Goal: Task Accomplishment & Management: Manage account settings

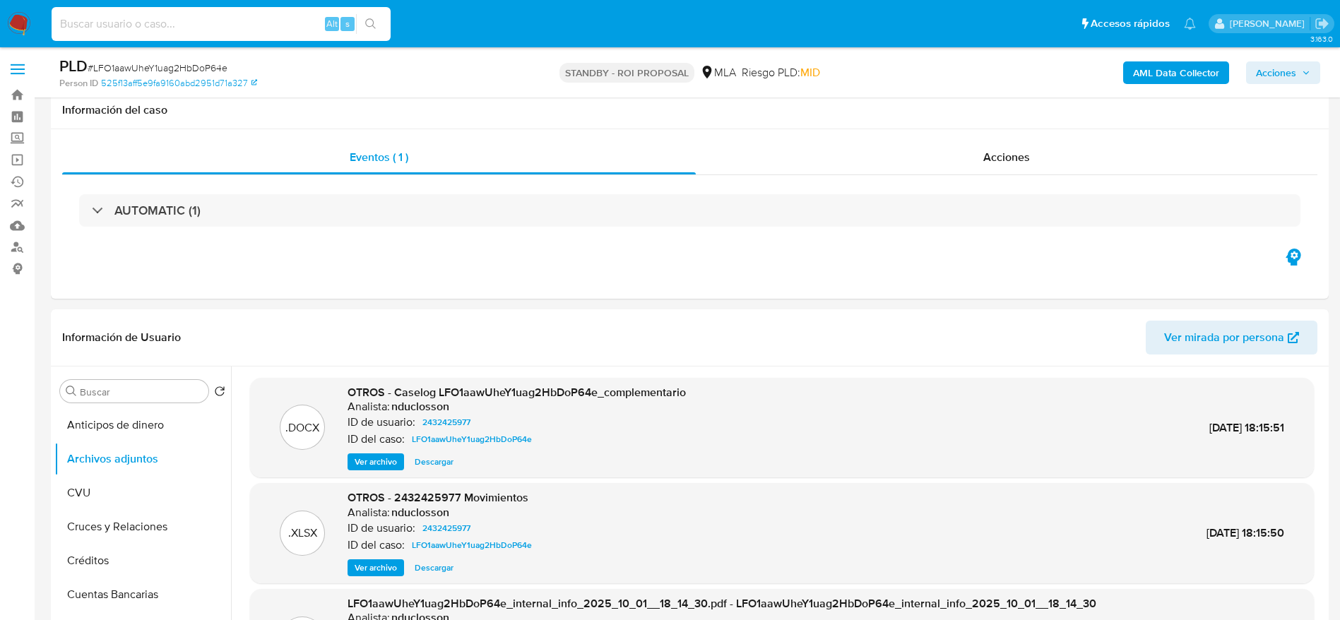
select select "10"
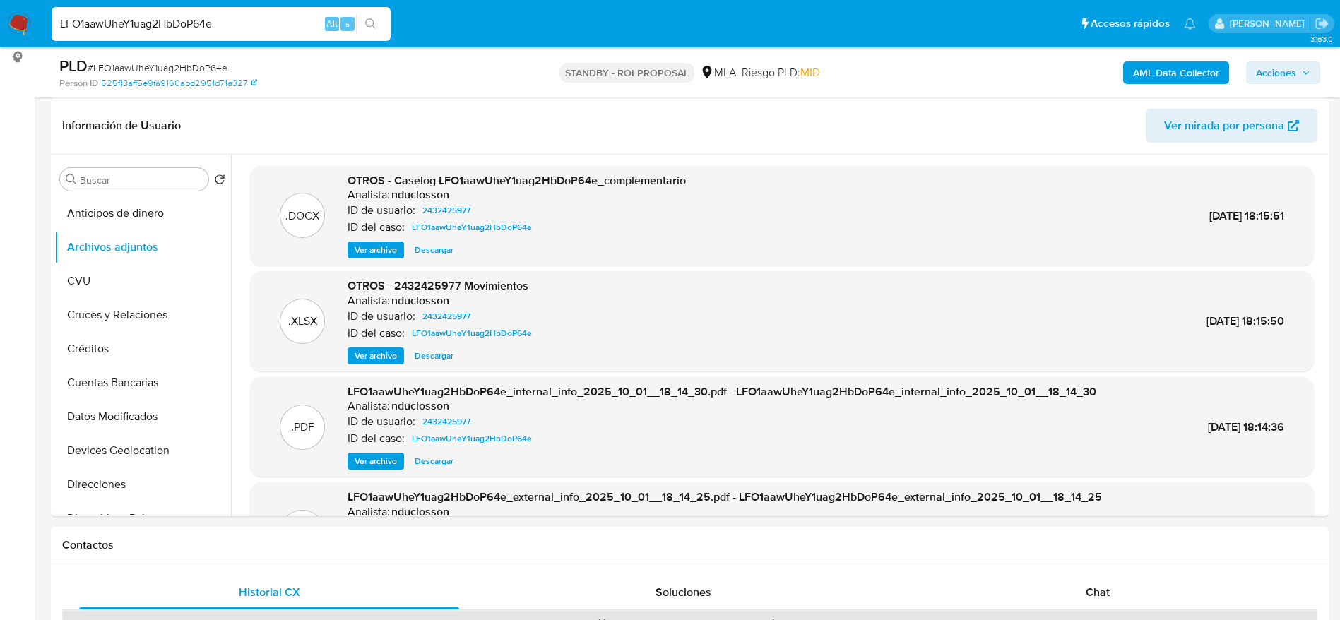
type input "LFO1aawUheY1uag2HbDoP64e"
click at [444, 247] on span "Descargar" at bounding box center [434, 250] width 39 height 14
click at [437, 360] on span "Descargar" at bounding box center [434, 356] width 39 height 14
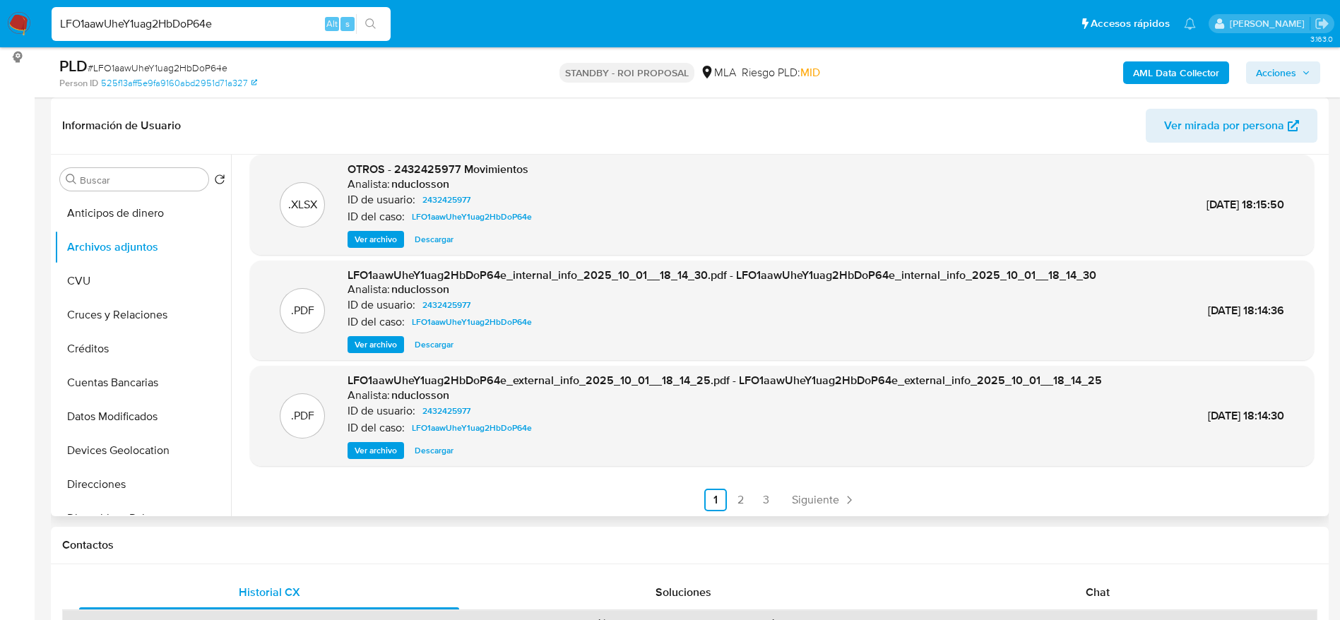
scroll to position [119, 0]
click at [818, 501] on span "Siguiente" at bounding box center [815, 498] width 47 height 11
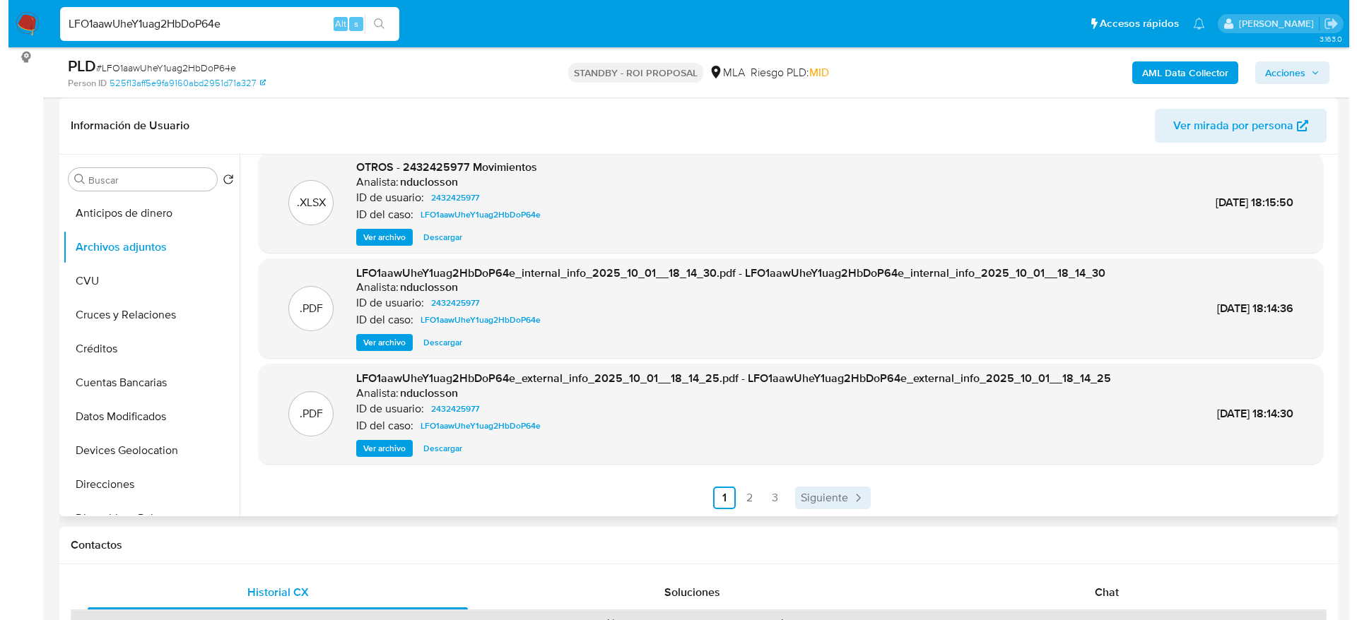
scroll to position [0, 0]
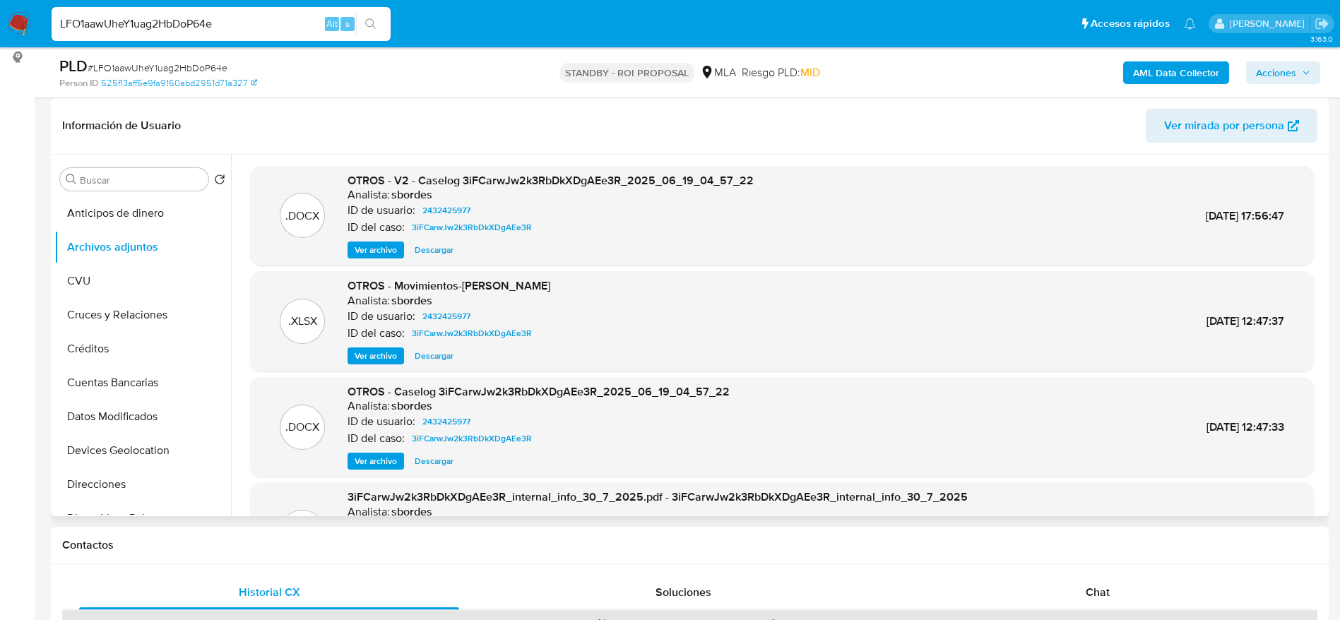
click at [358, 249] on span "Ver archivo" at bounding box center [376, 250] width 42 height 14
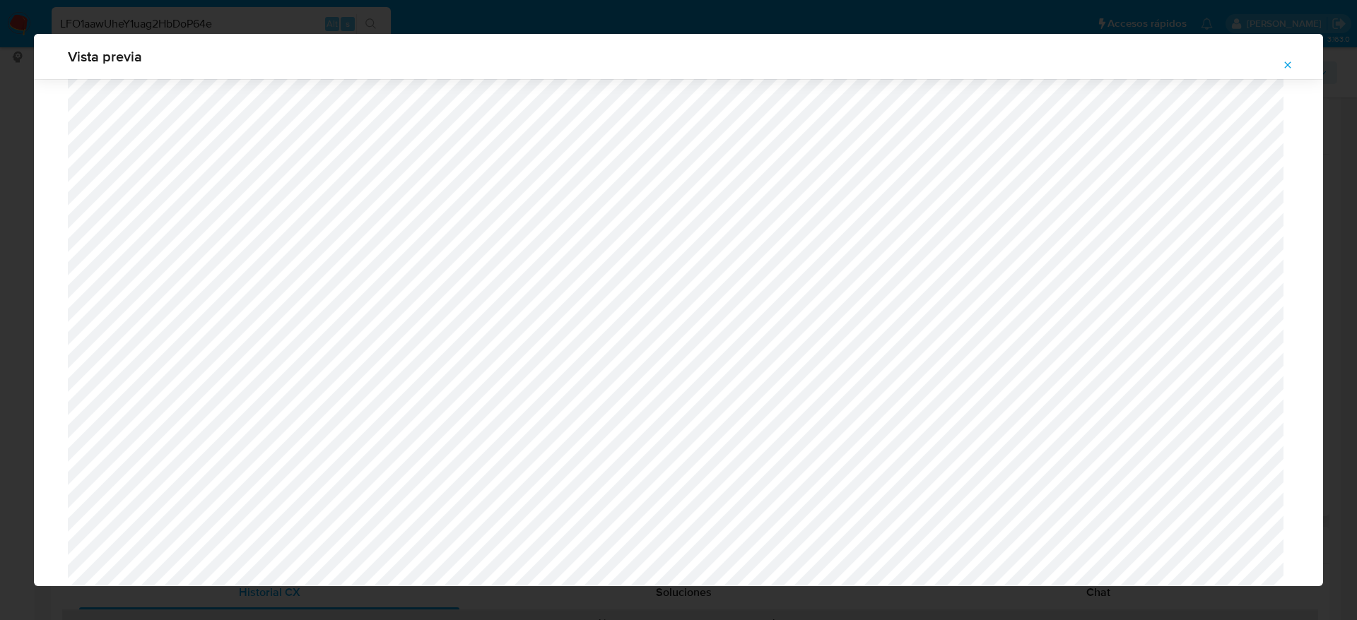
scroll to position [926, 0]
click at [1288, 69] on icon "Attachment preview" at bounding box center [1287, 64] width 11 height 11
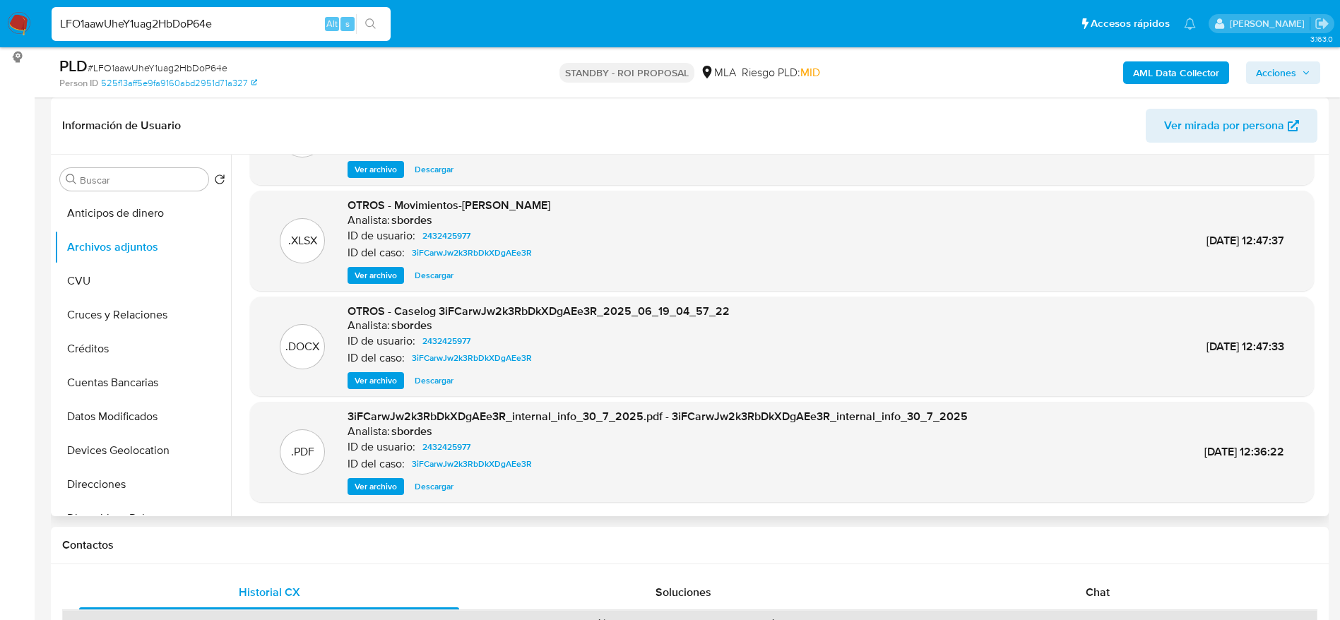
scroll to position [119, 0]
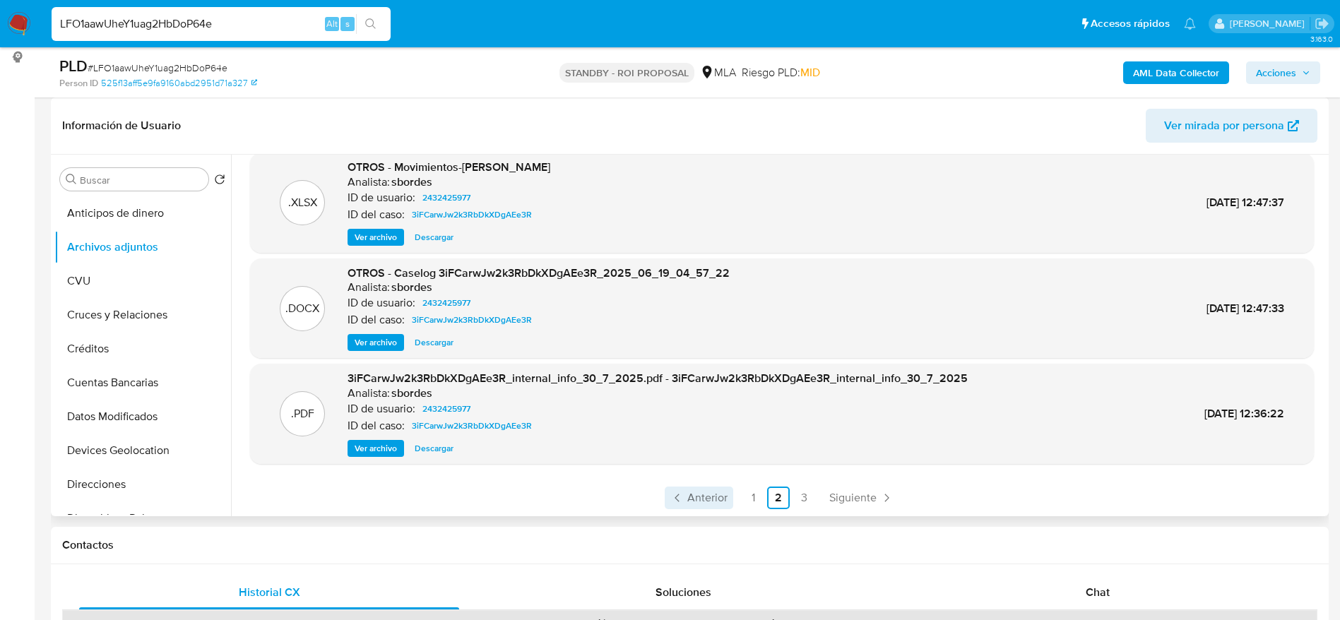
click at [688, 496] on span "Anterior" at bounding box center [708, 498] width 40 height 11
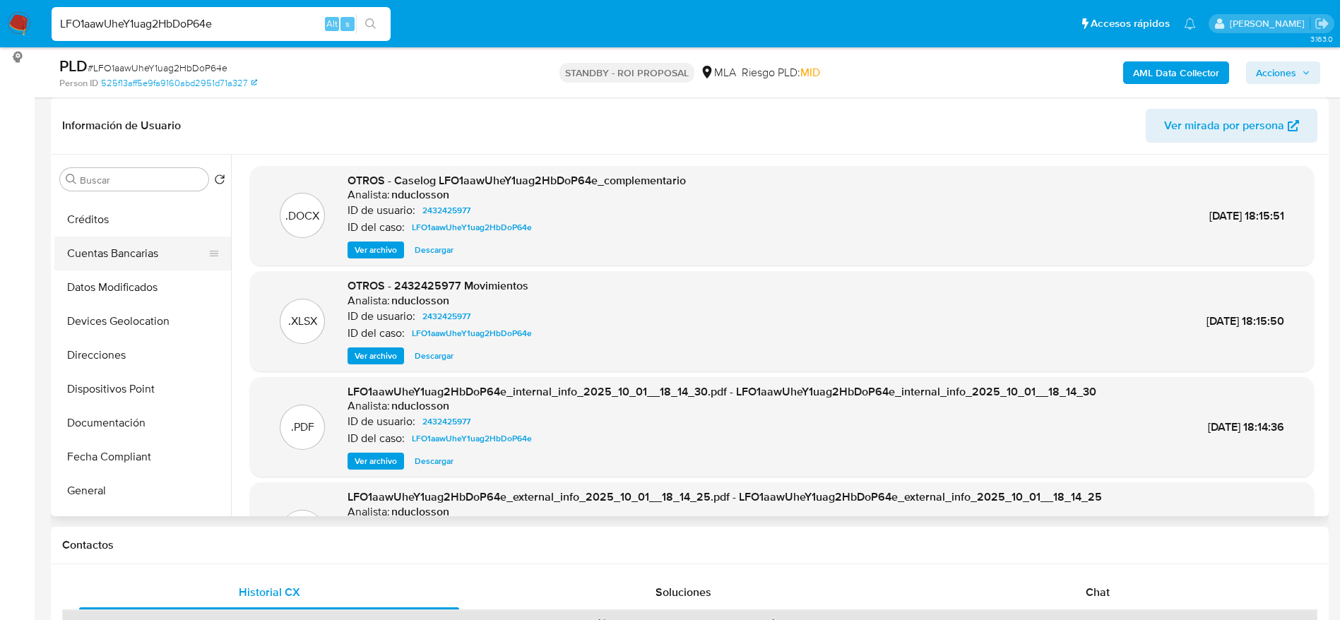
scroll to position [424, 0]
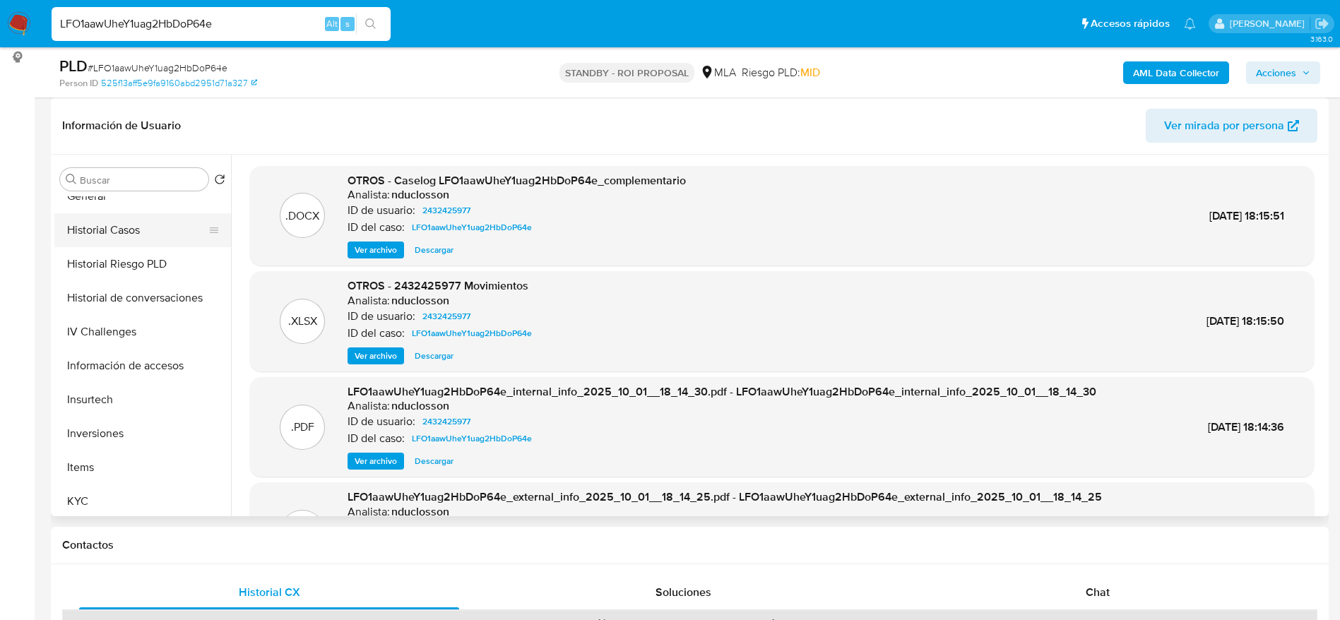
click at [126, 228] on button "Historial Casos" at bounding box center [136, 230] width 165 height 34
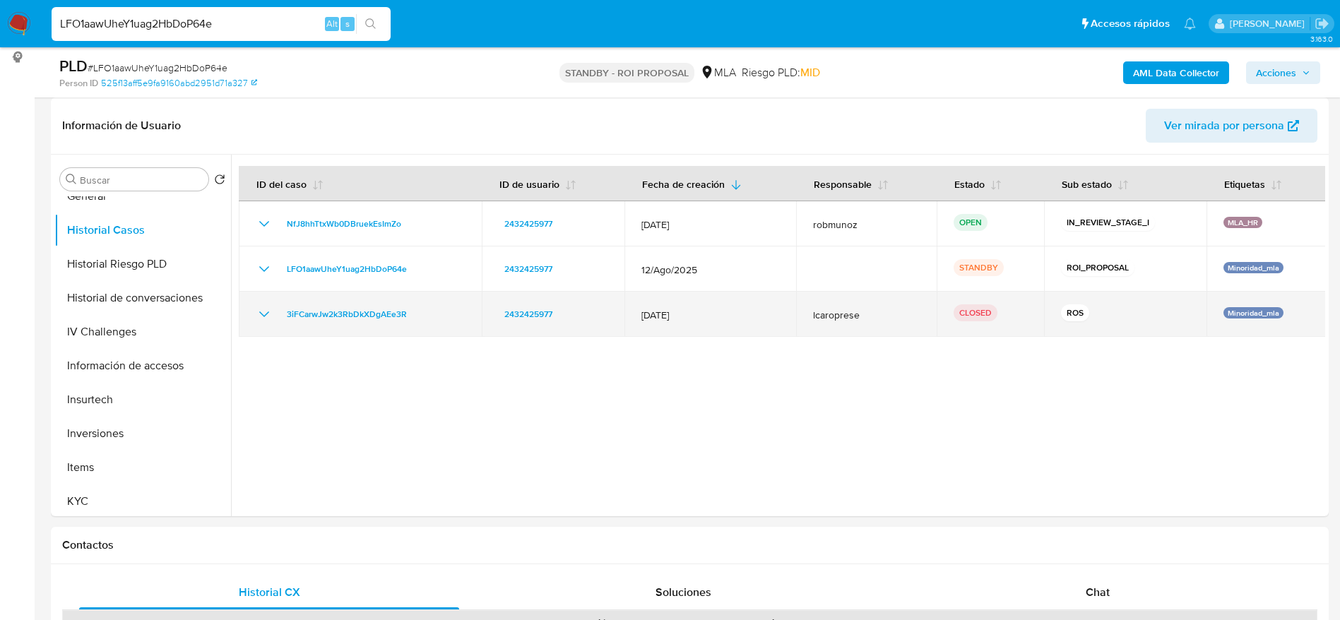
click at [267, 317] on icon "Mostrar/Ocultar" at bounding box center [264, 314] width 17 height 17
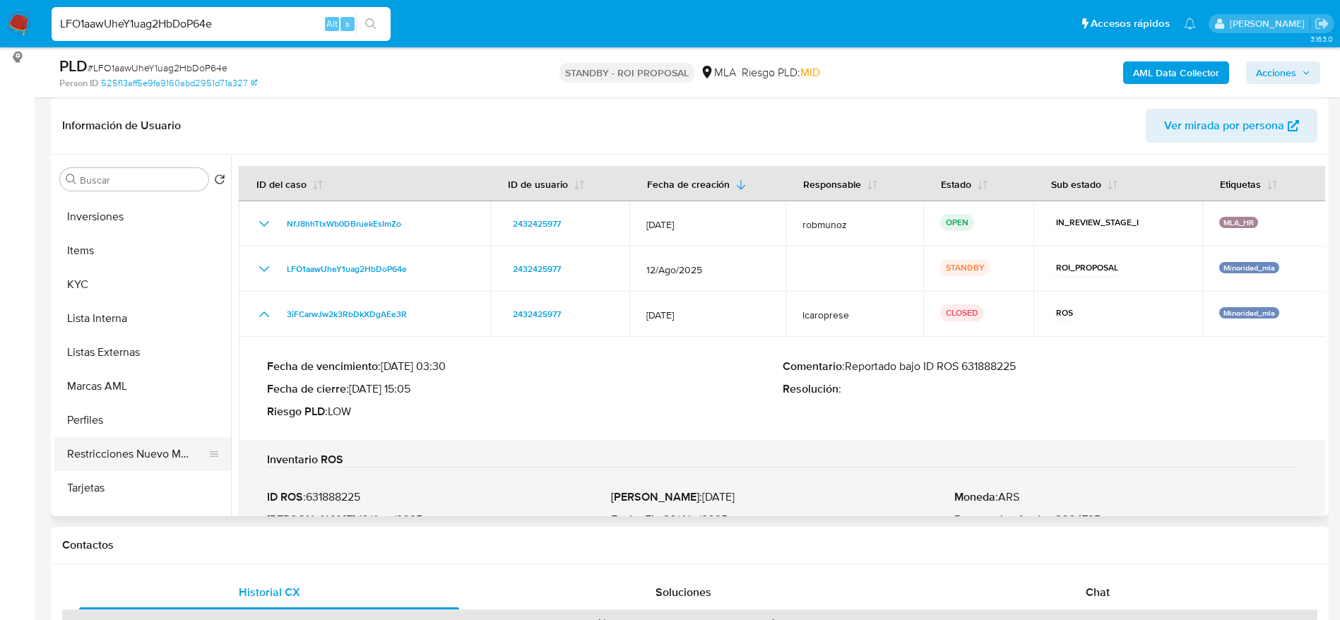
scroll to position [767, 0]
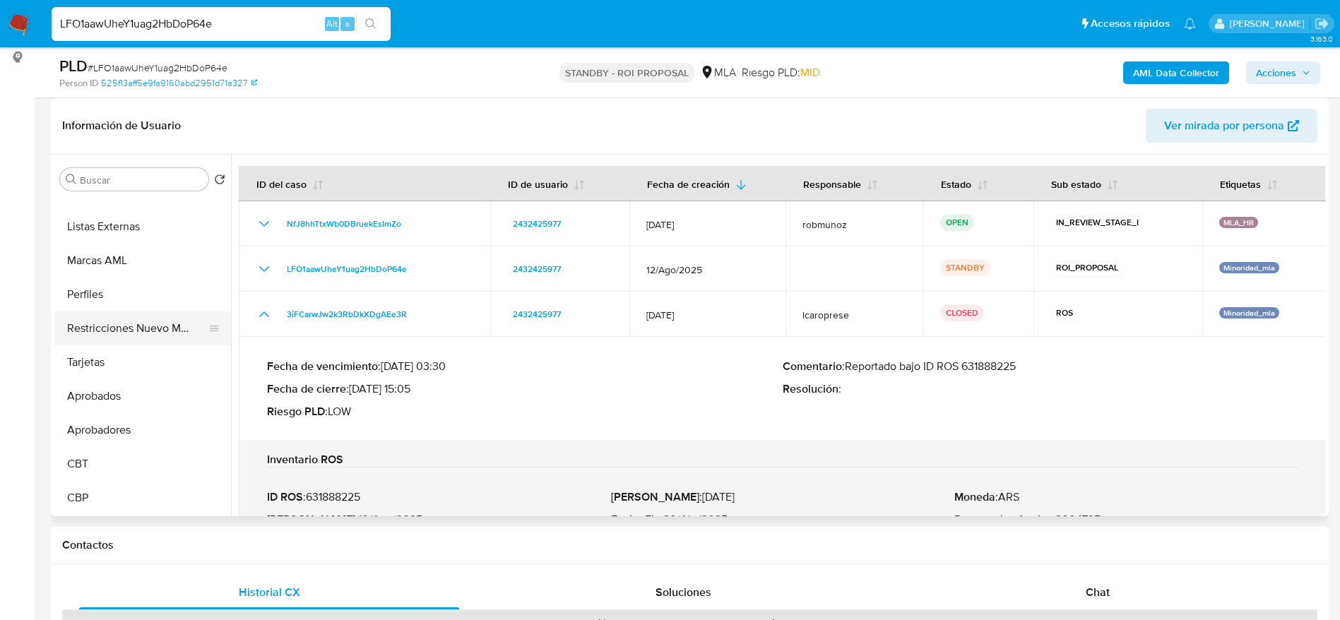
click at [137, 317] on button "Restricciones Nuevo Mundo" at bounding box center [136, 329] width 165 height 34
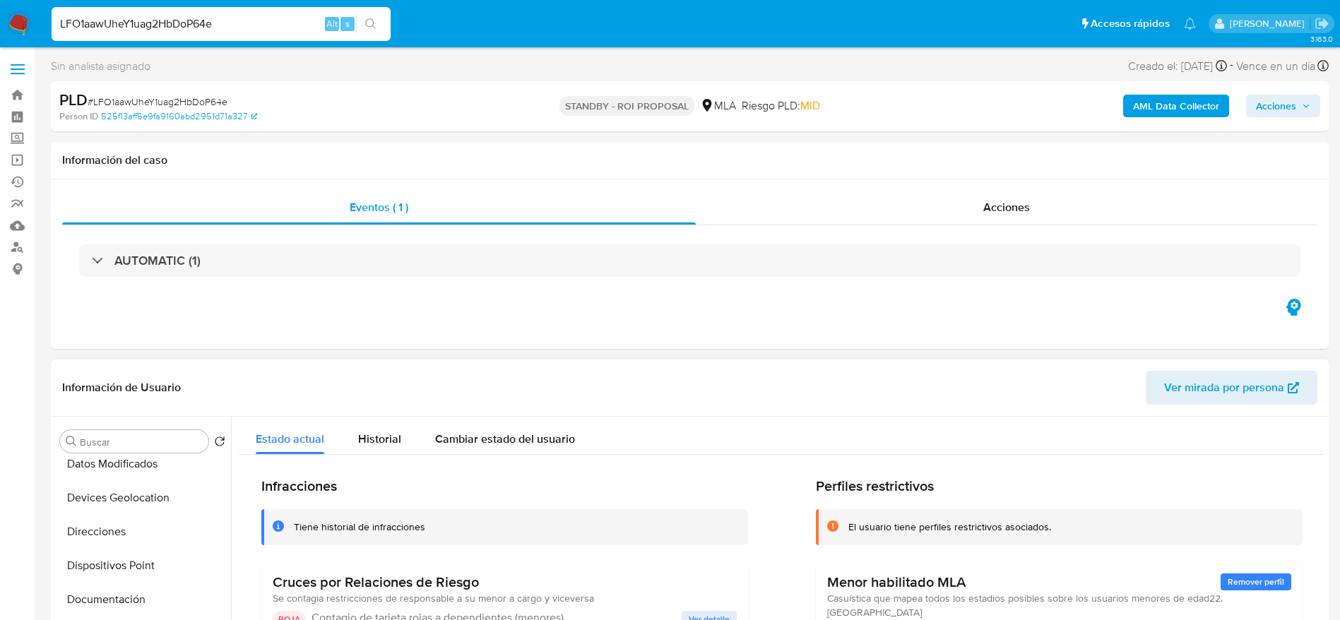
scroll to position [0, 0]
click at [127, 497] on button "Archivos adjuntos" at bounding box center [136, 510] width 165 height 34
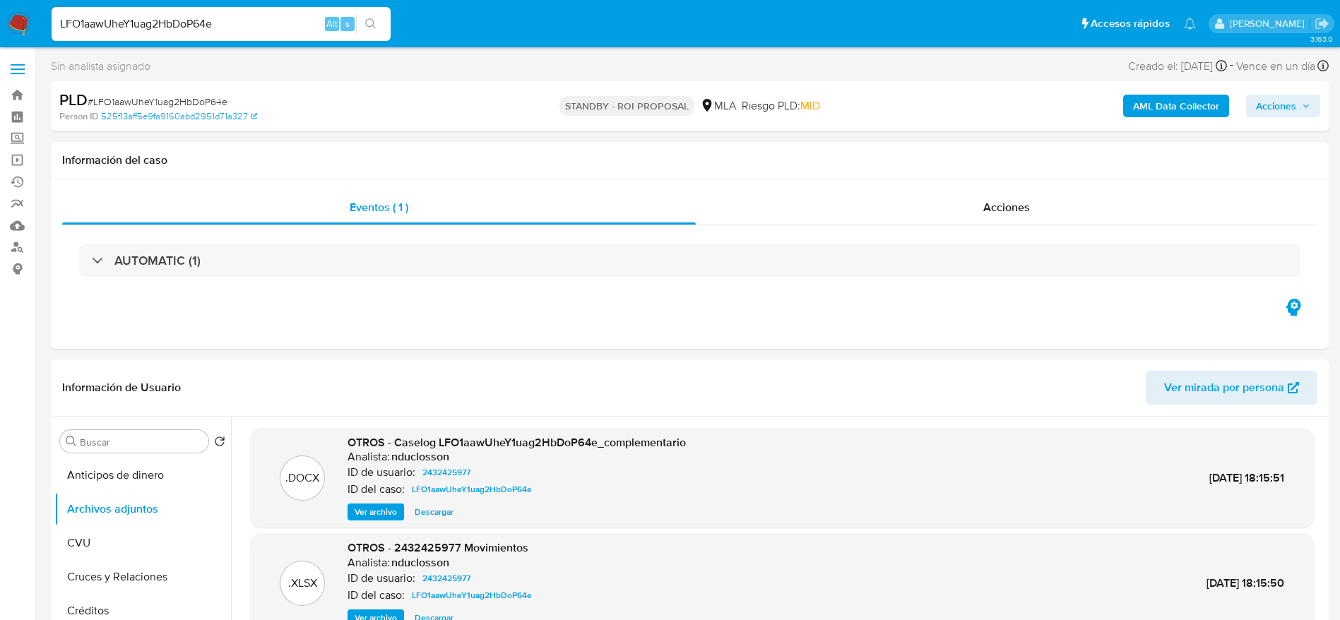
click at [110, 98] on span "# LFO1aawUheY1uag2HbDoP64e" at bounding box center [158, 102] width 140 height 14
copy span "LFO1aawUheY1uag2HbDoP64e"
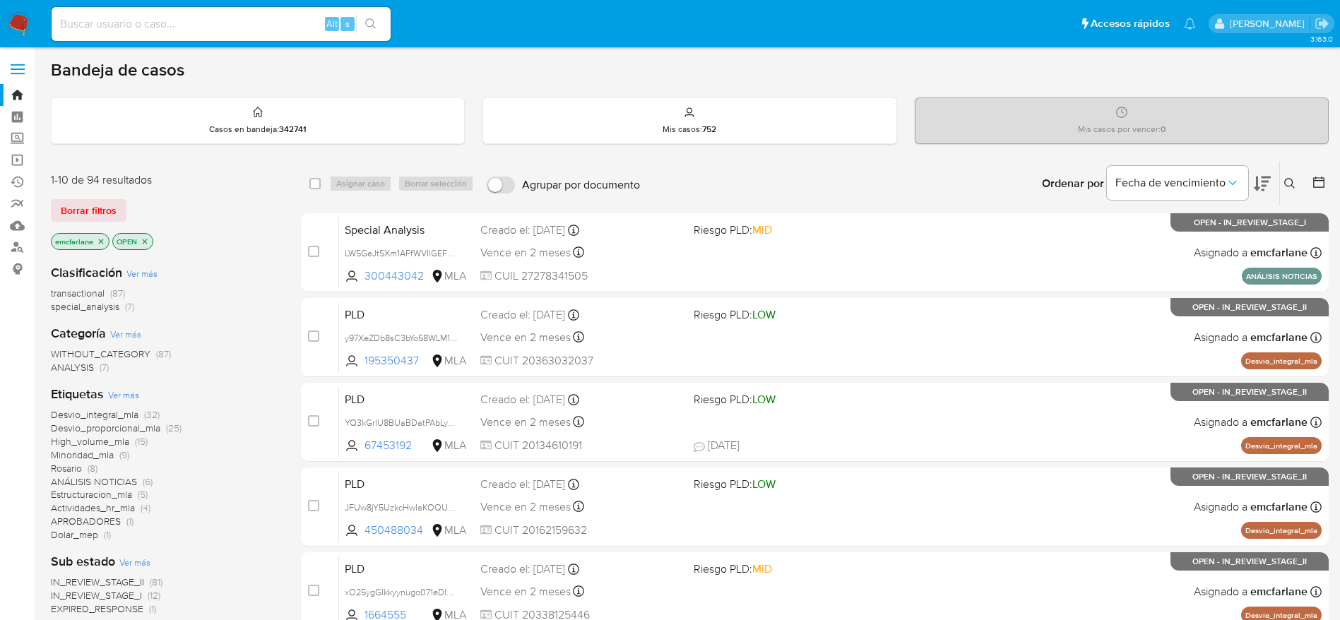
drag, startPoint x: 81, startPoint y: 201, endPoint x: 109, endPoint y: 200, distance: 27.6
click at [81, 201] on span "Borrar filtros" at bounding box center [89, 211] width 56 height 20
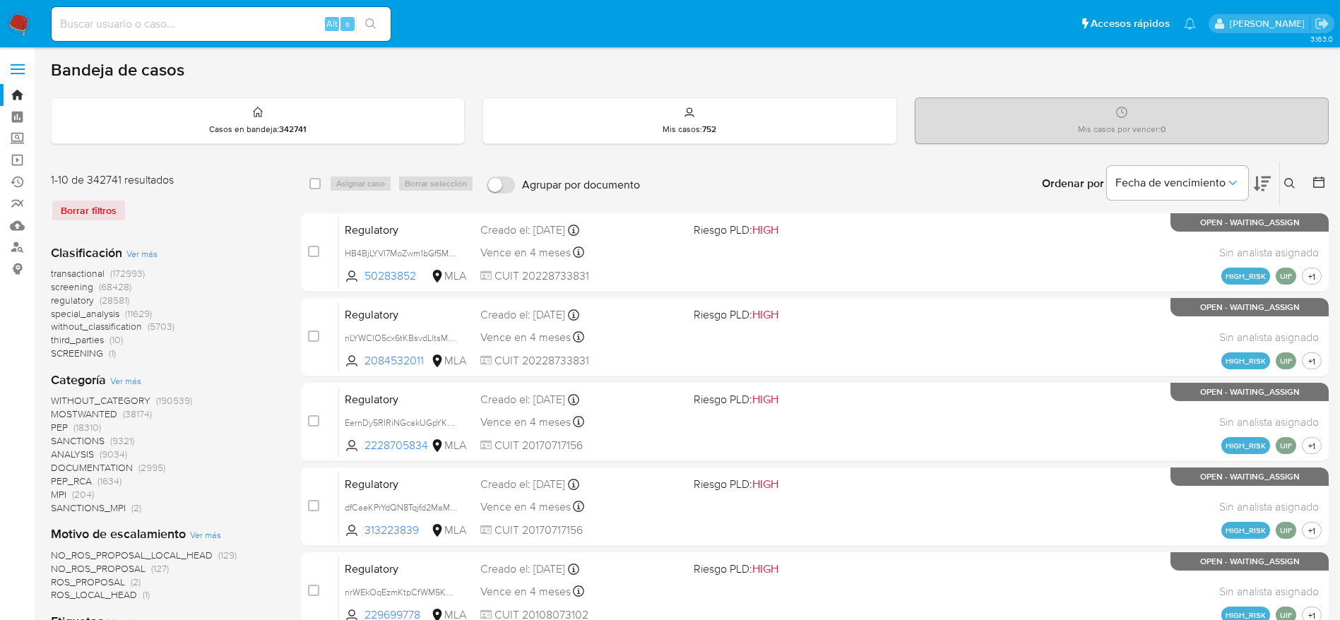
click at [1289, 183] on icon at bounding box center [1290, 183] width 11 height 11
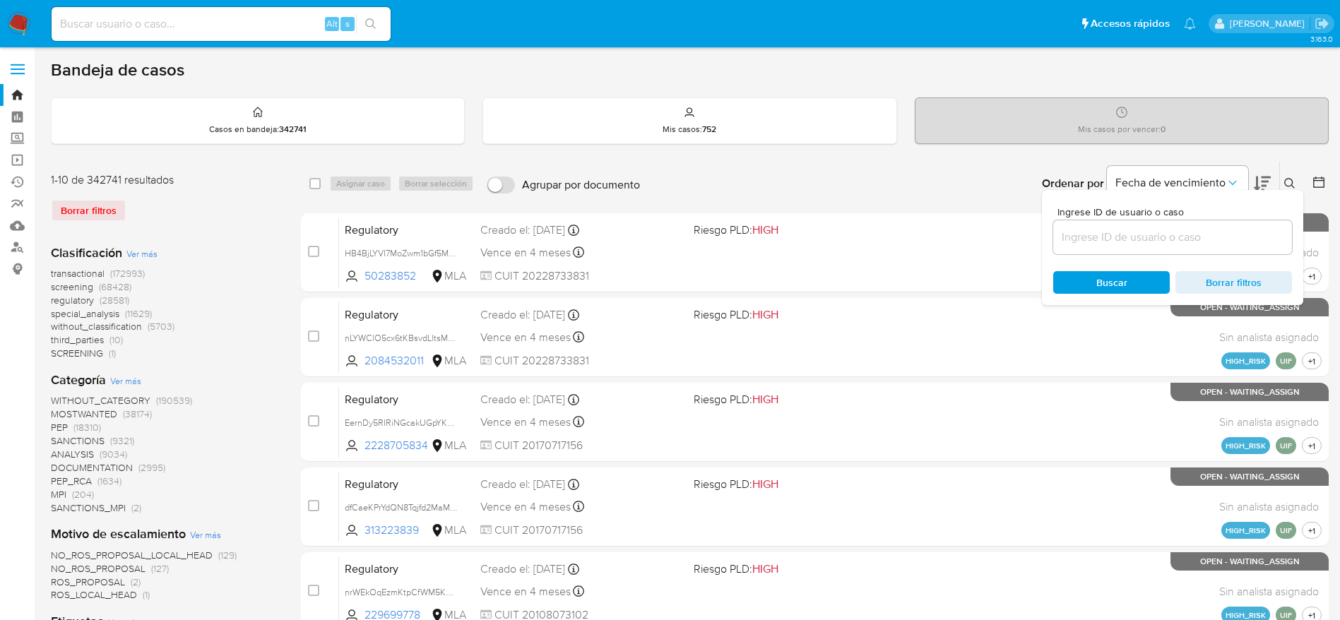
click at [1154, 229] on input at bounding box center [1173, 237] width 239 height 18
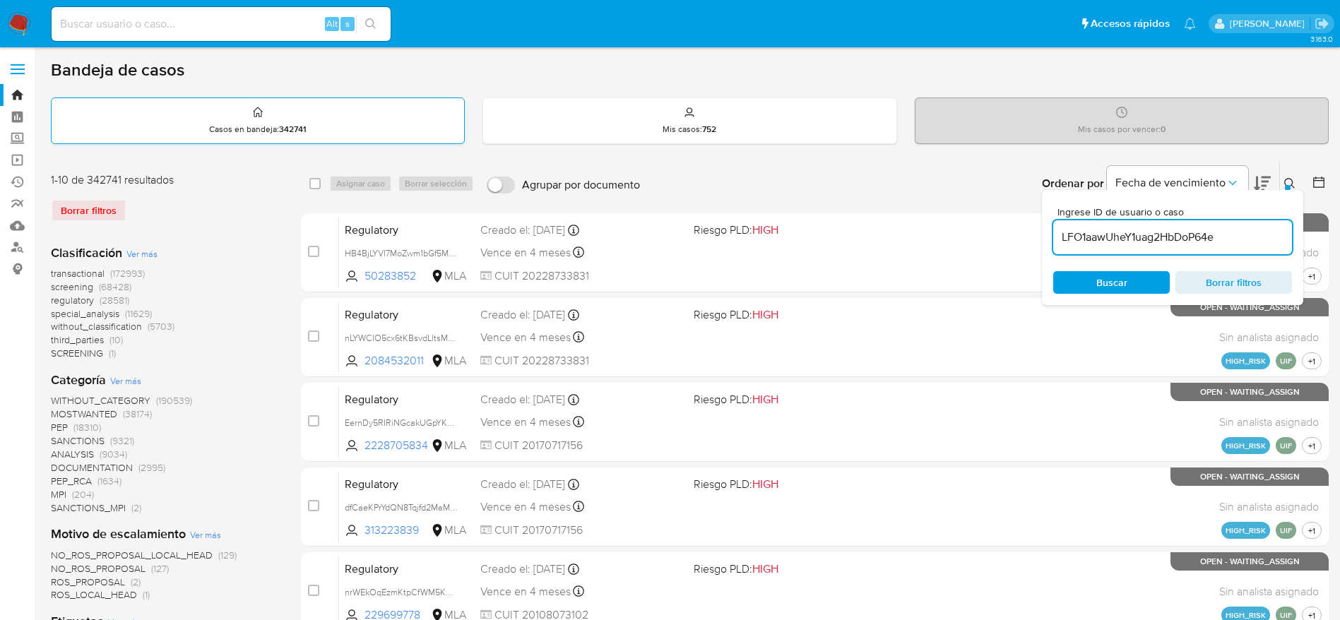
type input "LFO1aawUheY1uag2HbDoP64e"
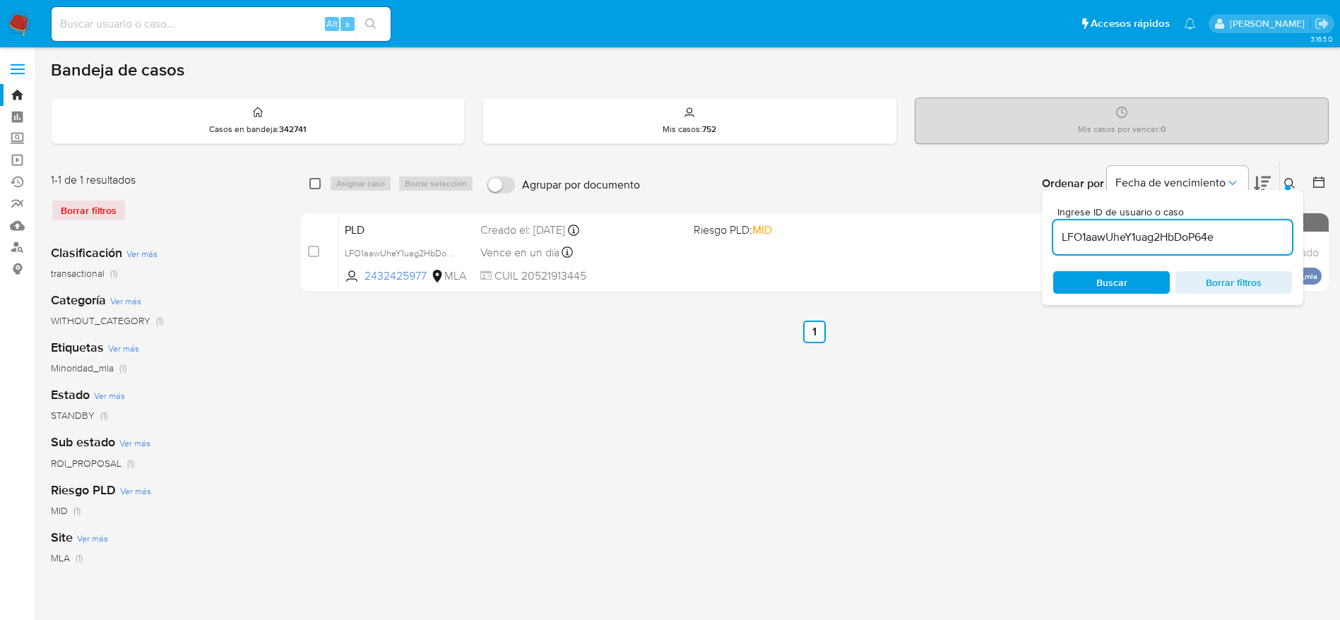
click at [320, 180] on input "checkbox" at bounding box center [315, 183] width 11 height 11
checkbox input "true"
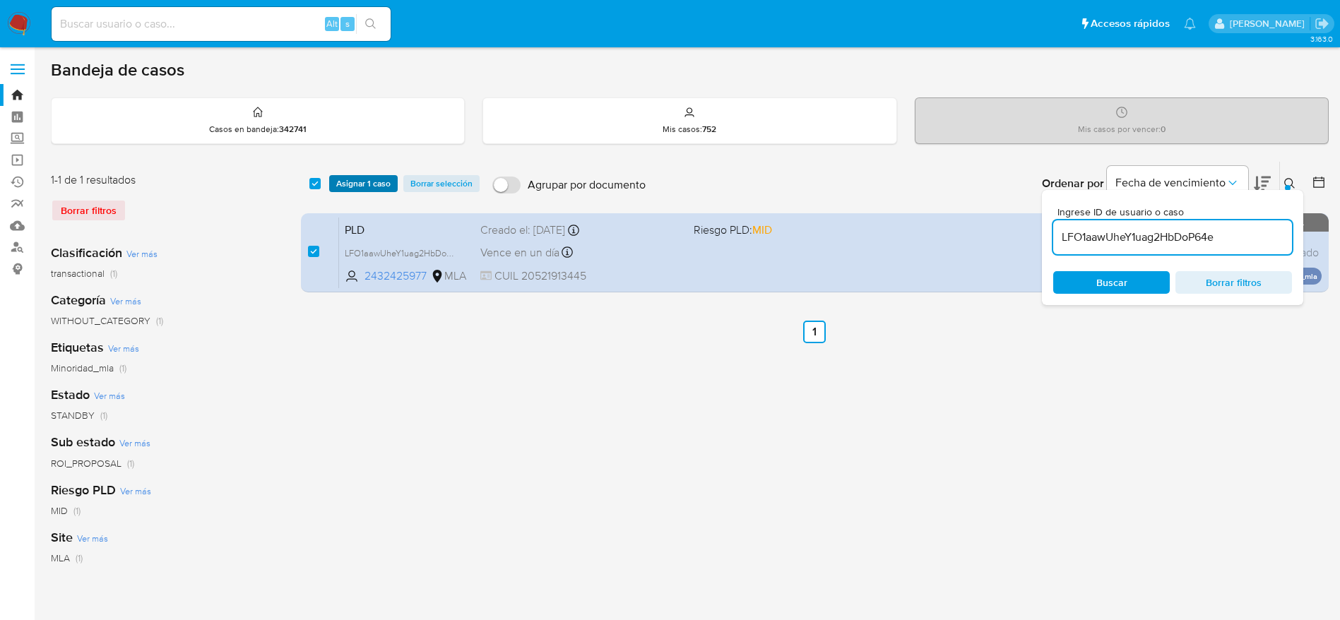
click at [348, 177] on span "Asignar 1 caso" at bounding box center [363, 184] width 54 height 14
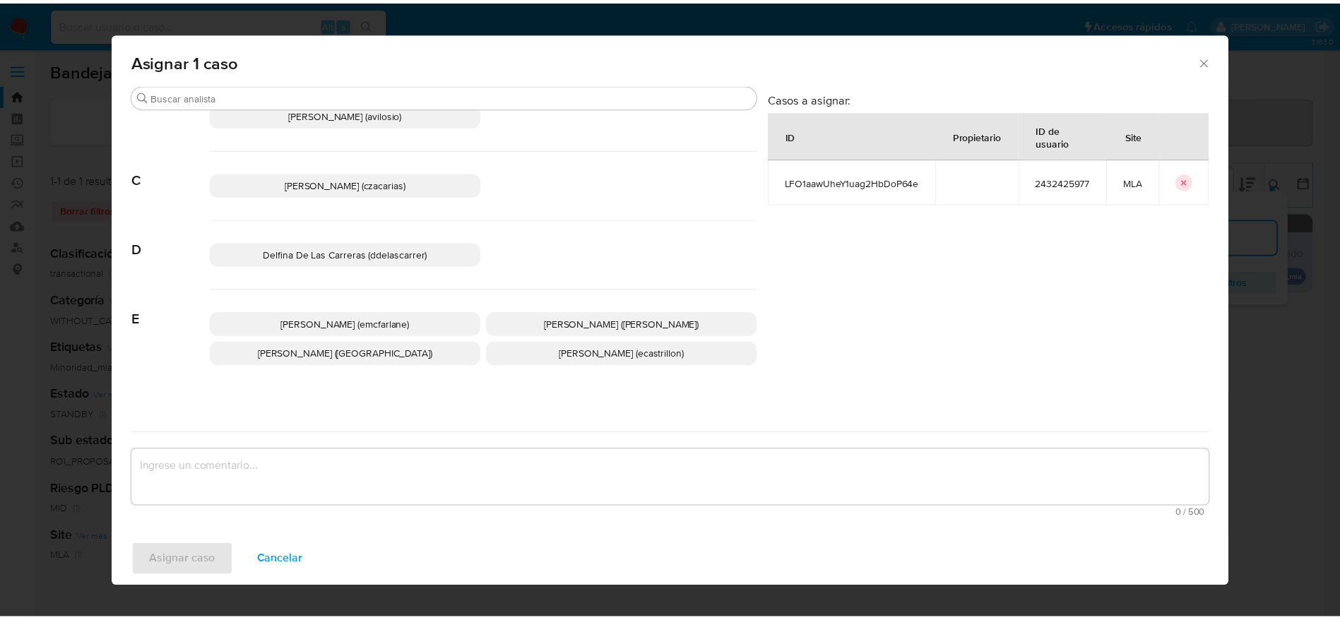
scroll to position [106, 0]
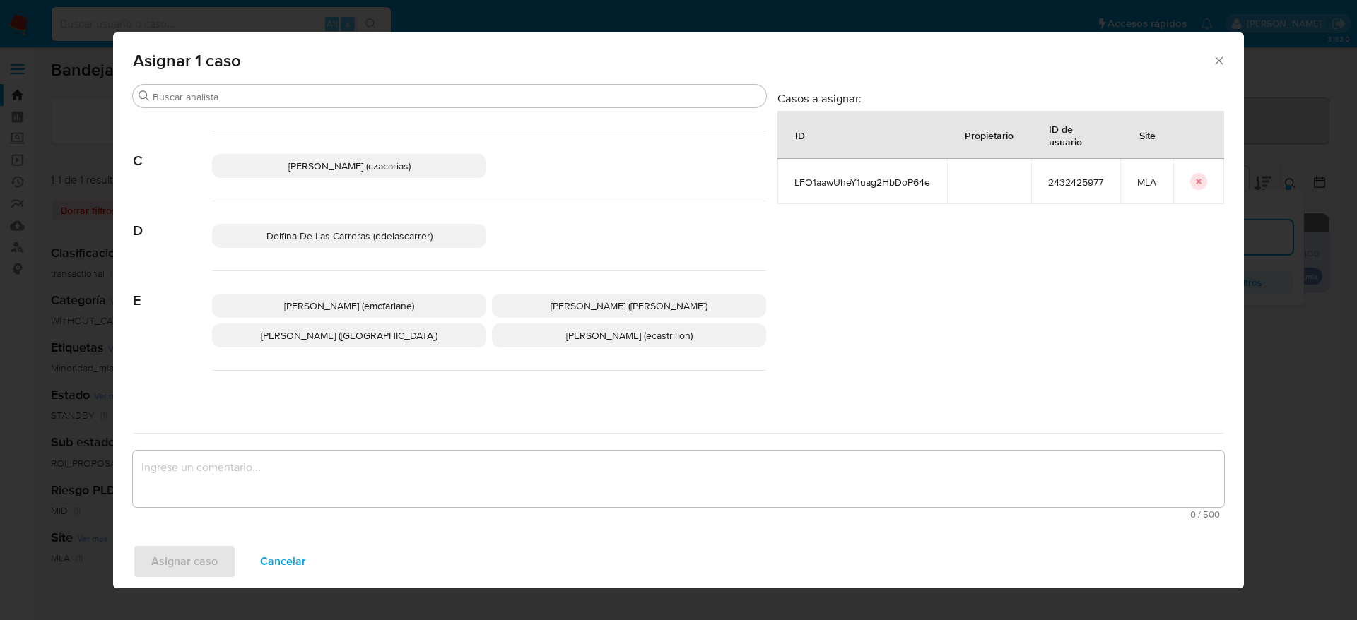
click at [334, 300] on span "[PERSON_NAME] (emcfarlane)" at bounding box center [349, 306] width 130 height 14
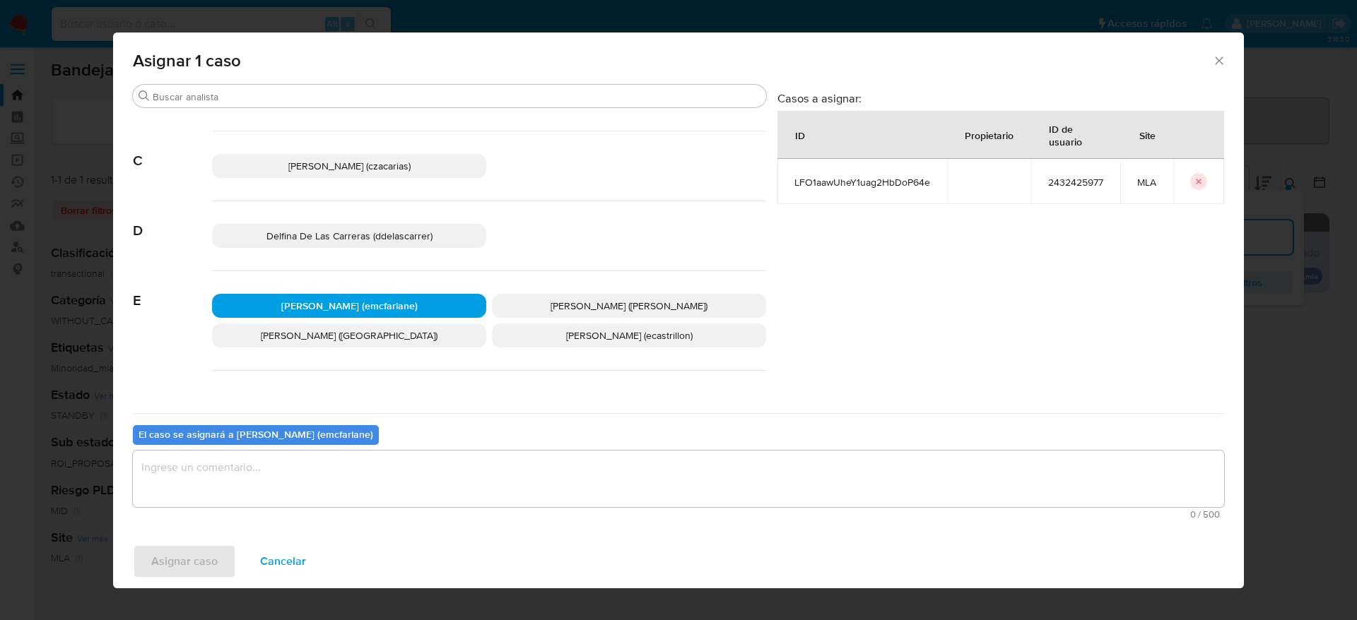
click at [254, 471] on textarea "assign-modal" at bounding box center [678, 479] width 1091 height 57
click at [191, 560] on span "Asignar caso" at bounding box center [184, 561] width 66 height 31
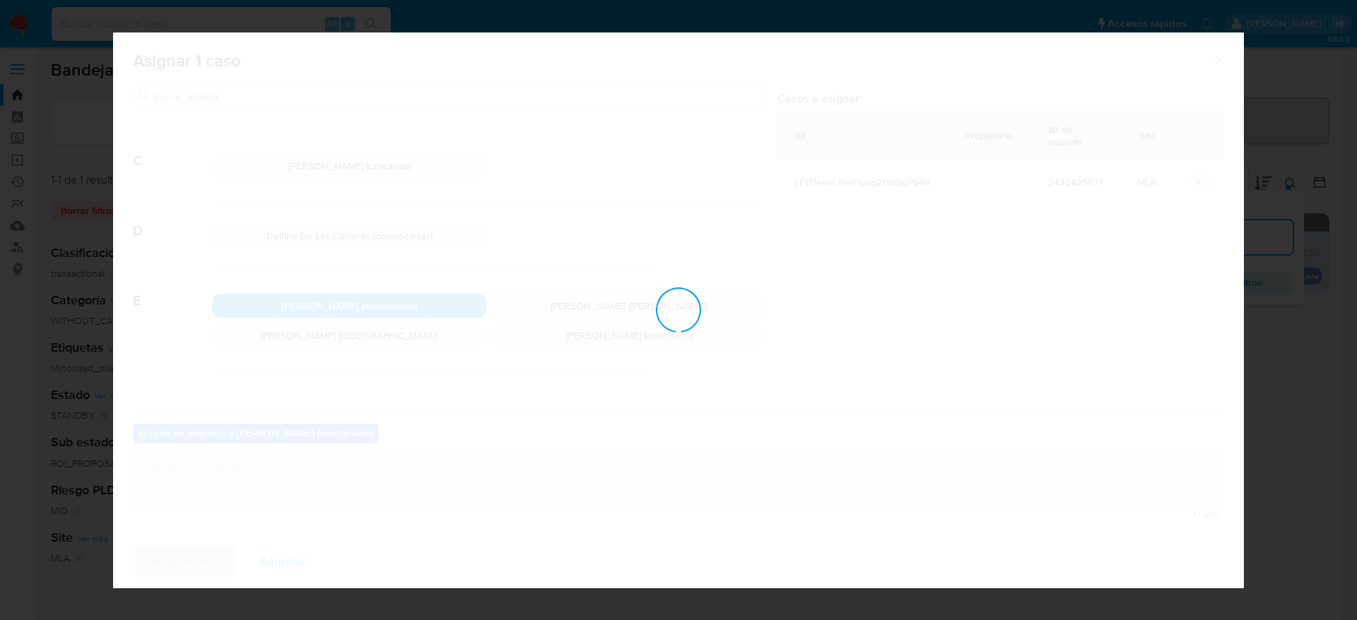
checkbox input "false"
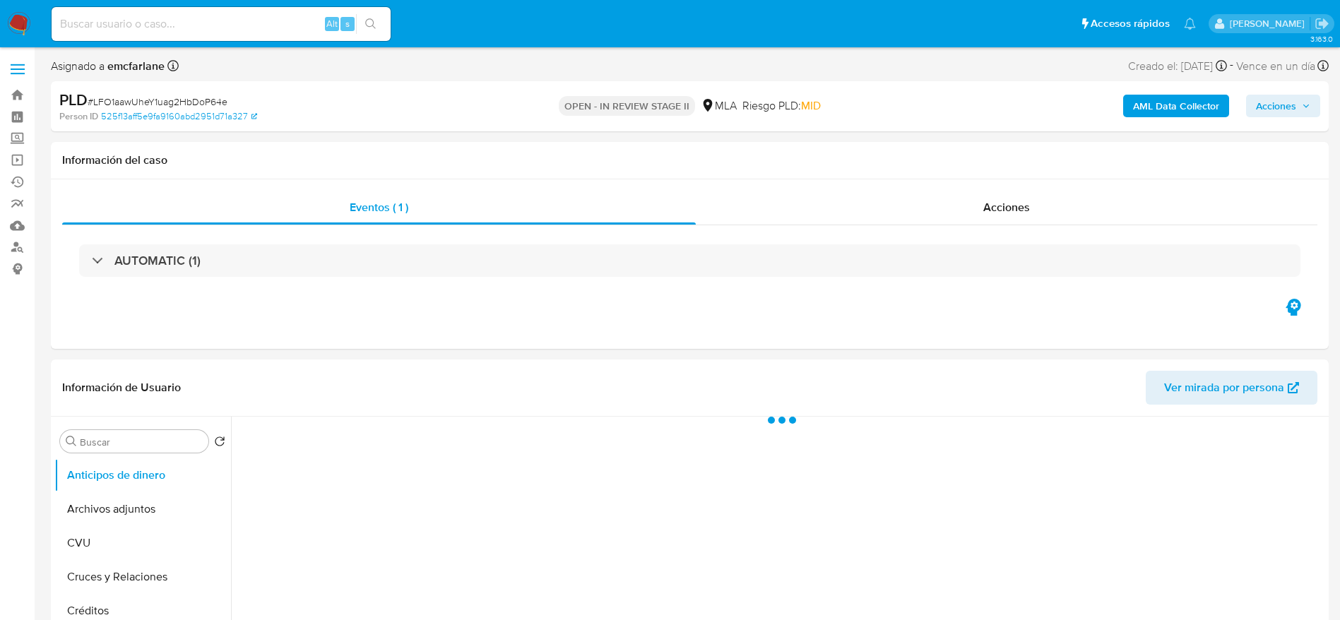
click at [1280, 110] on span "Acciones" at bounding box center [1276, 106] width 40 height 23
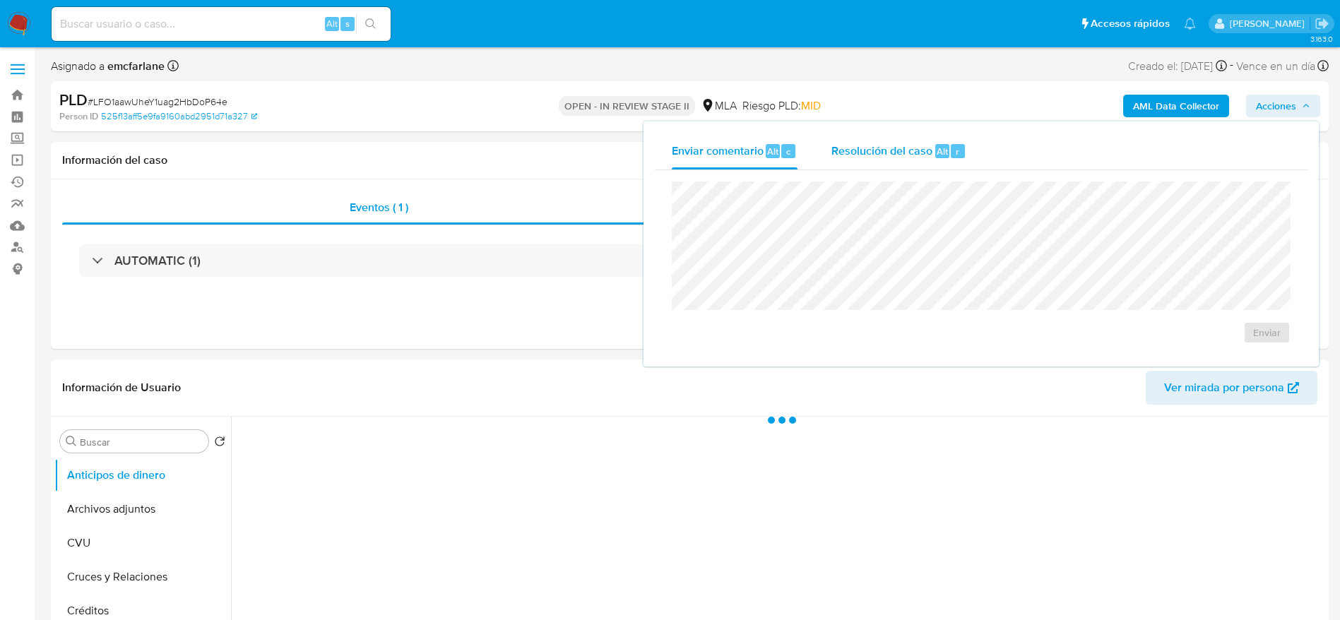
select select "10"
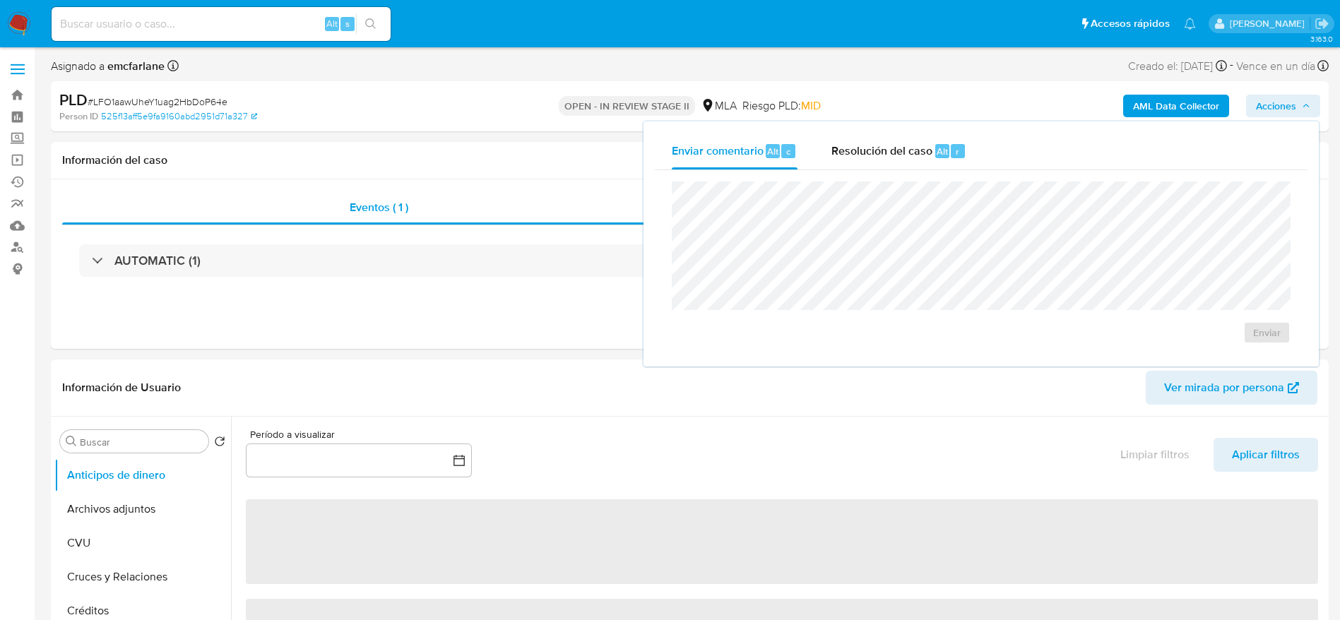
click at [900, 150] on span "Resolución del caso" at bounding box center [882, 151] width 101 height 16
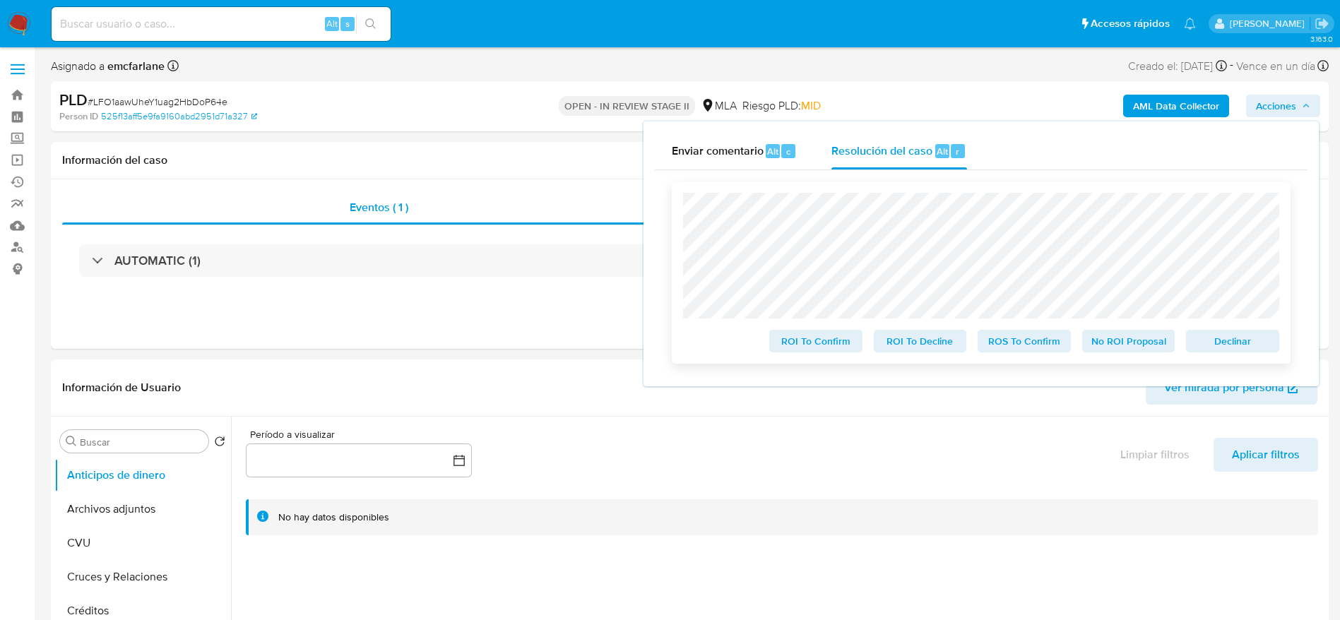
click at [1237, 351] on span "Declinar" at bounding box center [1232, 341] width 73 height 20
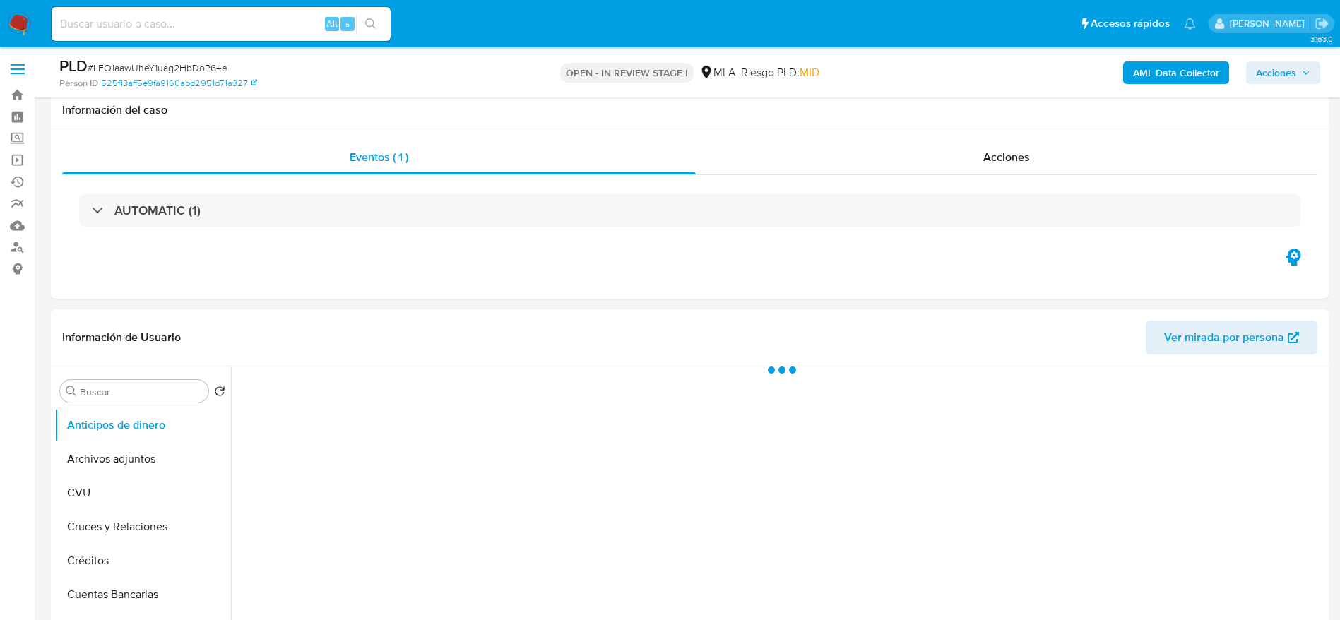
select select "10"
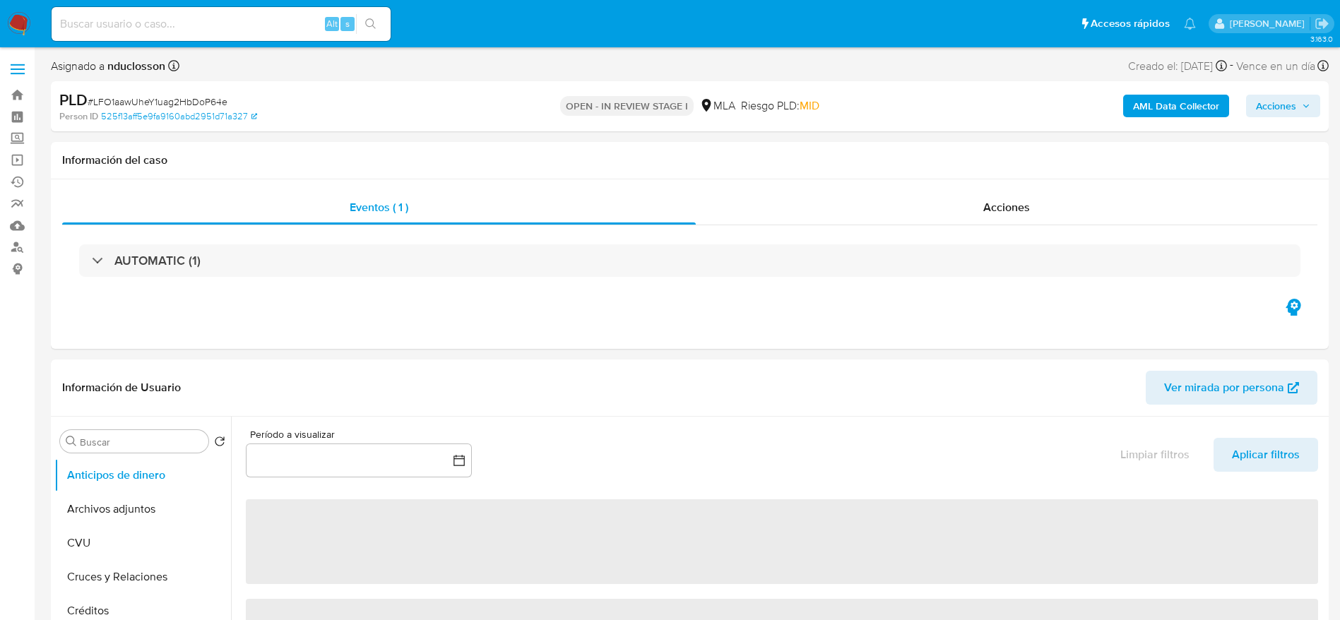
click at [146, 95] on span "# LFO1aawUheY1uag2HbDoP64e" at bounding box center [158, 102] width 140 height 14
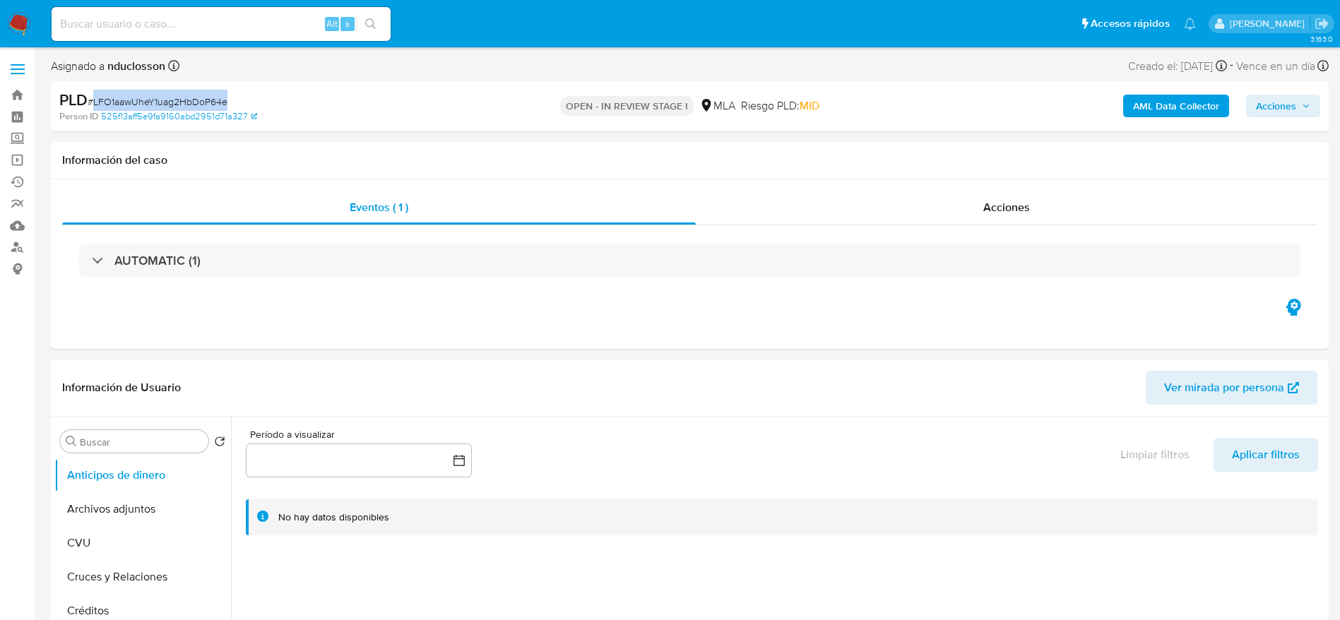
click at [146, 95] on span "# LFO1aawUheY1uag2HbDoP64e" at bounding box center [158, 102] width 140 height 14
copy span "LFO1aawUheY1uag2HbDoP64e"
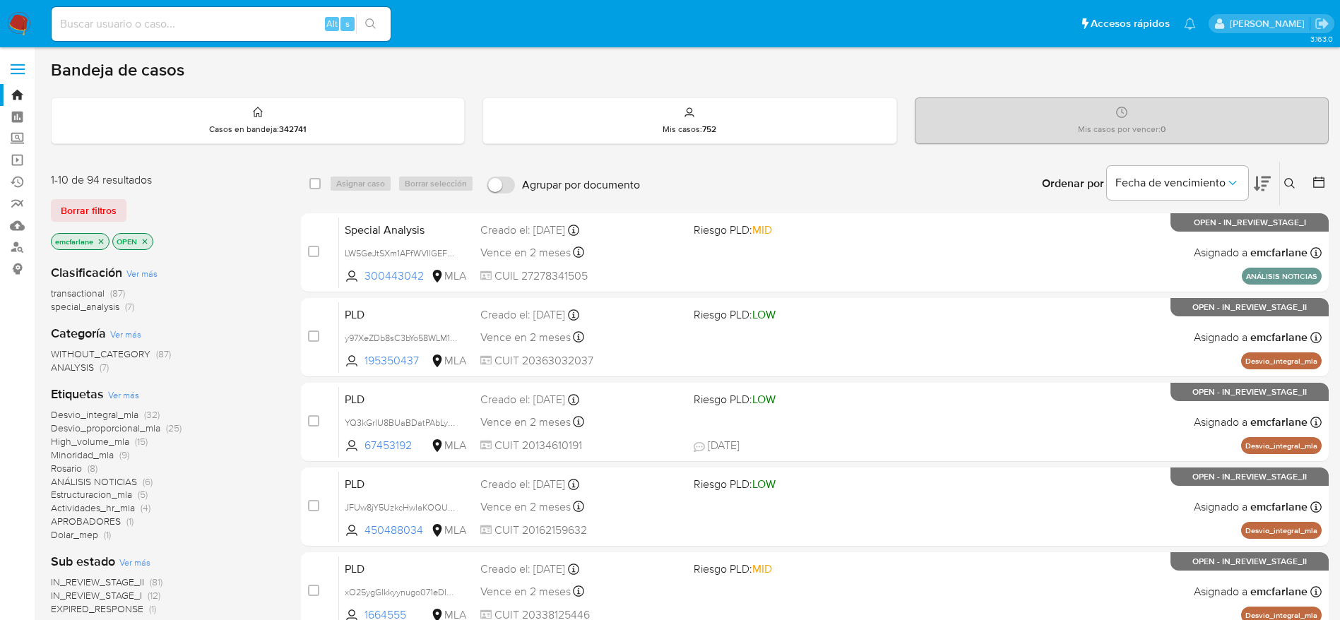
click at [75, 201] on span "Borrar filtros" at bounding box center [89, 211] width 56 height 20
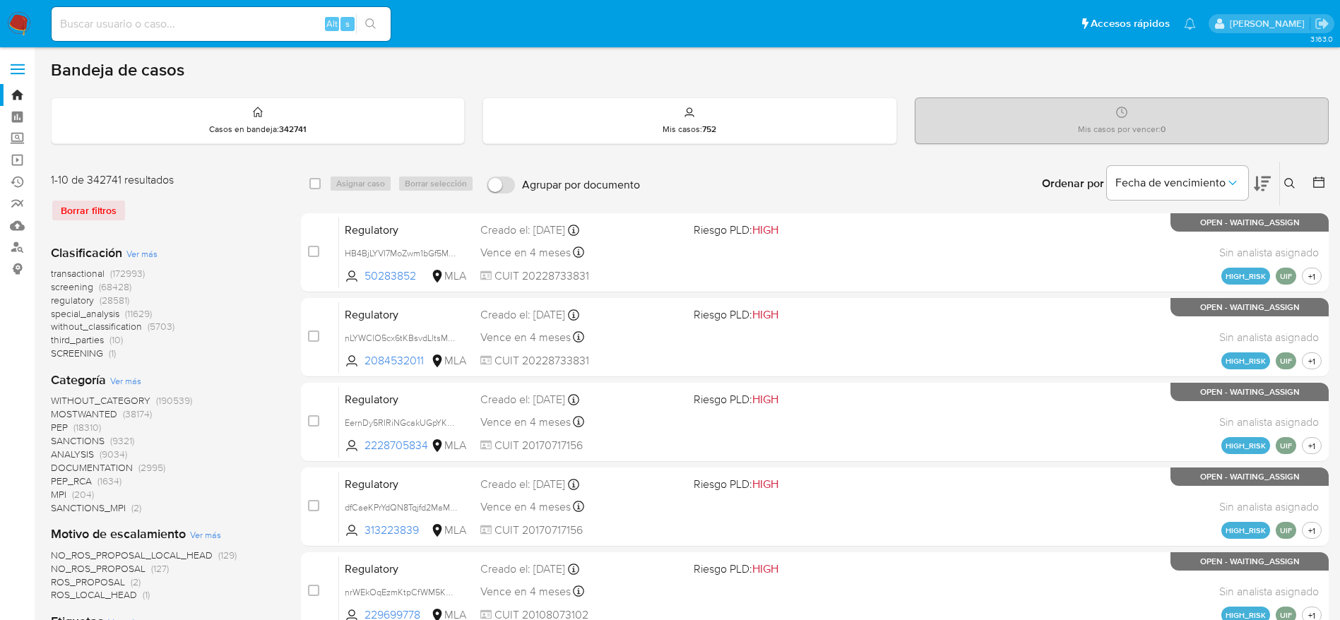
click at [1283, 185] on button at bounding box center [1291, 183] width 23 height 17
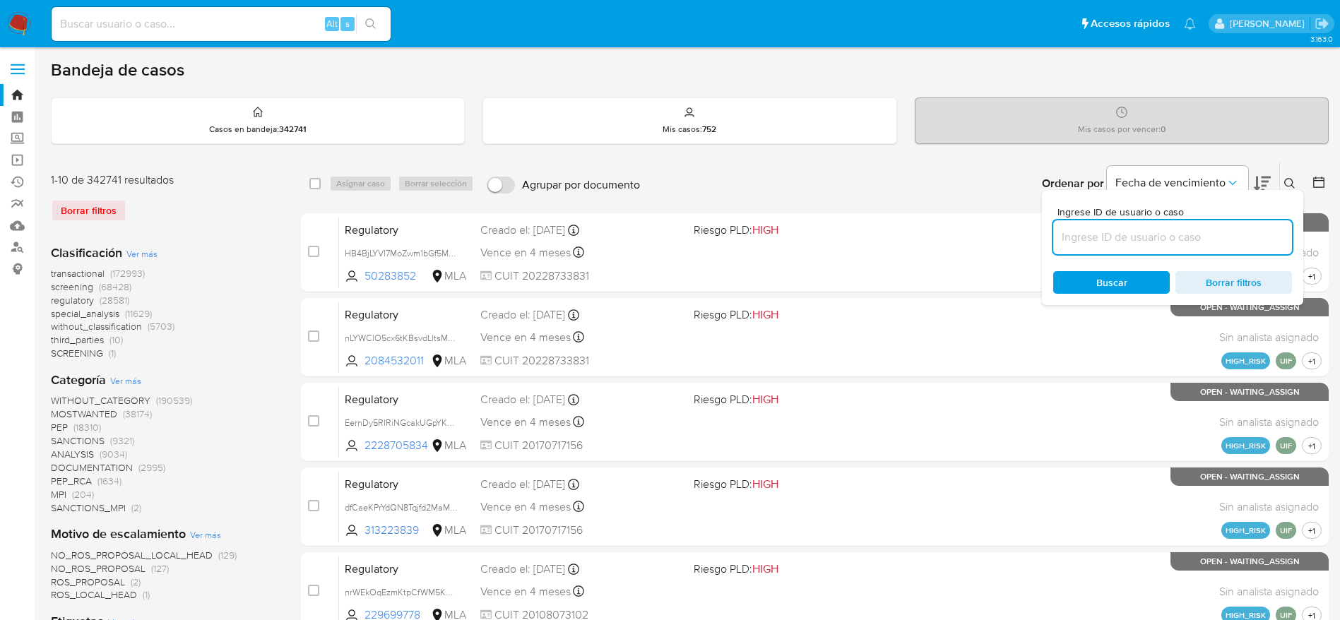
click at [1108, 241] on input at bounding box center [1173, 237] width 239 height 18
type input "LFO1aawUheY1uag2HbDoP64e"
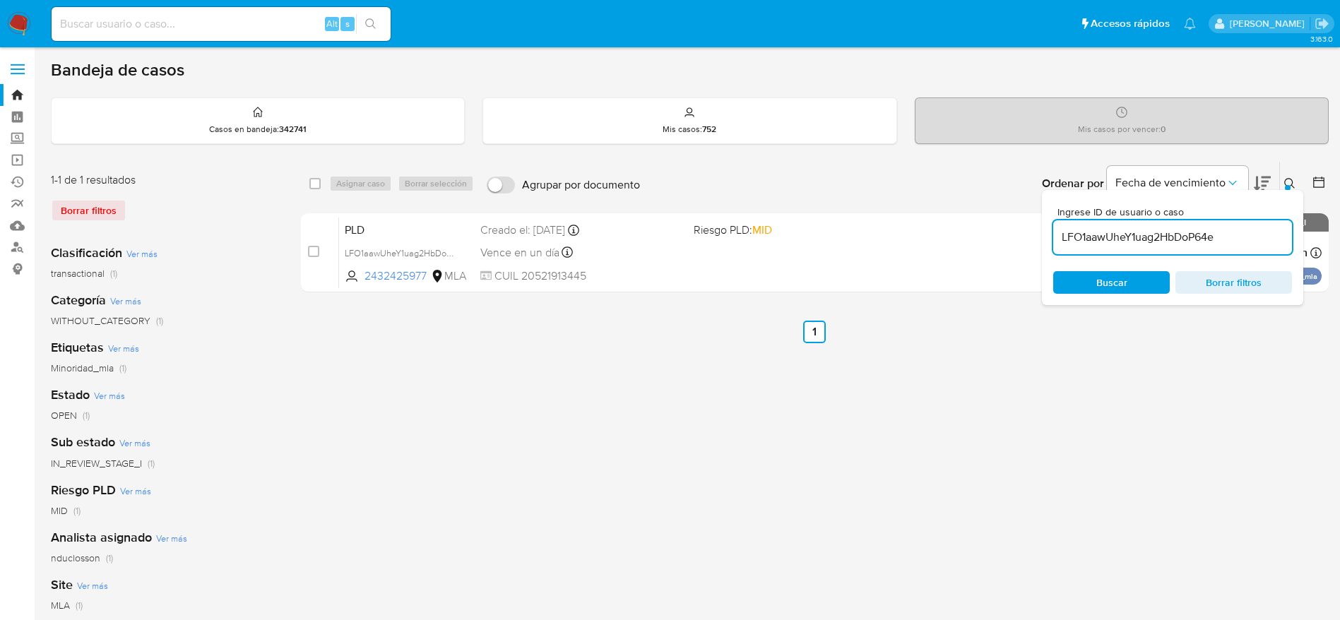
click at [315, 181] on input "checkbox" at bounding box center [315, 183] width 11 height 11
checkbox input "true"
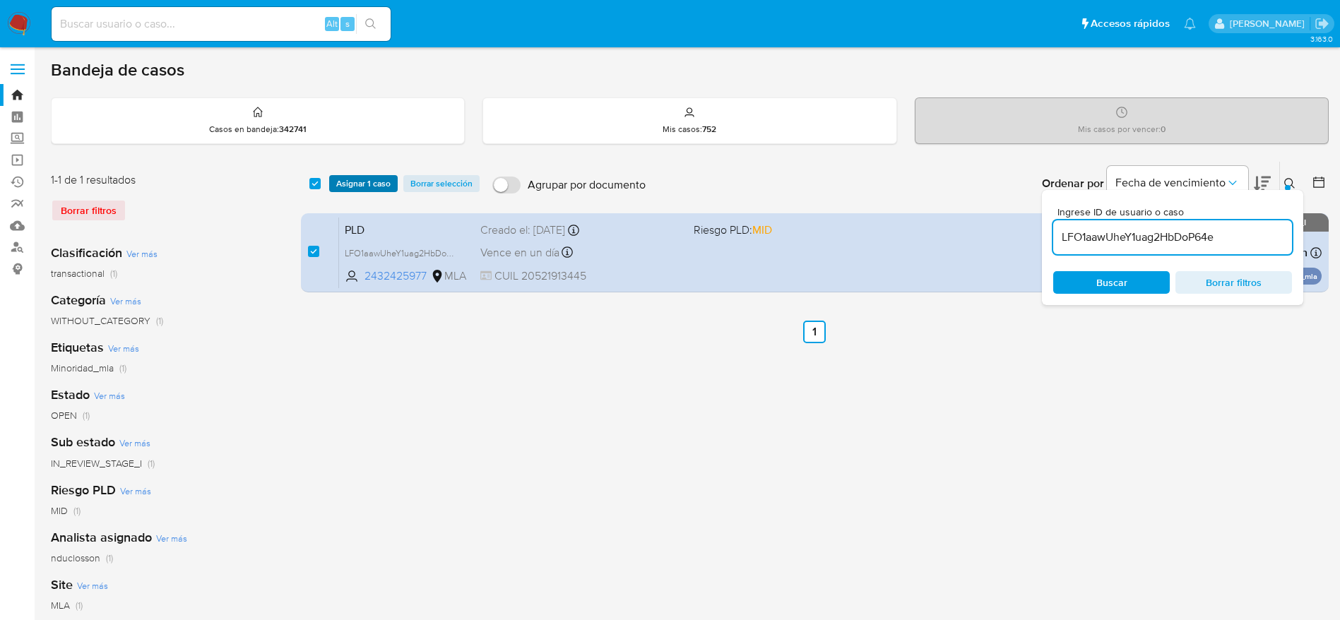
click at [348, 179] on span "Asignar 1 caso" at bounding box center [363, 184] width 54 height 14
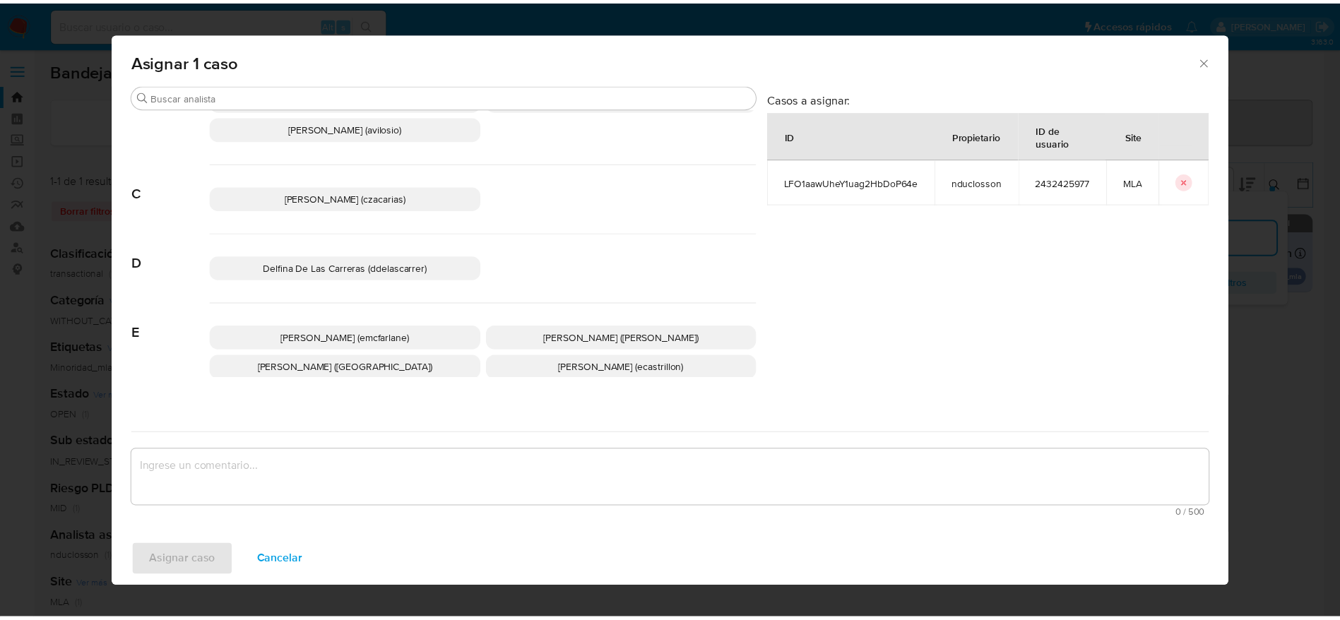
scroll to position [106, 0]
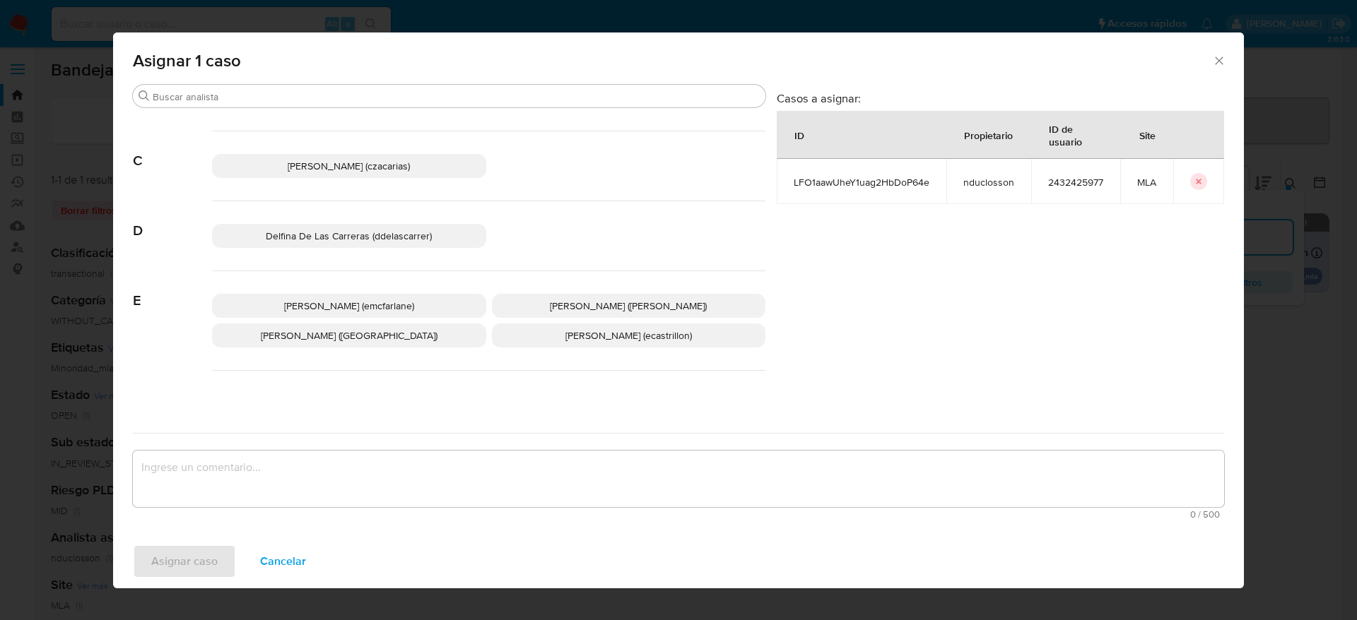
click at [333, 293] on div "Elaine Mc Farlane (emcfarlane) Eliana Guerrero (eliguerrero) Emmanuel Hernan Vi…" at bounding box center [488, 321] width 553 height 100
drag, startPoint x: 314, startPoint y: 313, endPoint x: 310, endPoint y: 319, distance: 7.3
click at [314, 313] on p "Elaine Mc Farlane (emcfarlane)" at bounding box center [349, 306] width 274 height 24
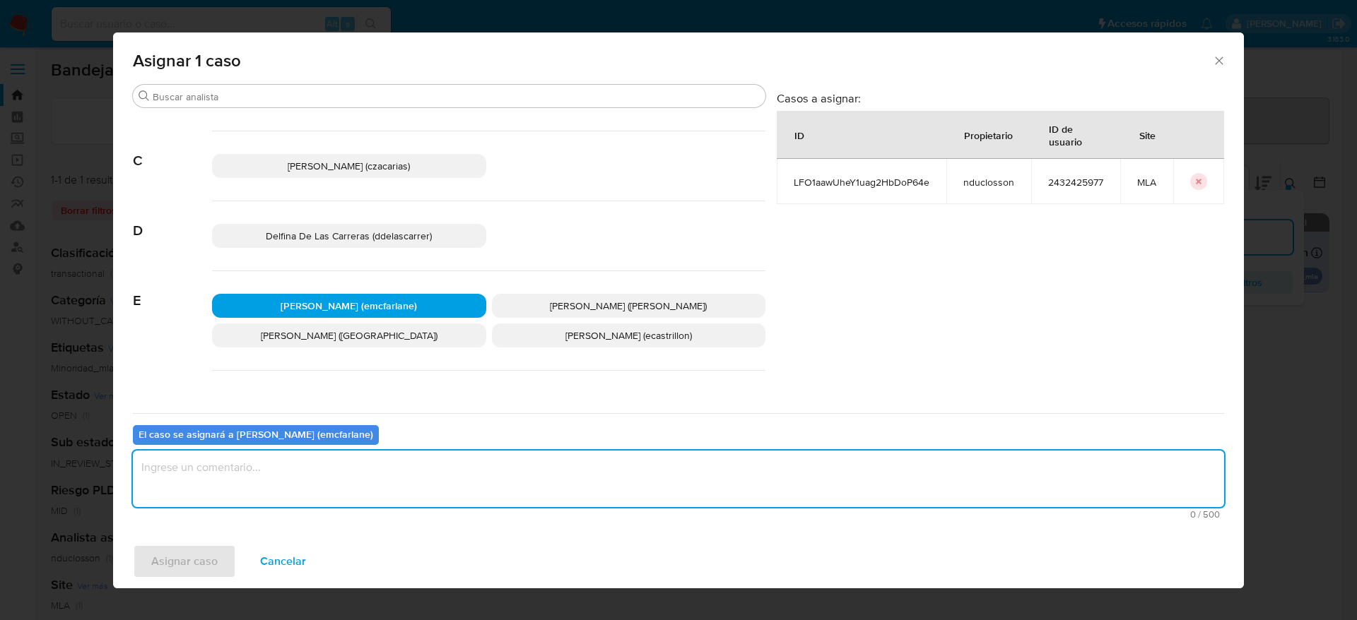
drag, startPoint x: 241, startPoint y: 503, endPoint x: 233, endPoint y: 512, distance: 11.5
click at [241, 504] on textarea "assign-modal" at bounding box center [678, 479] width 1091 height 57
click at [194, 575] on span "Asignar caso" at bounding box center [184, 561] width 66 height 31
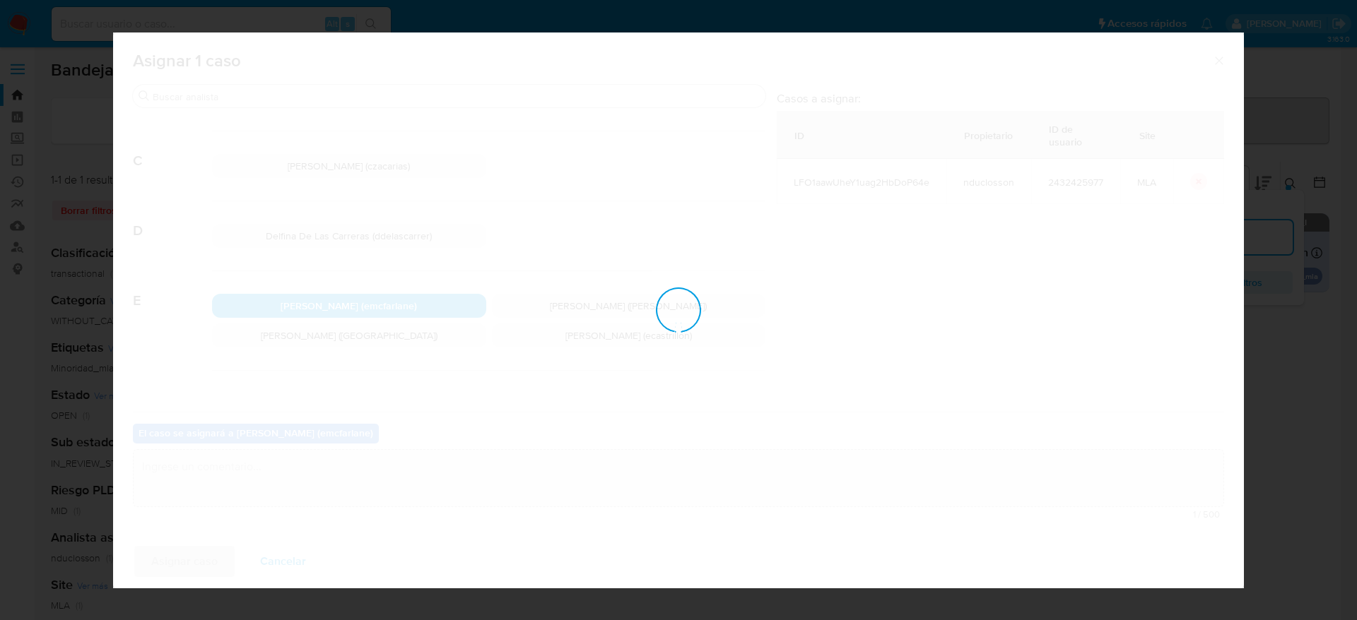
checkbox input "false"
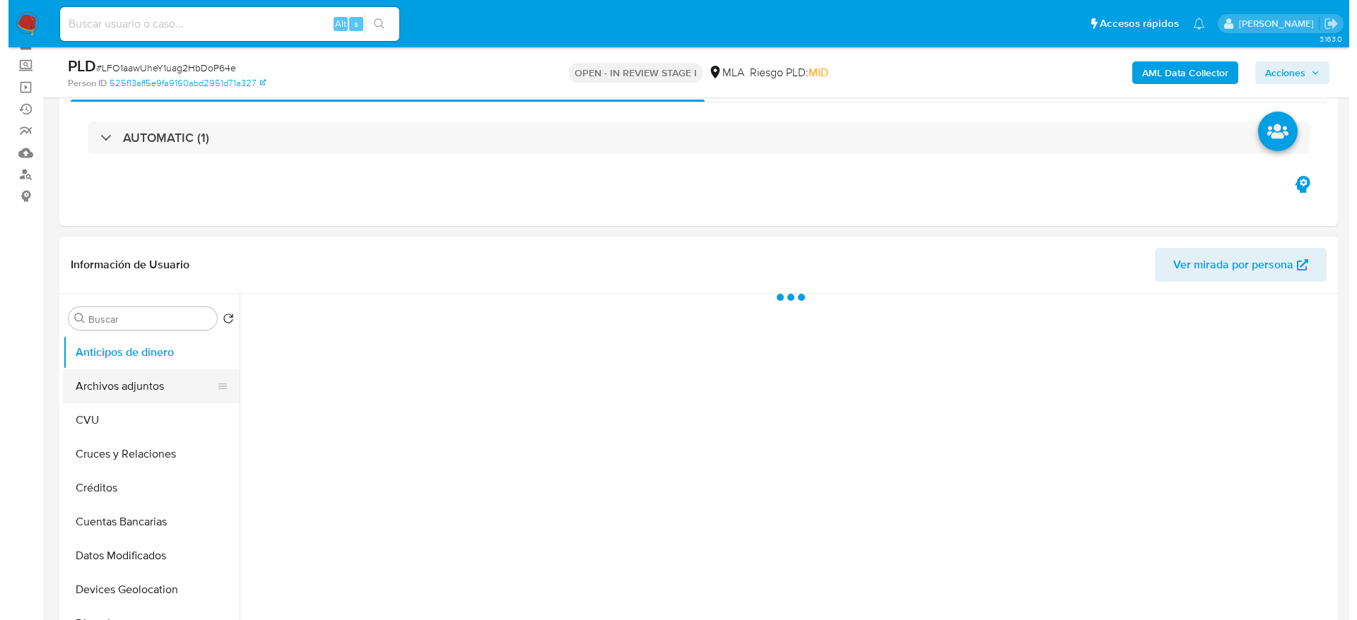
scroll to position [106, 0]
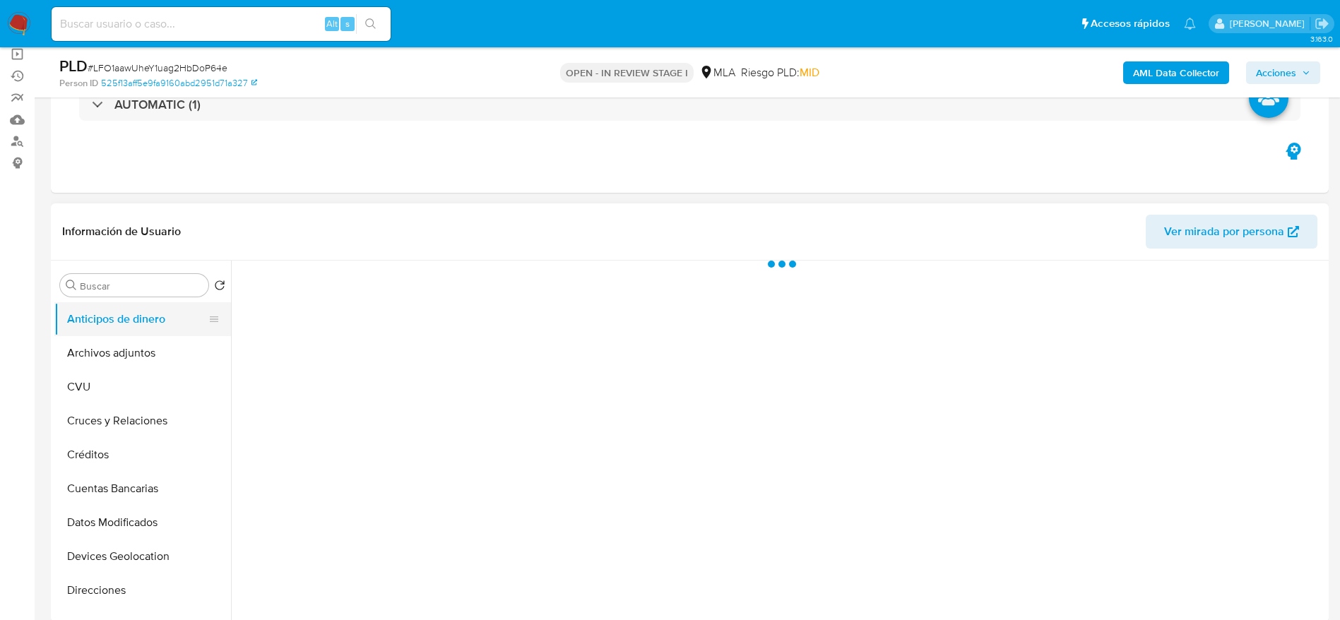
select select "10"
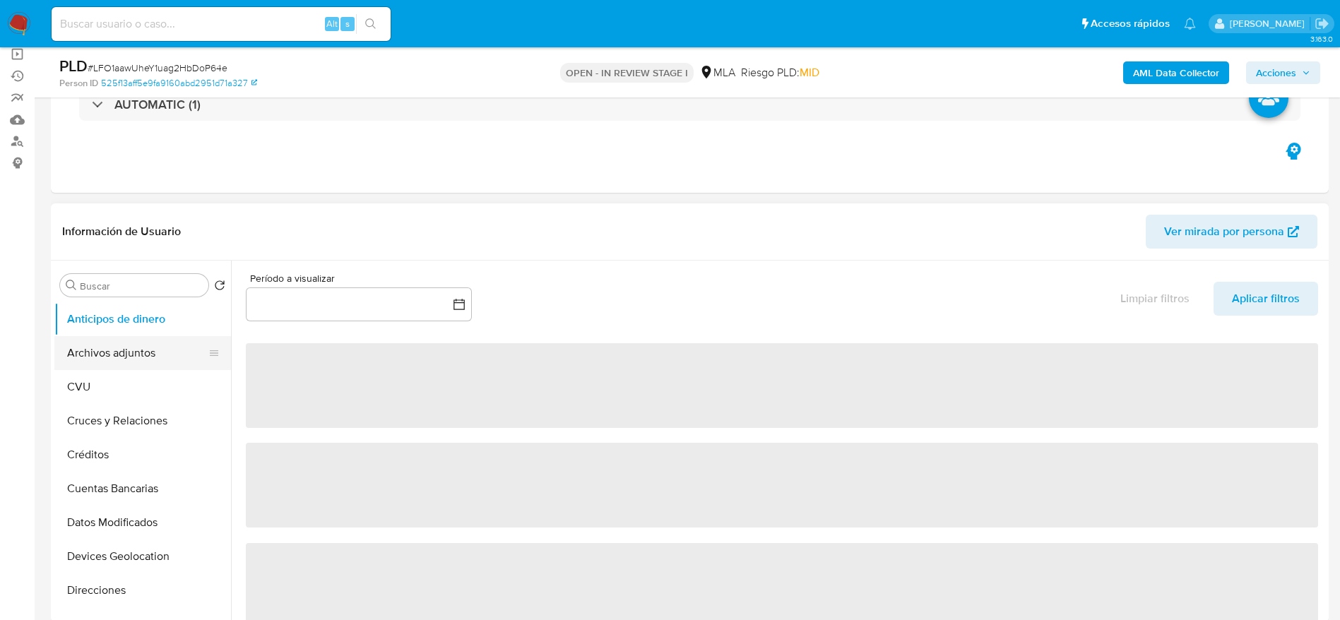
click at [104, 346] on button "Archivos adjuntos" at bounding box center [136, 353] width 165 height 34
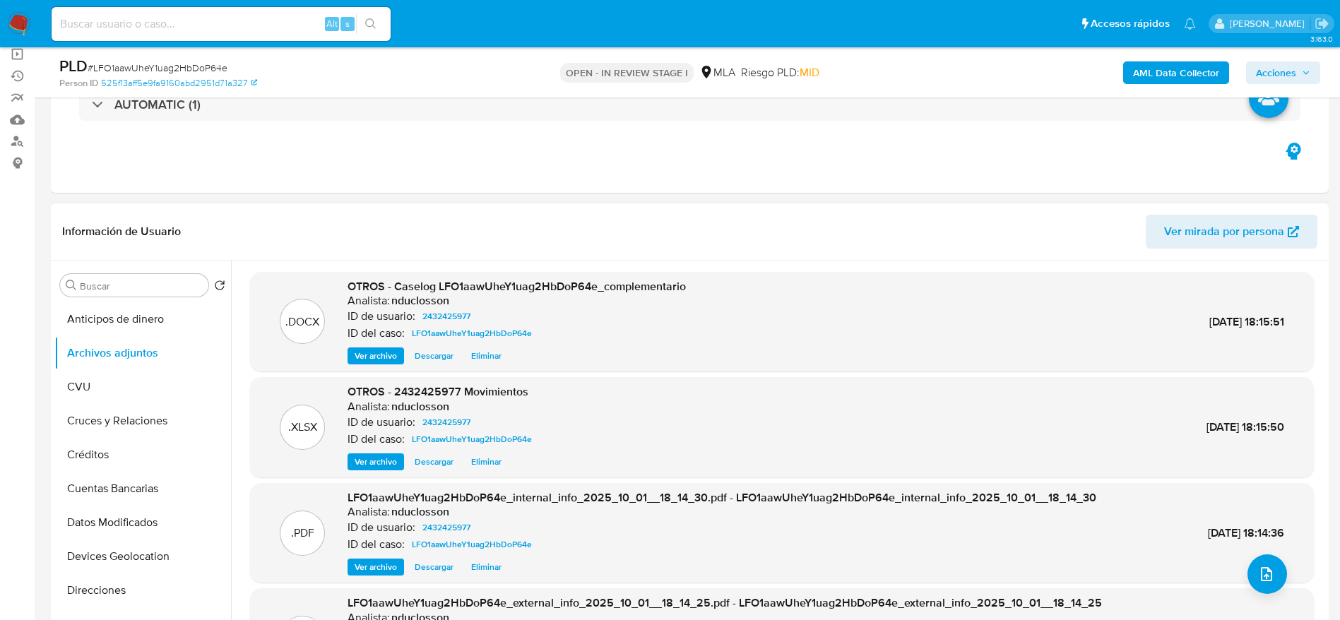
click at [511, 356] on div "Ver archivo Descargar Eliminar" at bounding box center [517, 356] width 338 height 17
click at [485, 355] on span "Eliminar" at bounding box center [486, 356] width 30 height 14
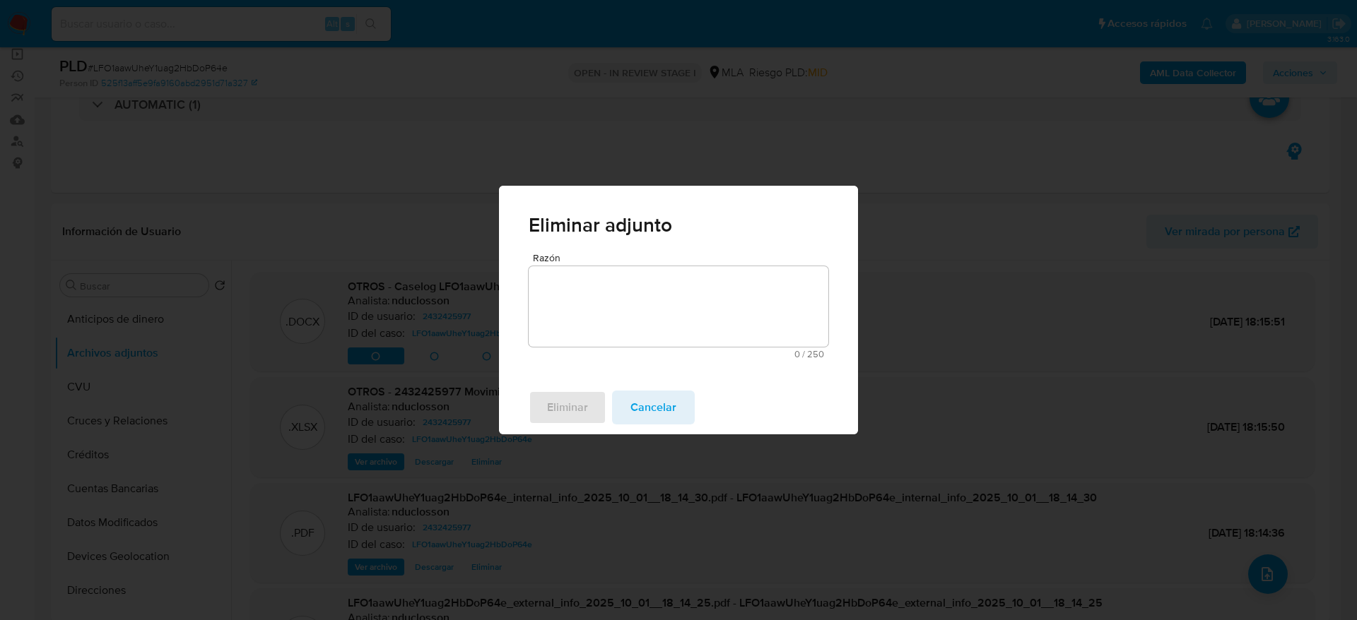
drag, startPoint x: 589, startPoint y: 313, endPoint x: 582, endPoint y: 334, distance: 21.5
click at [589, 312] on textarea "Razón" at bounding box center [679, 306] width 300 height 81
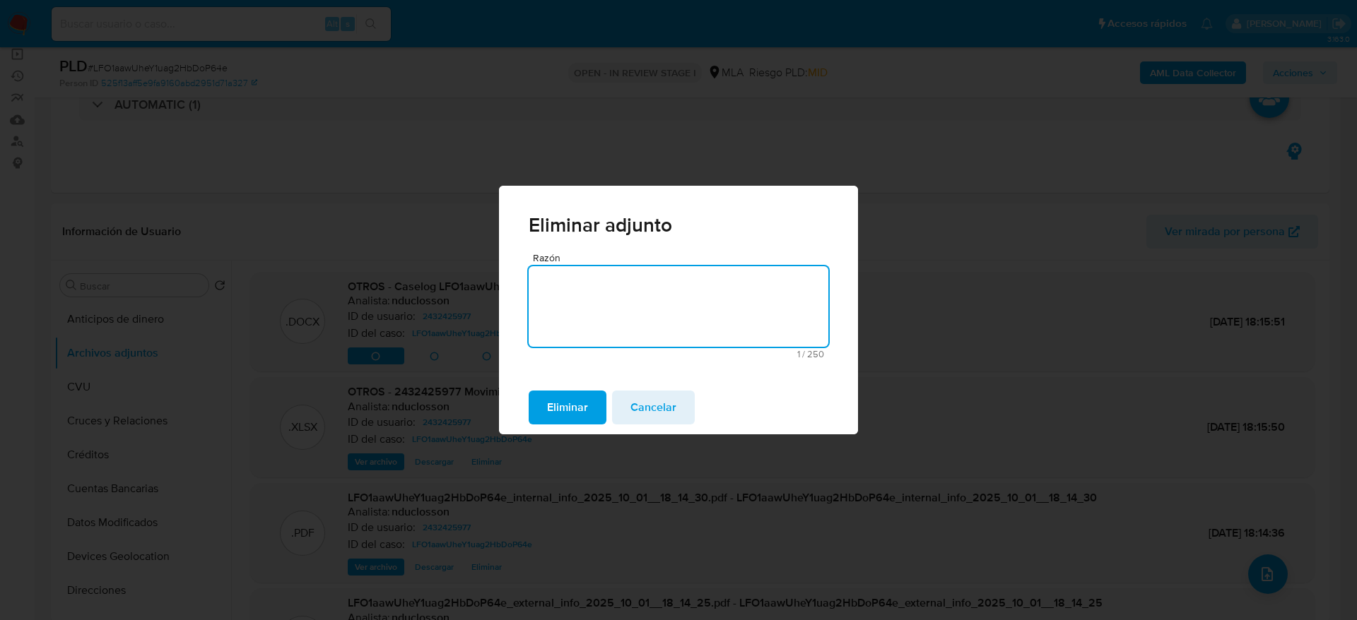
click at [567, 392] on span "Eliminar" at bounding box center [567, 407] width 41 height 31
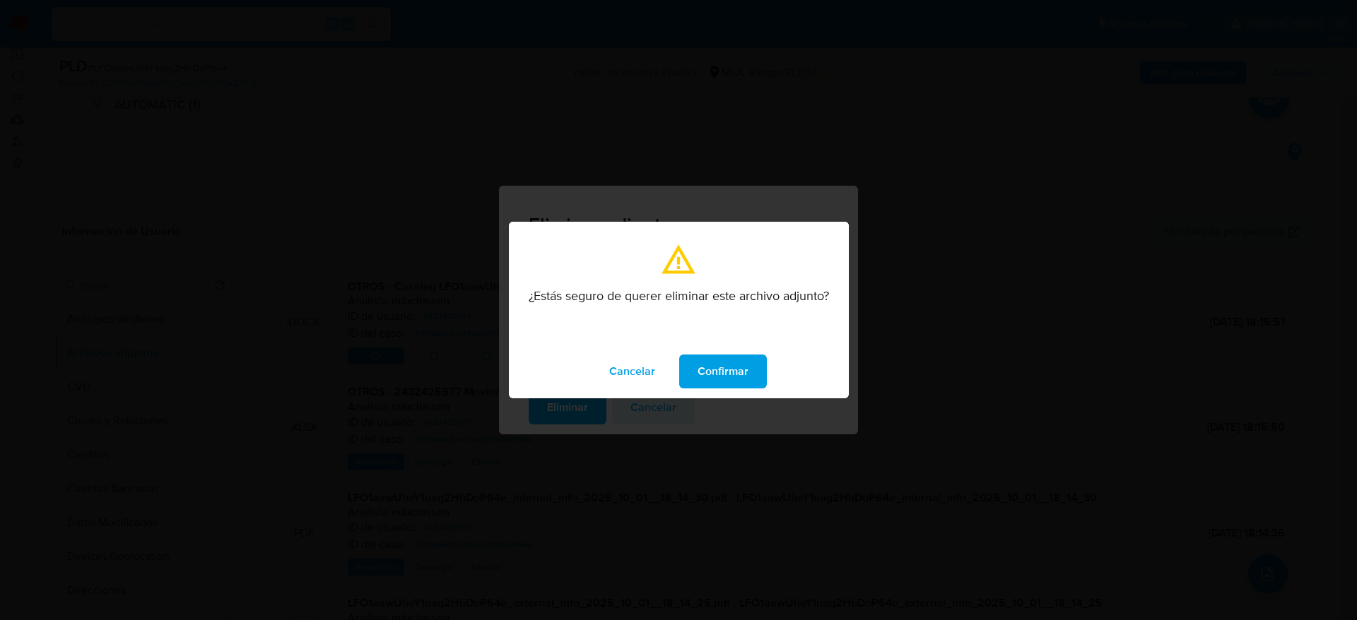
click at [705, 359] on span "Confirmar" at bounding box center [722, 371] width 51 height 31
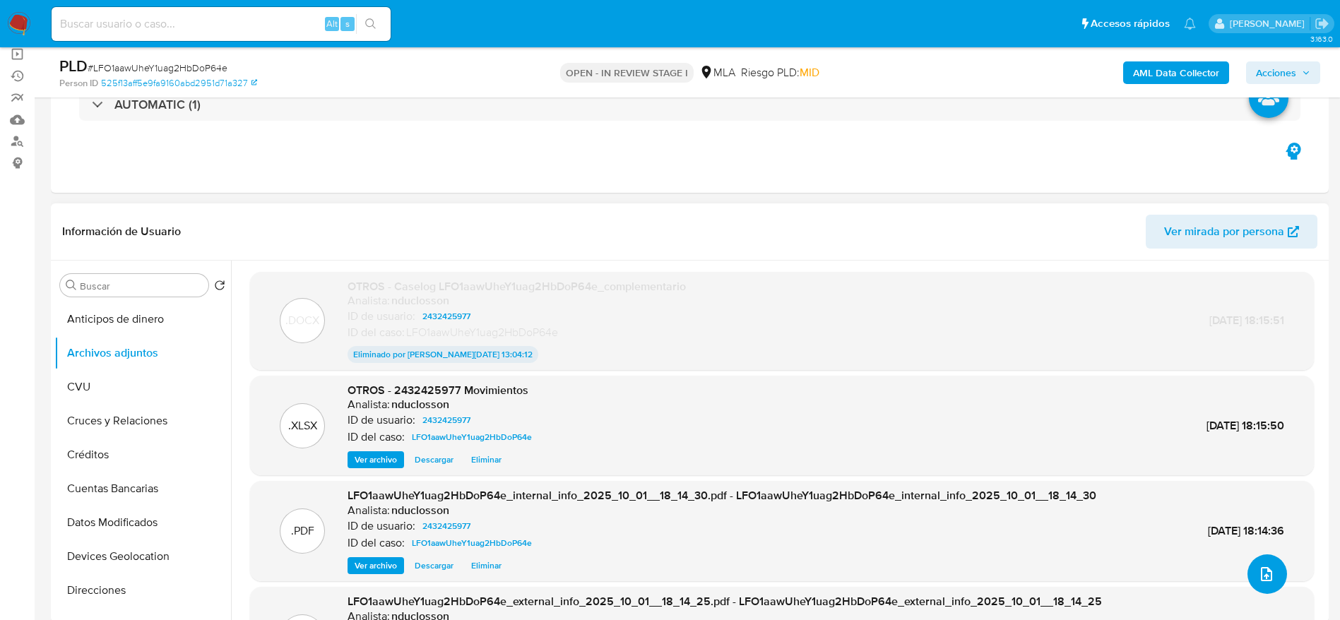
click at [1256, 584] on button "upload-file" at bounding box center [1268, 575] width 40 height 40
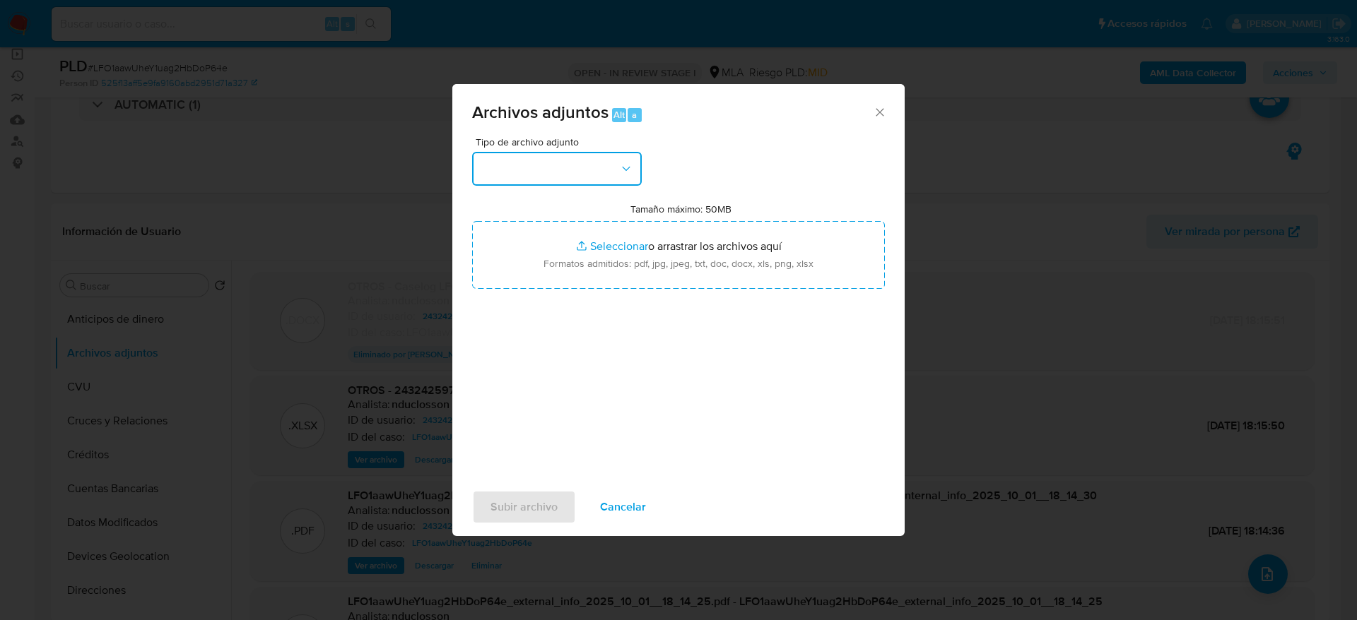
click at [574, 167] on button "button" at bounding box center [557, 169] width 170 height 34
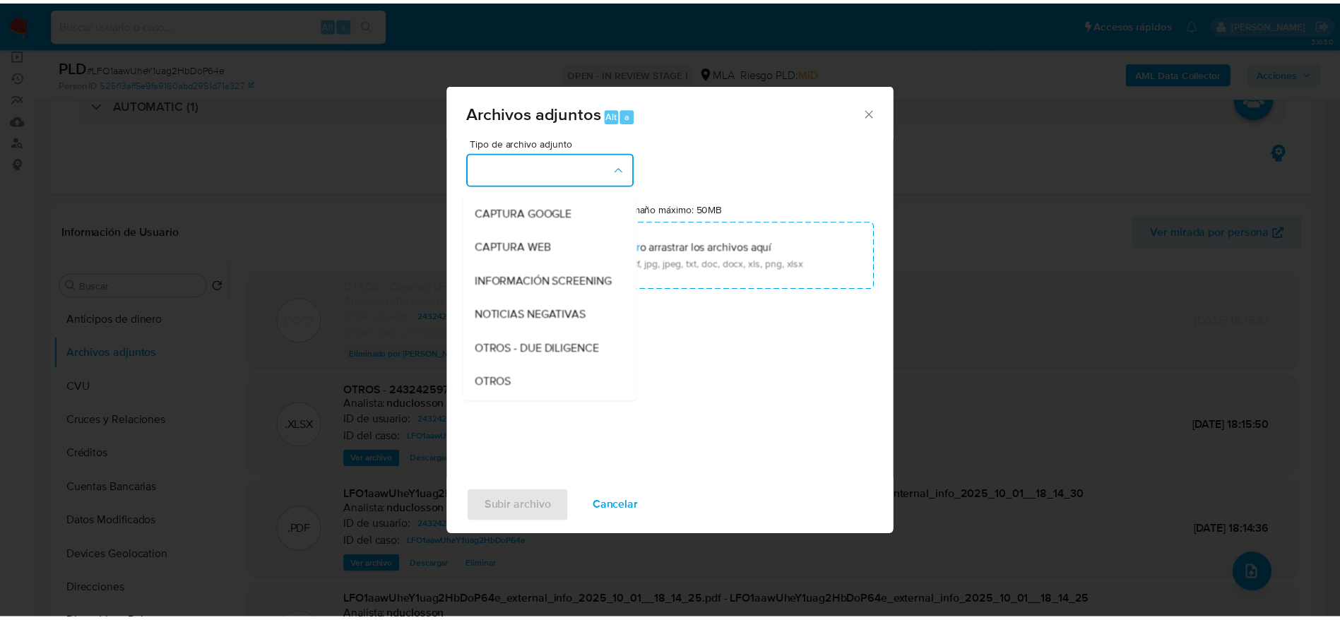
scroll to position [212, 0]
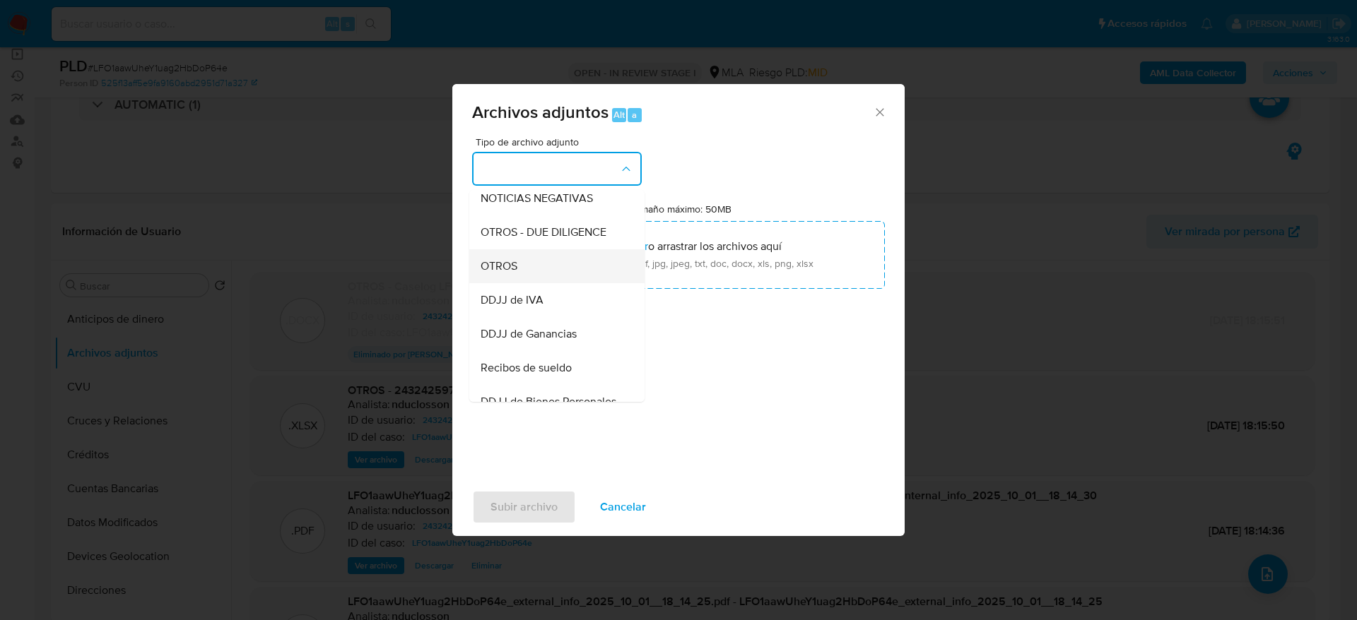
click at [505, 273] on span "OTROS" at bounding box center [499, 266] width 37 height 14
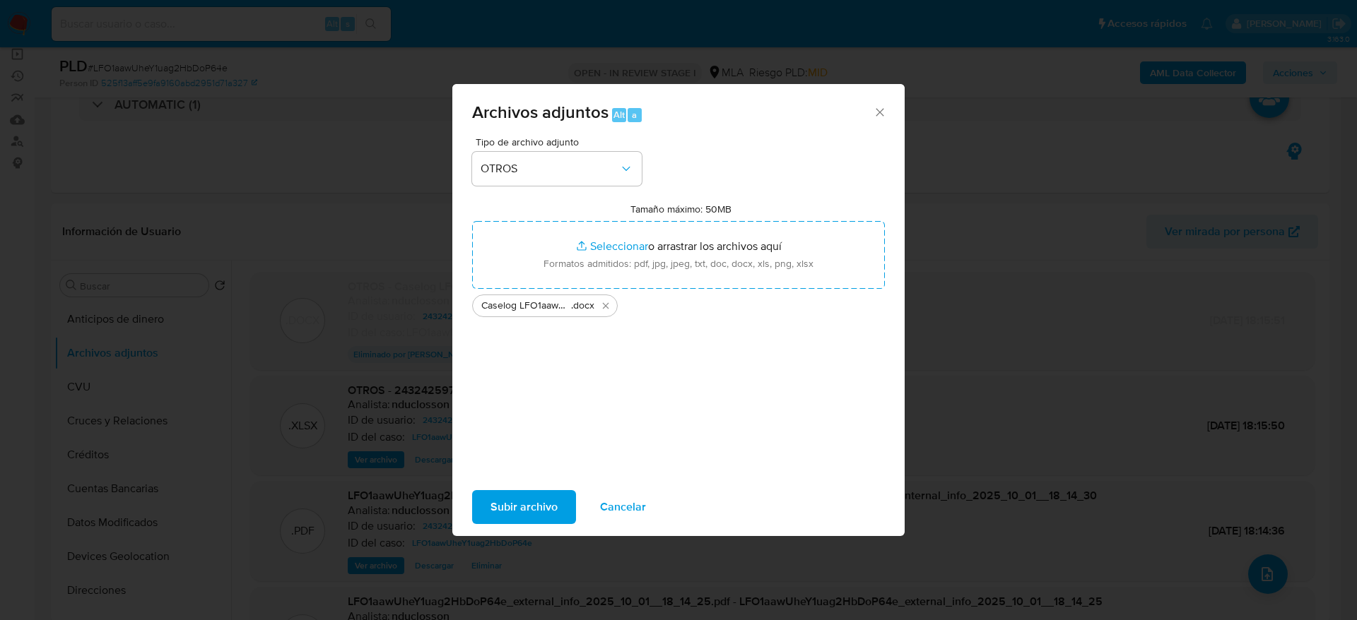
click at [545, 500] on span "Subir archivo" at bounding box center [523, 507] width 67 height 31
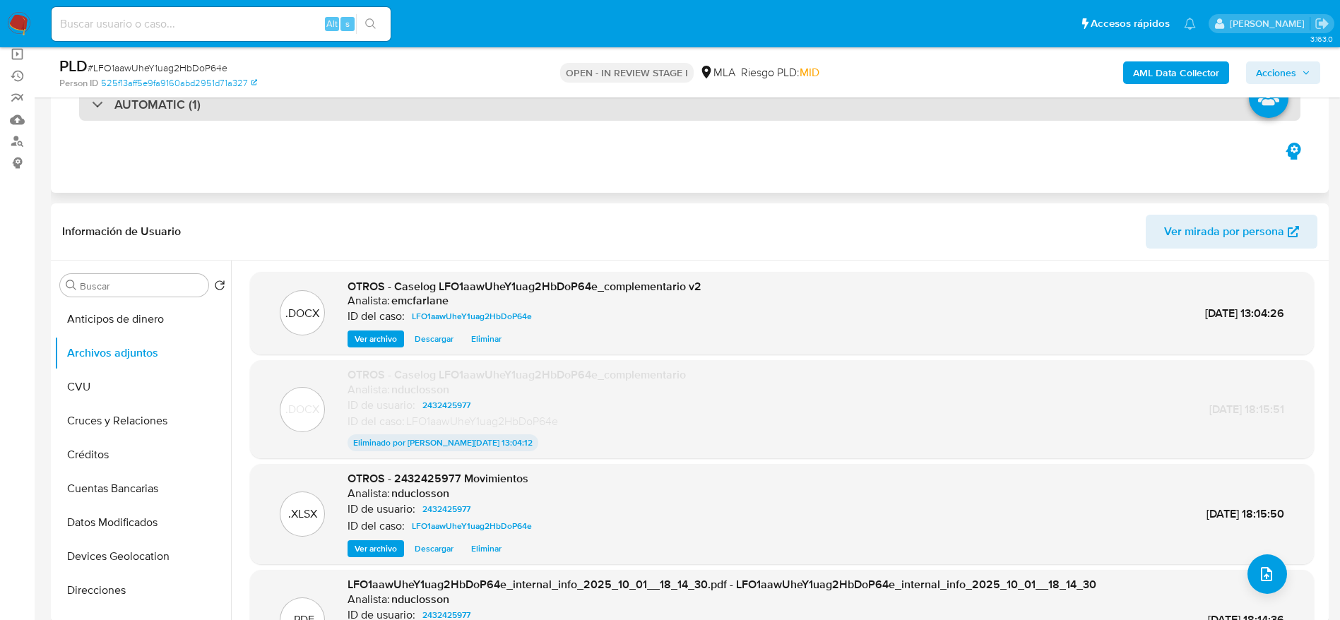
click at [846, 112] on div "AUTOMATIC (1)" at bounding box center [690, 104] width 1222 height 33
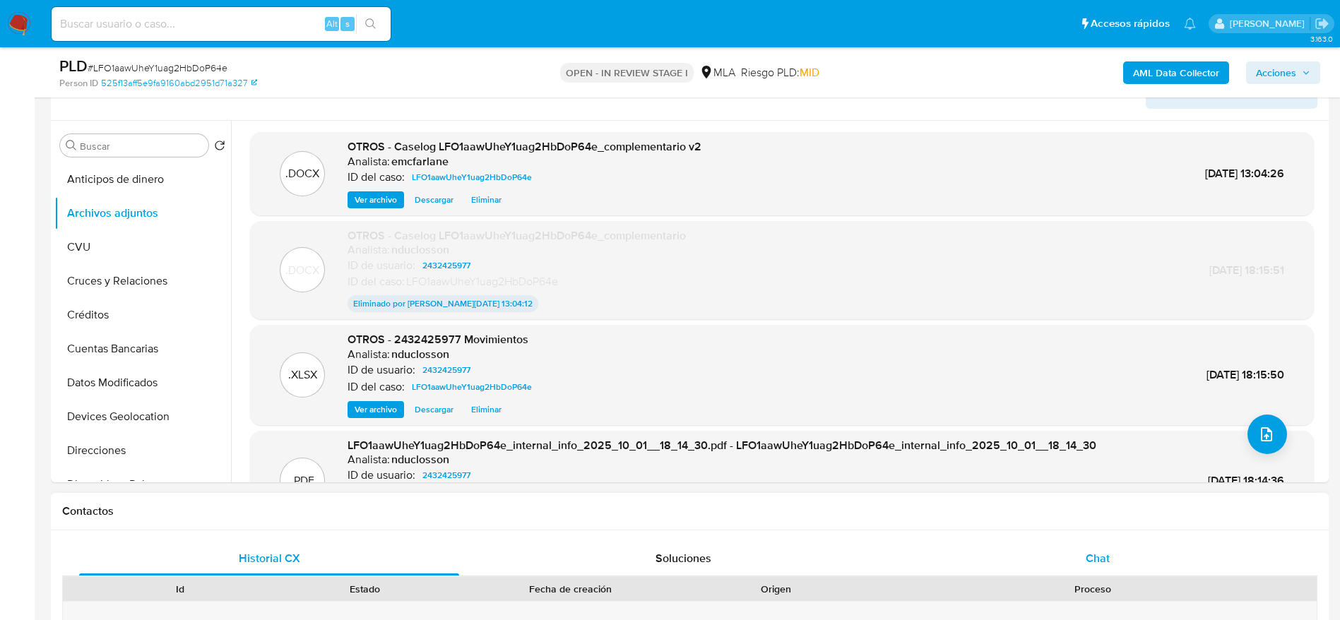
scroll to position [636, 0]
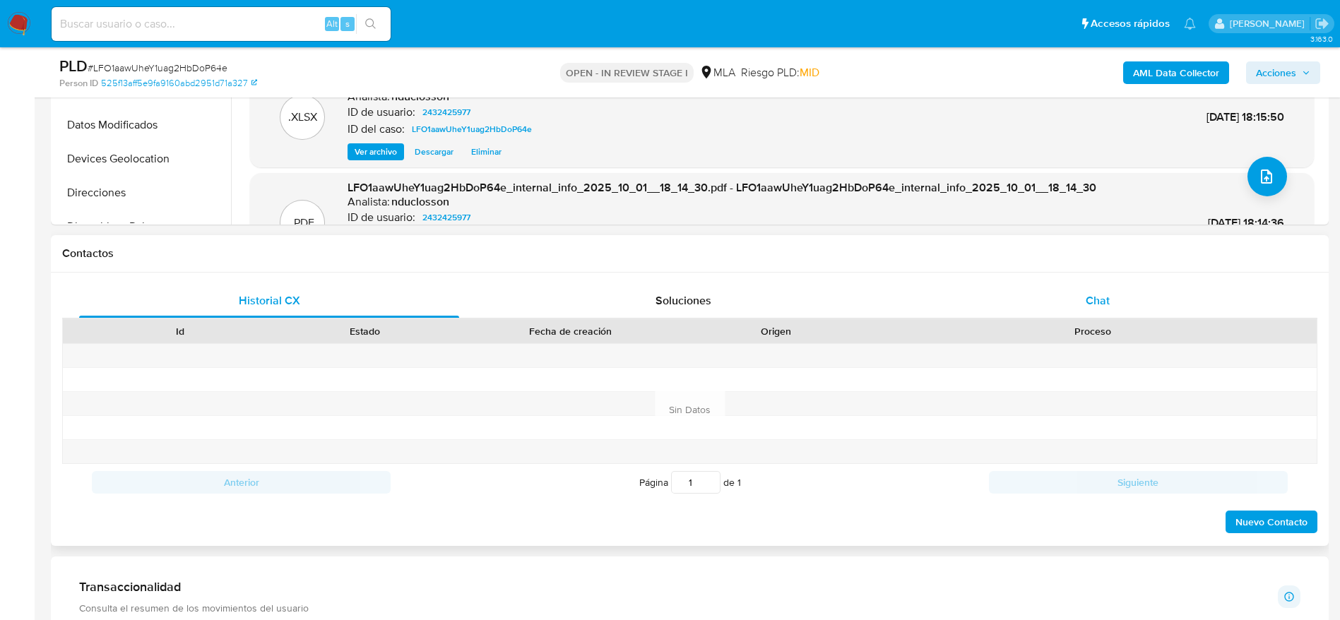
click at [1113, 301] on div "Chat" at bounding box center [1098, 301] width 380 height 34
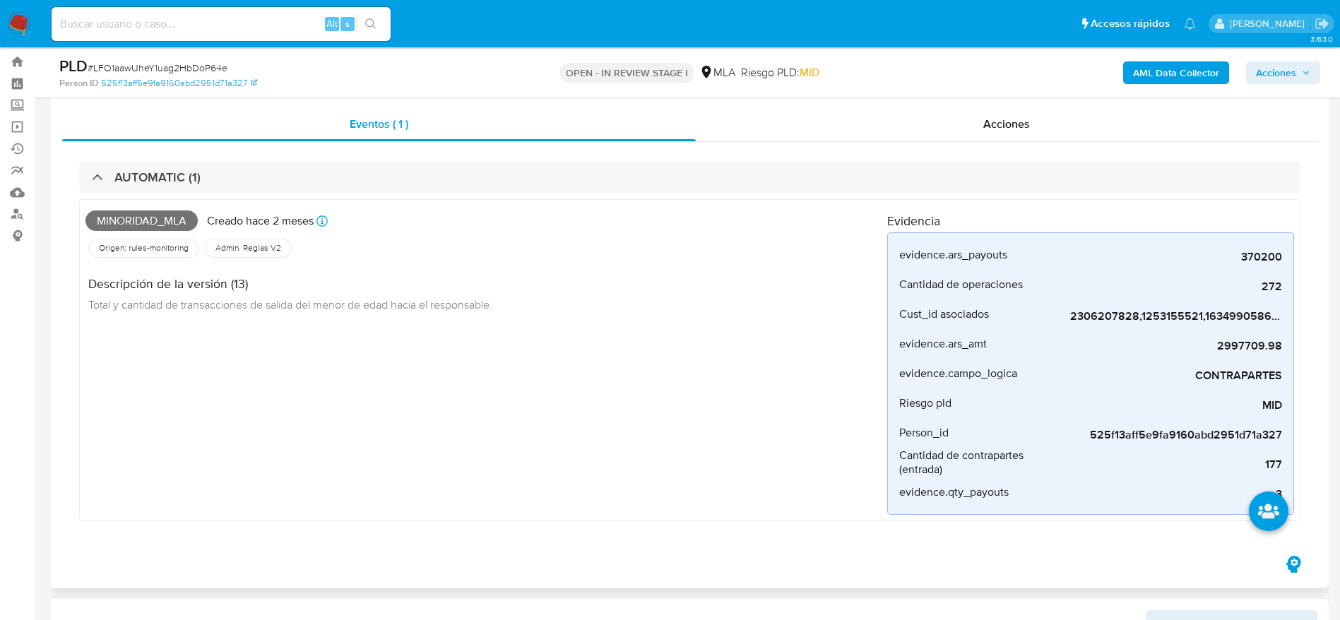
scroll to position [0, 0]
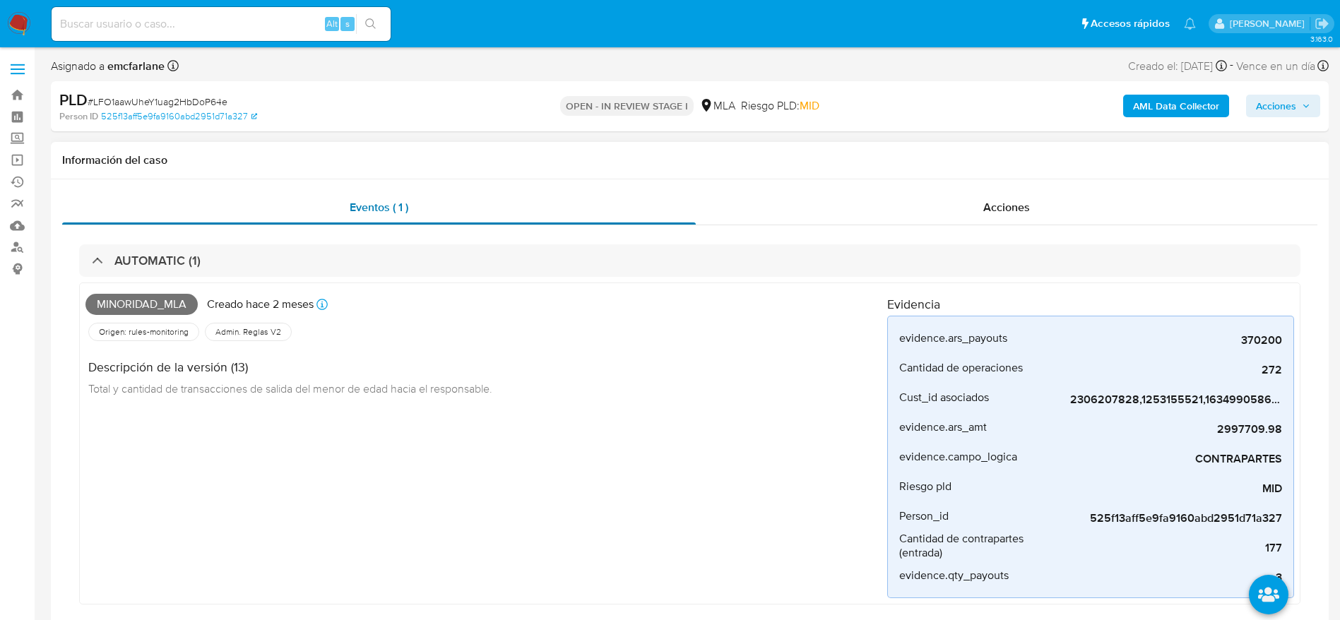
click at [476, 201] on div "Eventos ( 1 )" at bounding box center [379, 208] width 634 height 34
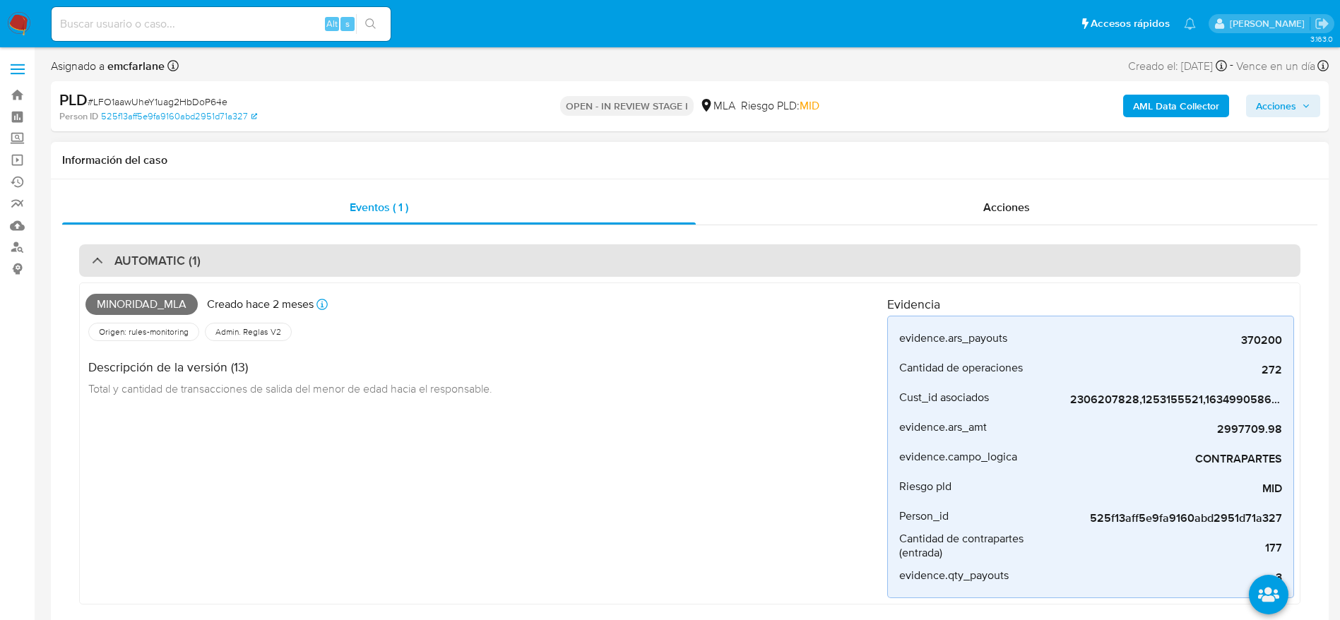
click at [283, 268] on div "AUTOMATIC (1)" at bounding box center [690, 260] width 1222 height 33
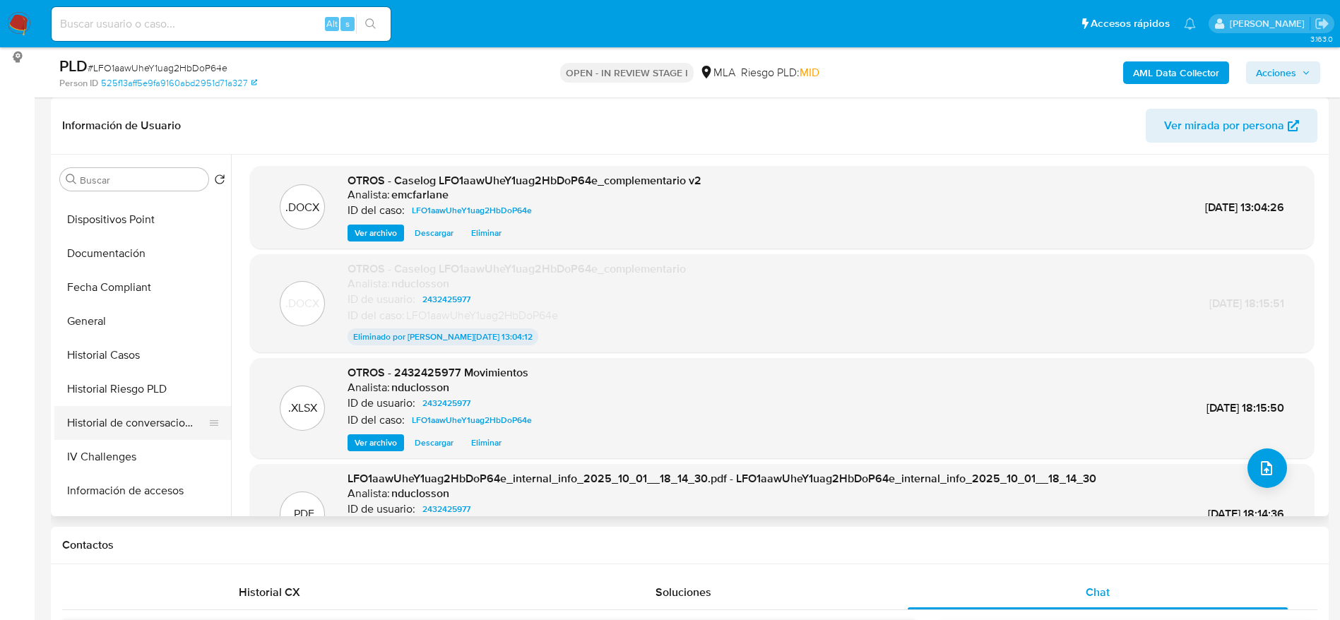
scroll to position [318, 0]
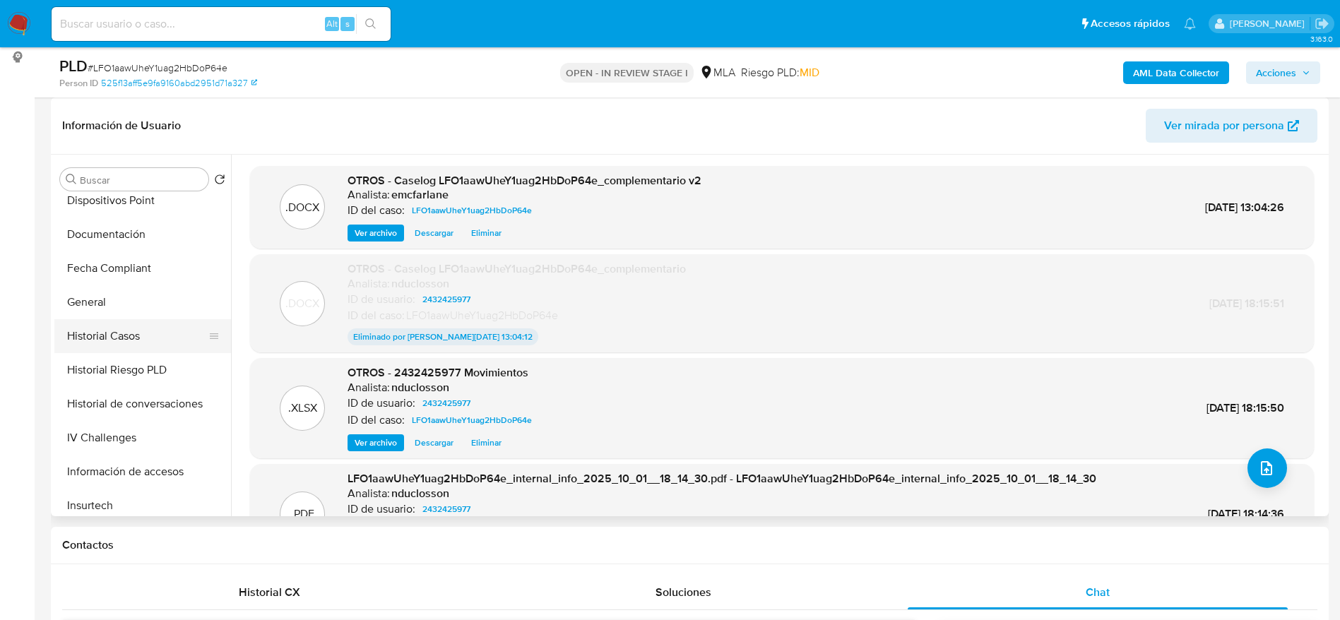
click at [115, 329] on button "Historial Casos" at bounding box center [136, 336] width 165 height 34
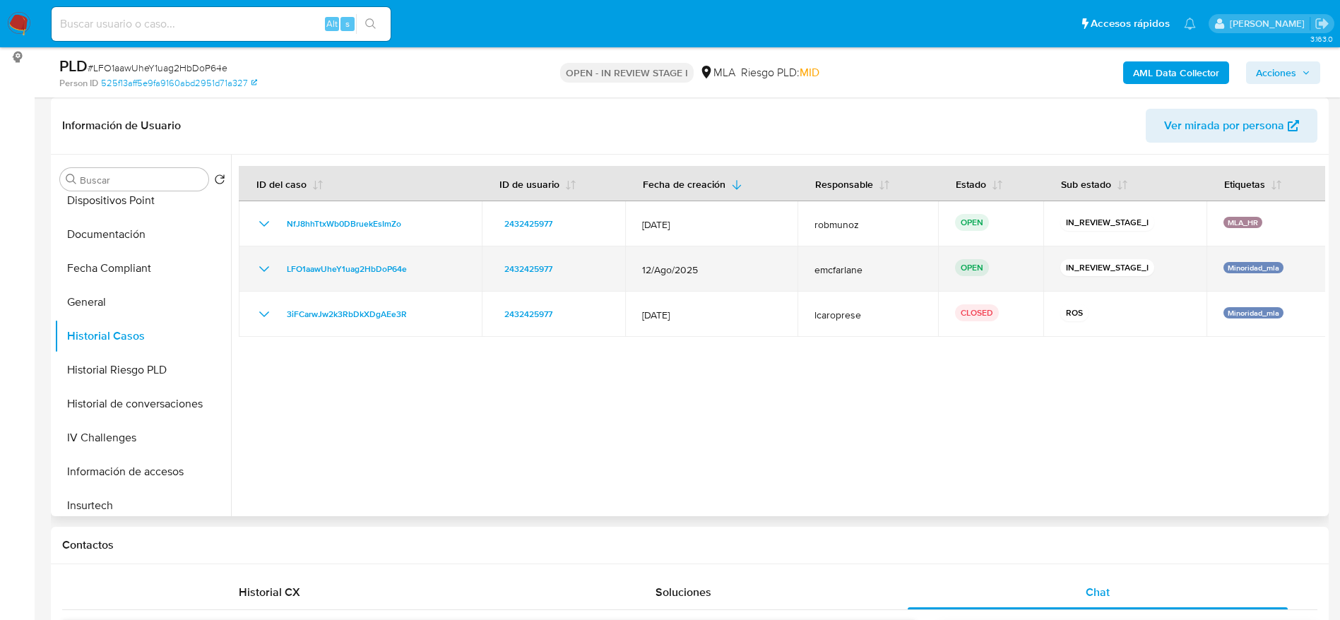
click at [291, 256] on td "LFO1aawUheY1uag2HbDoP64e" at bounding box center [360, 269] width 243 height 45
click at [295, 264] on span "LFO1aawUheY1uag2HbDoP64e" at bounding box center [347, 269] width 120 height 17
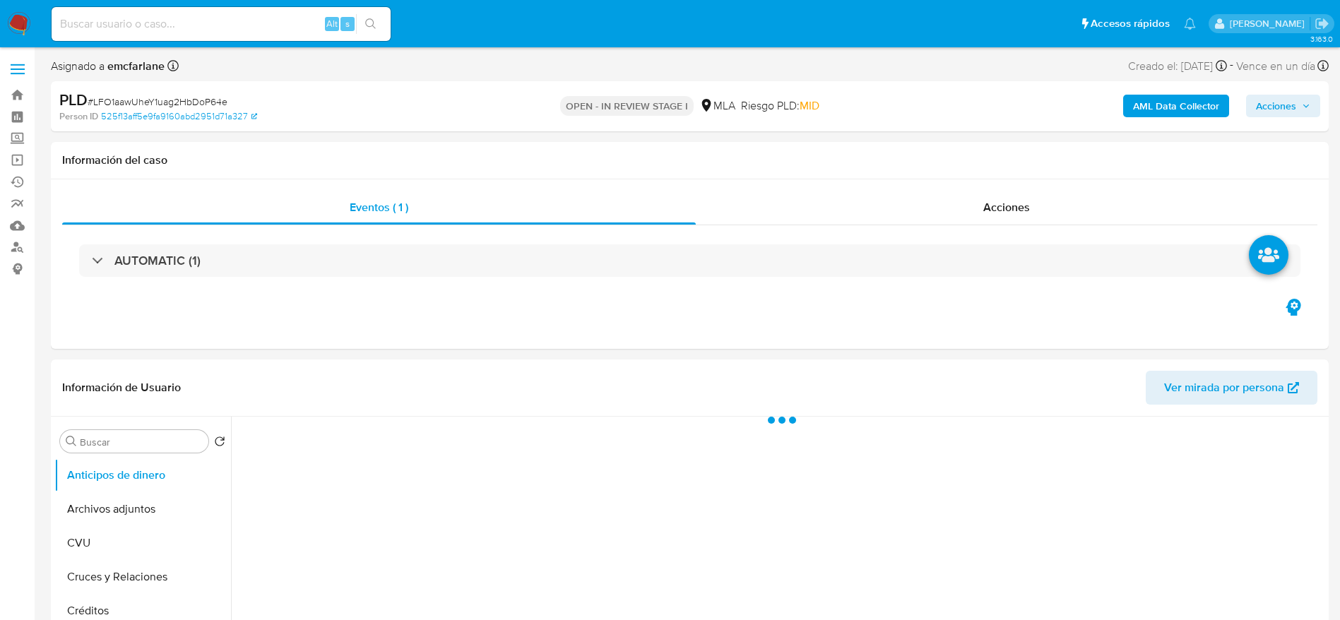
click at [1312, 104] on button "Acciones" at bounding box center [1284, 106] width 74 height 23
select select "10"
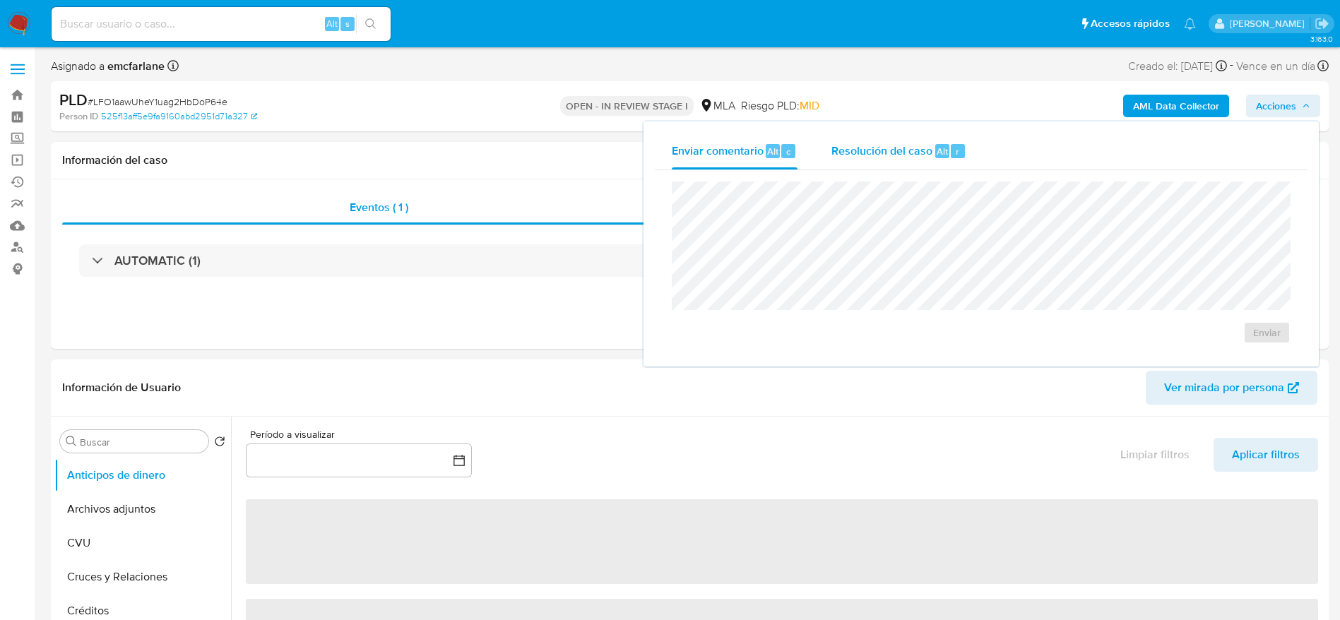
drag, startPoint x: 894, startPoint y: 151, endPoint x: 895, endPoint y: 167, distance: 17.0
click at [895, 151] on span "Resolución del caso" at bounding box center [882, 151] width 101 height 16
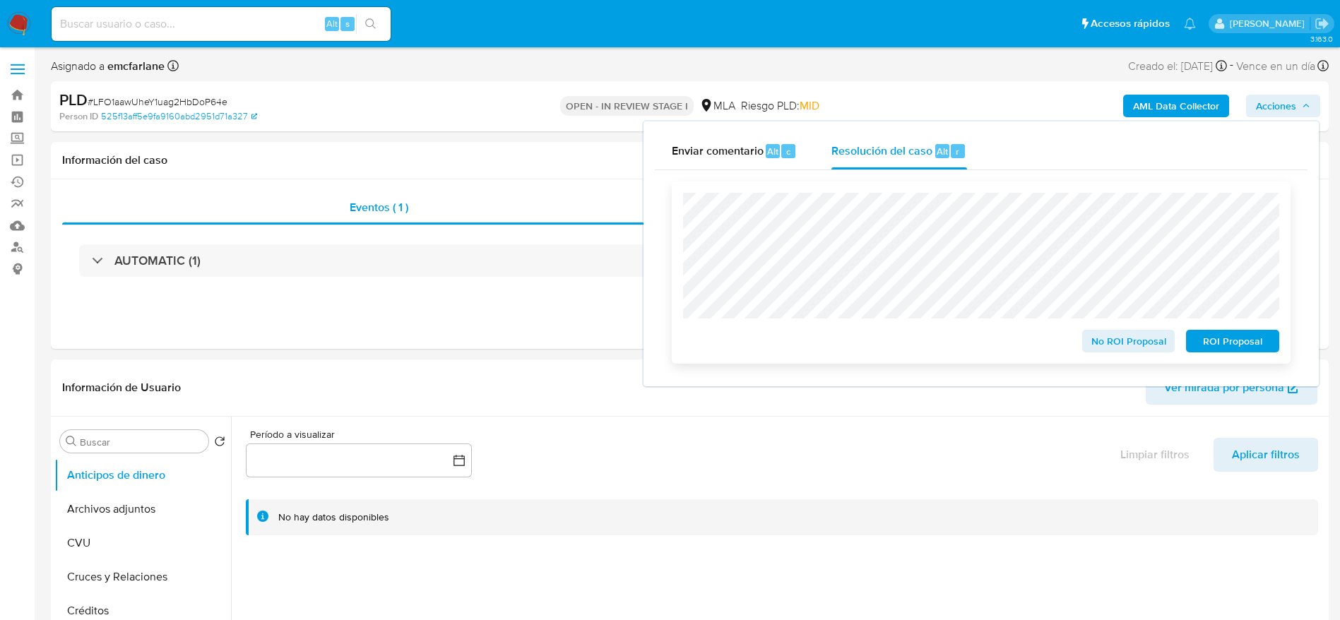
click at [1235, 347] on span "ROI Proposal" at bounding box center [1232, 341] width 73 height 20
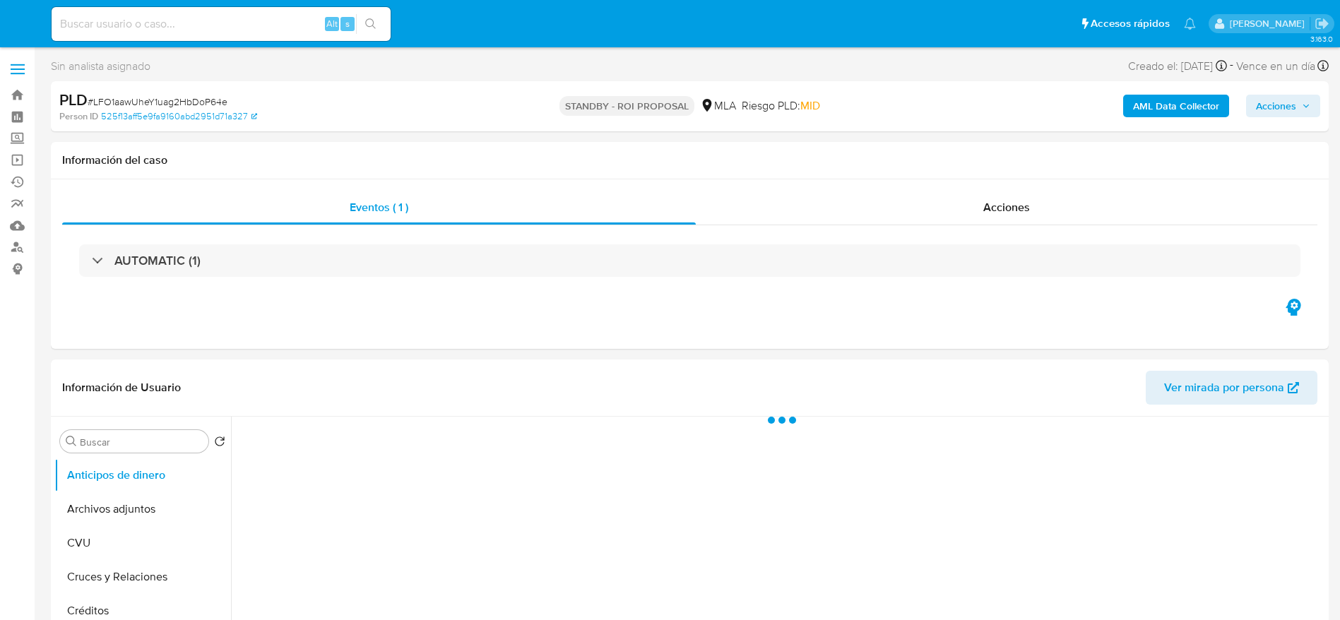
select select "10"
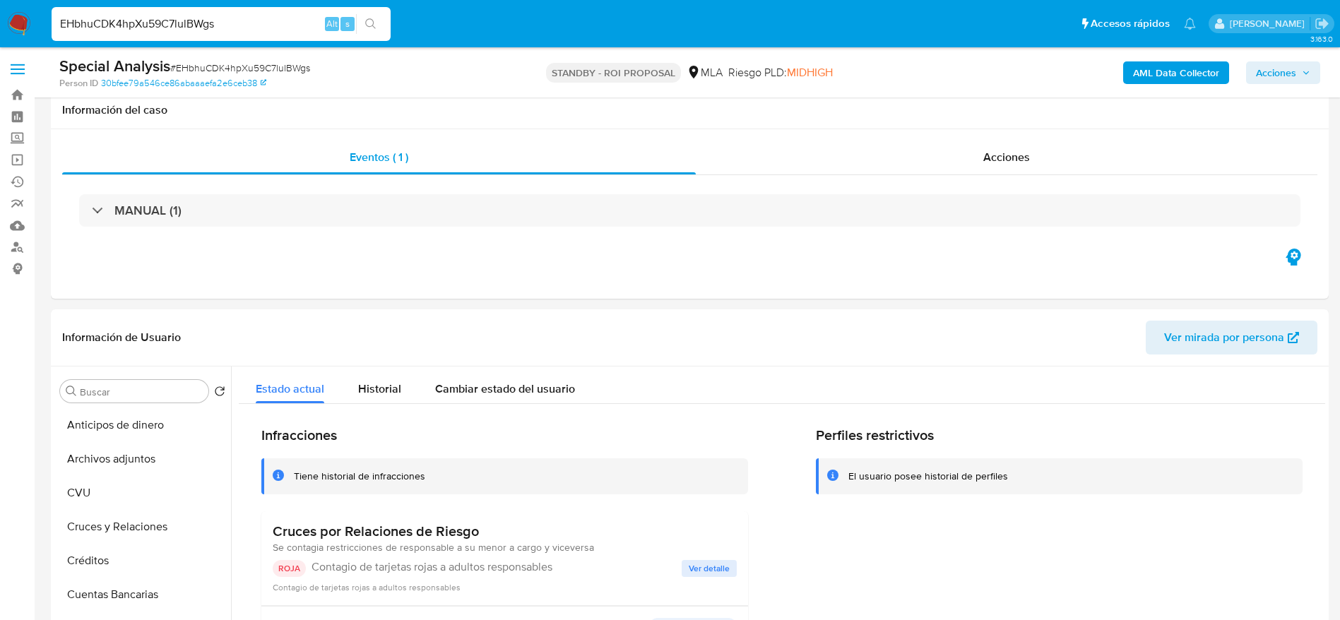
select select "10"
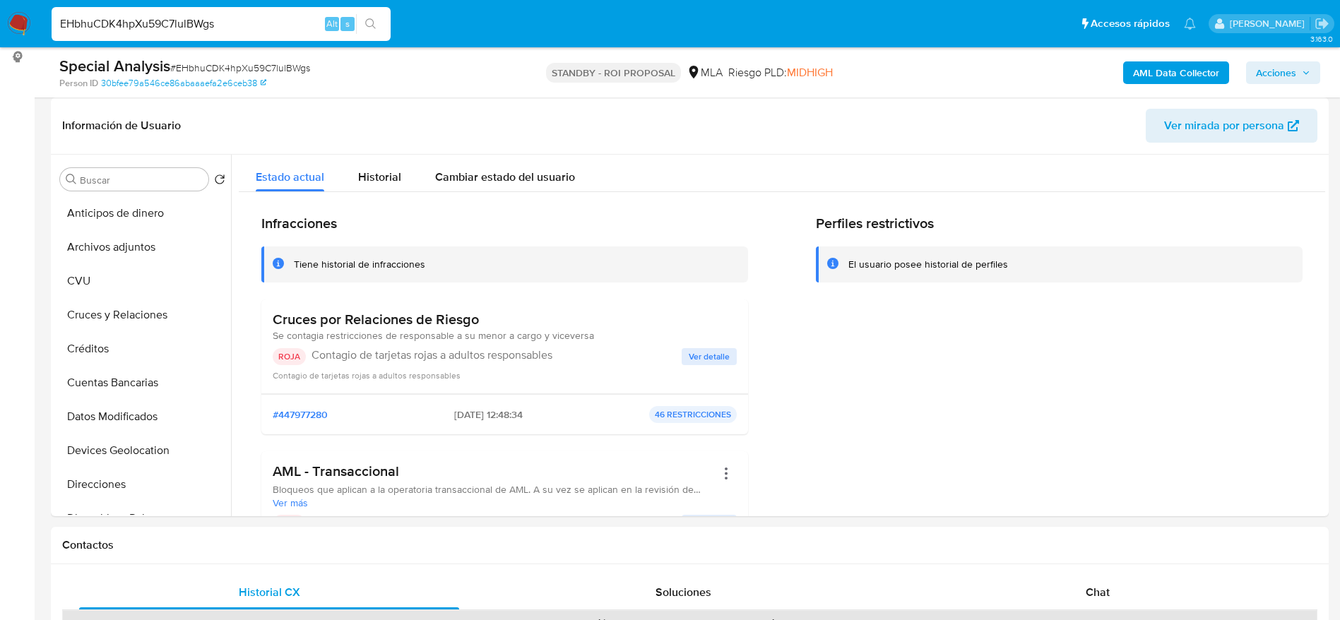
scroll to position [742, 0]
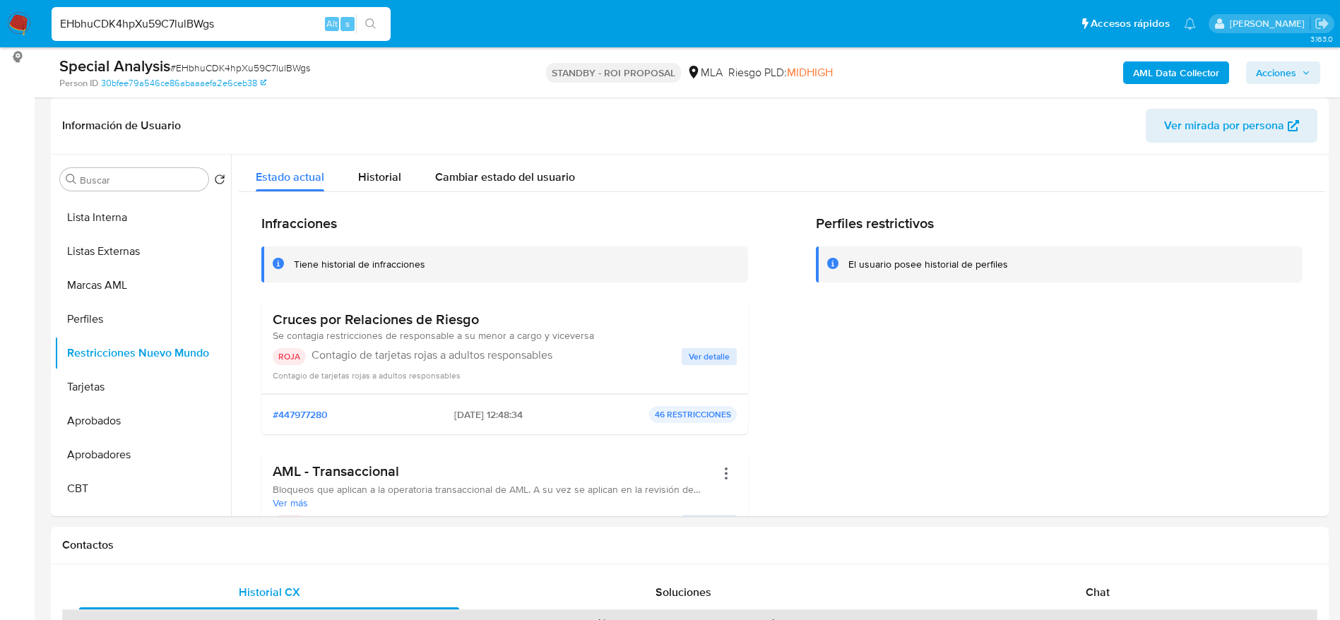
click at [240, 23] on input "EHbhuCDK4hpXu59C7lulBWgs" at bounding box center [221, 24] width 339 height 18
paste input "IyrhYQX8cPvB3YKwJinK7wzP"
type input "IyrhYQX8cPvB3YKwJinK7wzP"
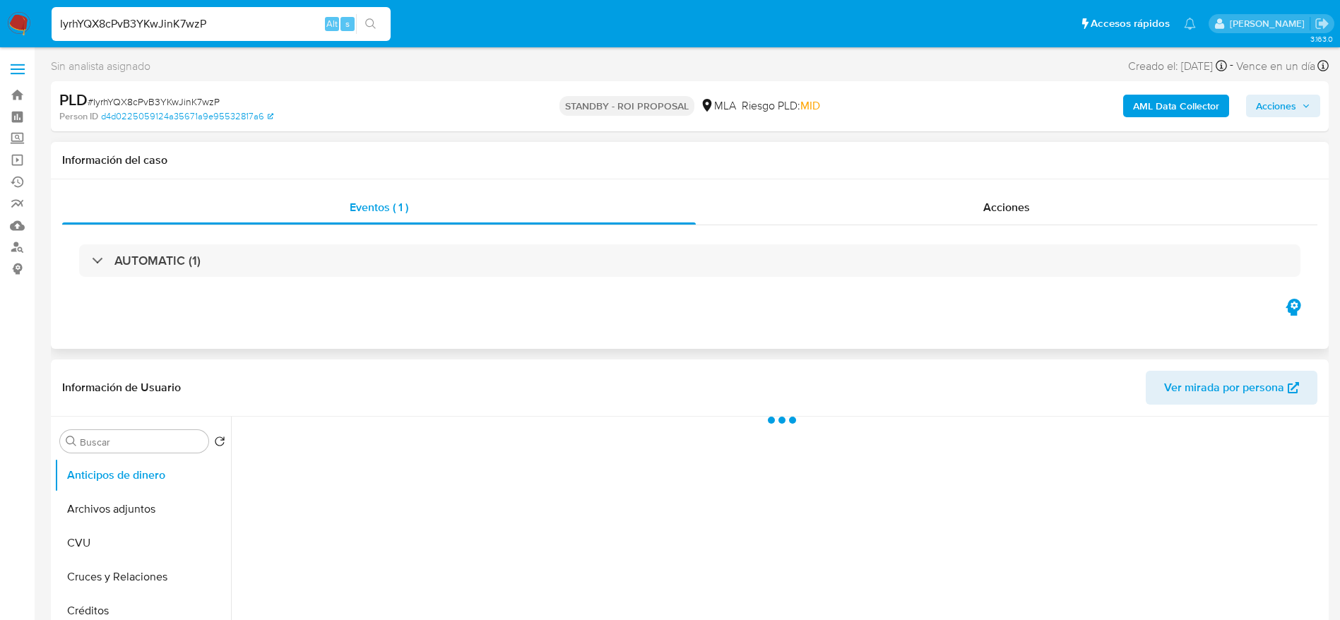
select select "10"
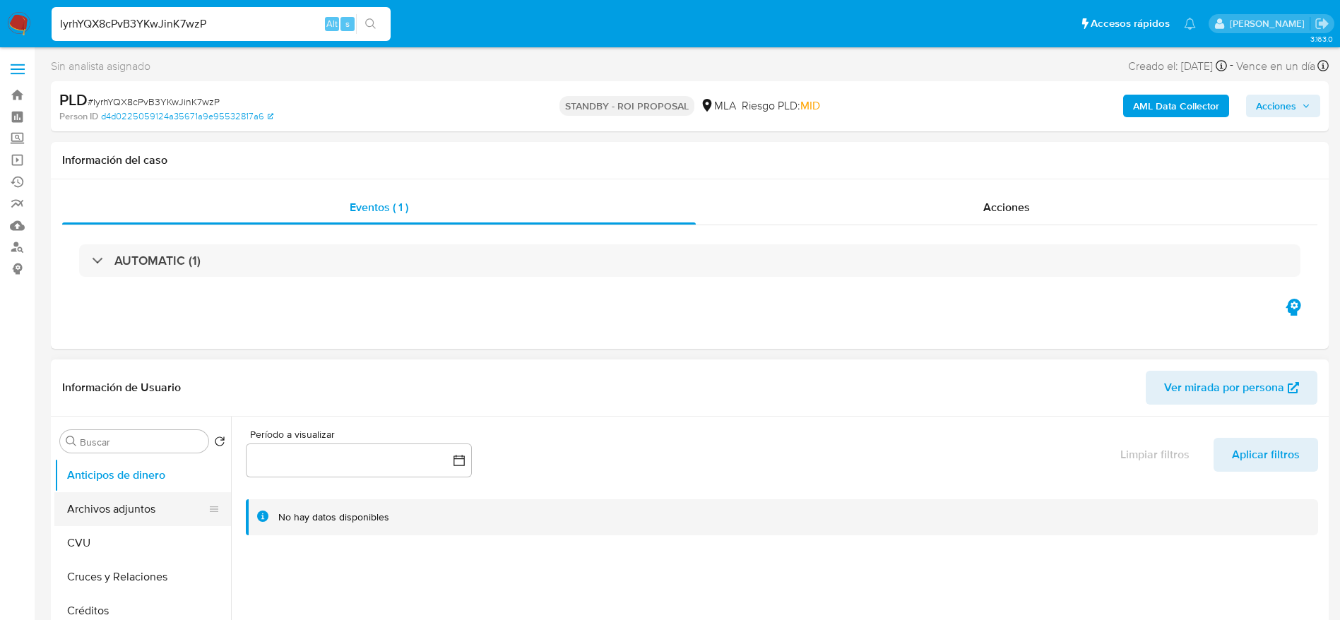
click at [122, 513] on button "Archivos adjuntos" at bounding box center [136, 510] width 165 height 34
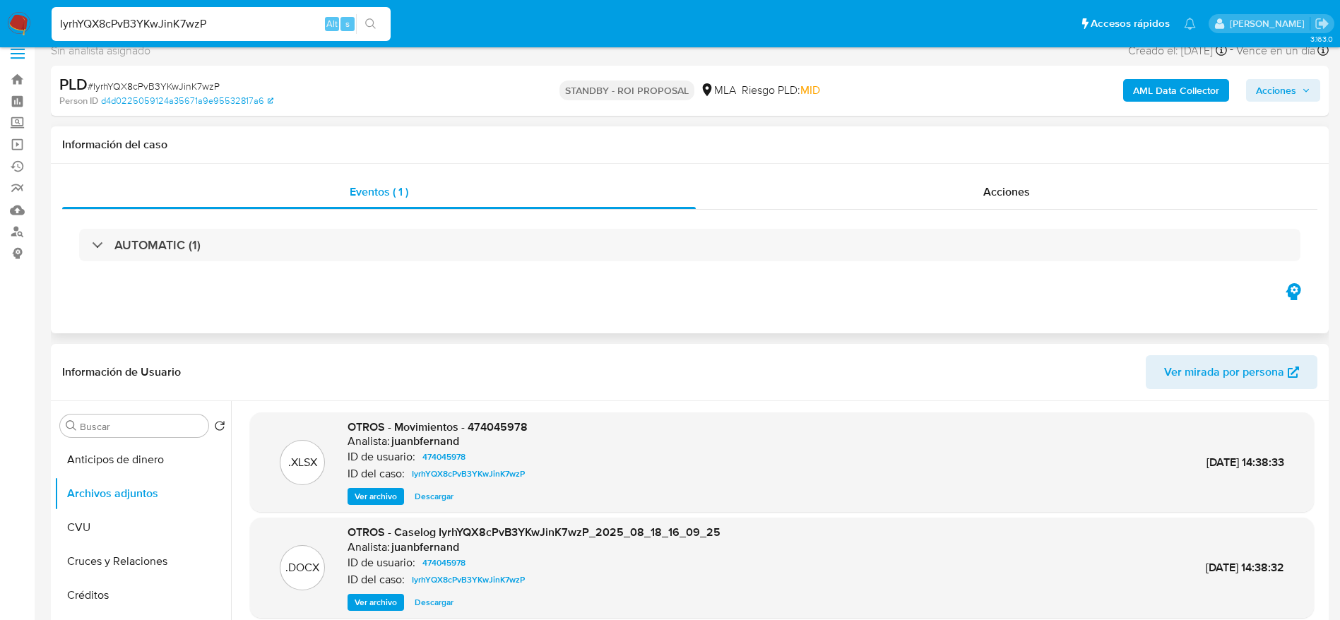
scroll to position [106, 0]
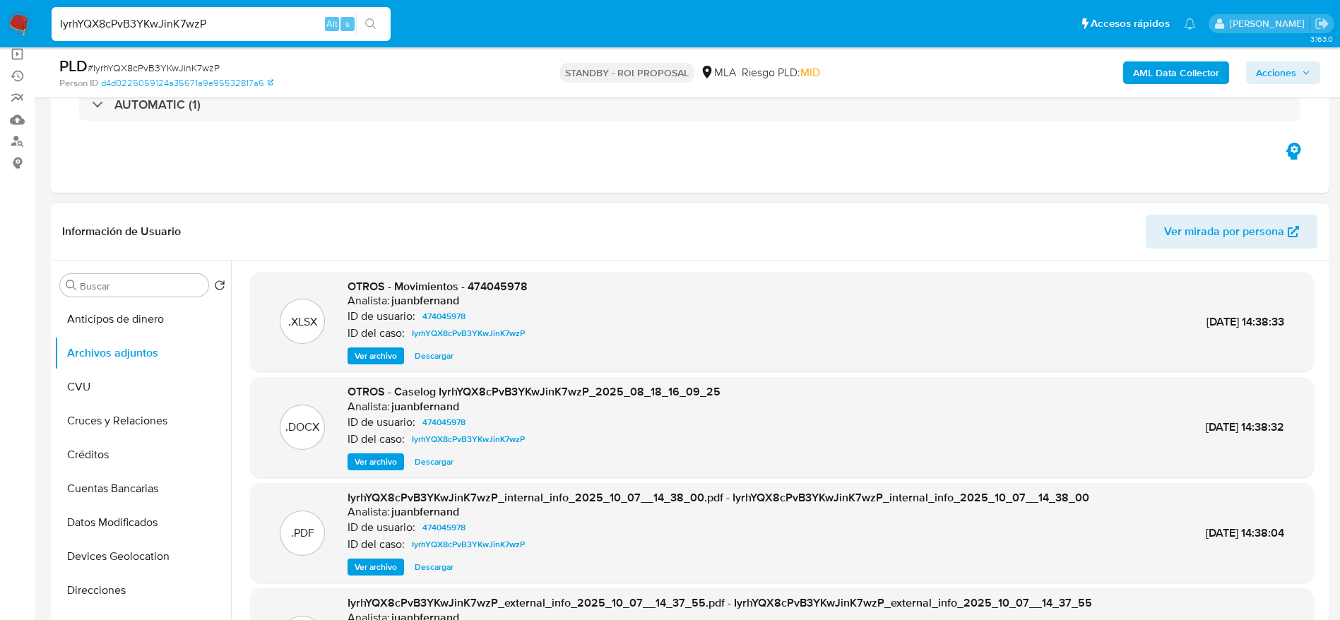
click at [439, 464] on span "Descargar" at bounding box center [434, 462] width 39 height 14
click at [442, 354] on span "Descargar" at bounding box center [434, 356] width 39 height 14
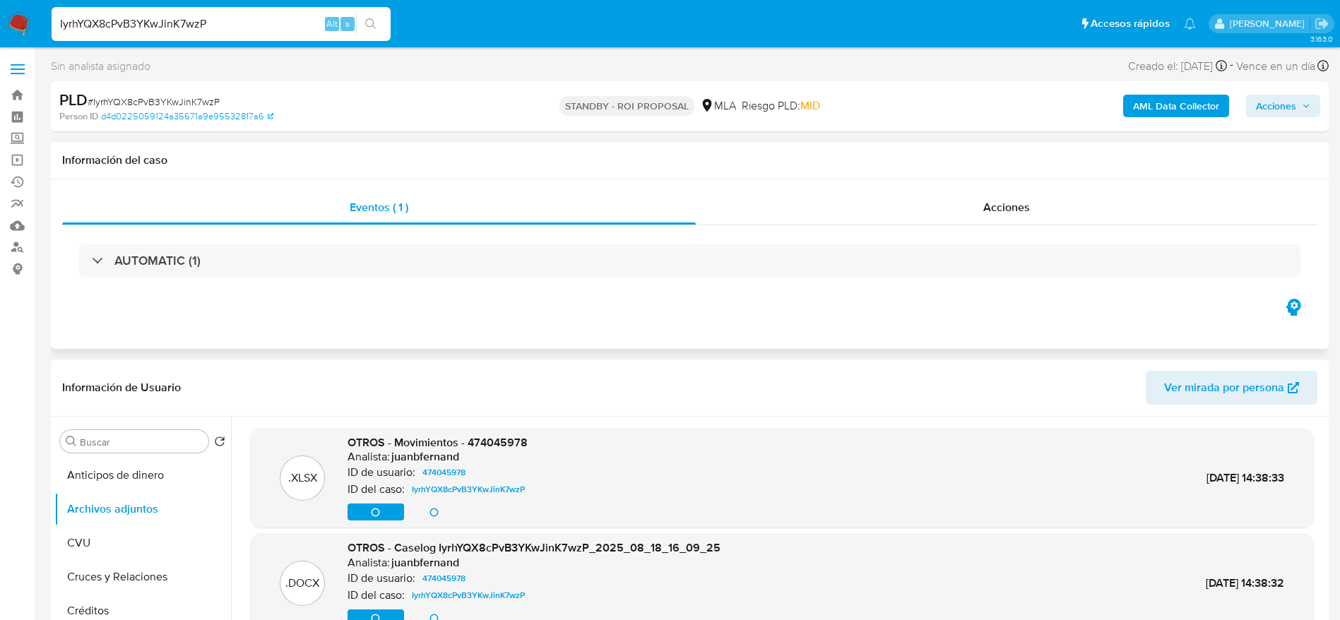
click at [430, 237] on div "AUTOMATIC (1)" at bounding box center [690, 260] width 1256 height 71
click at [1038, 213] on div "Acciones" at bounding box center [1007, 208] width 622 height 34
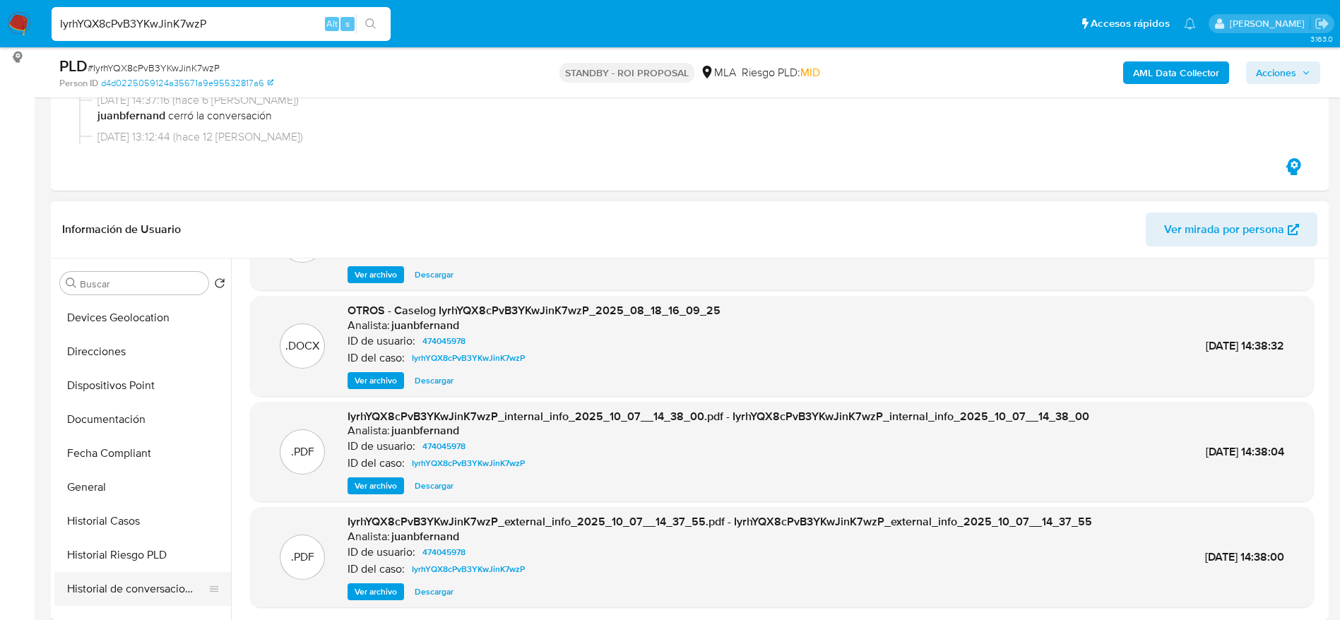
scroll to position [318, 0]
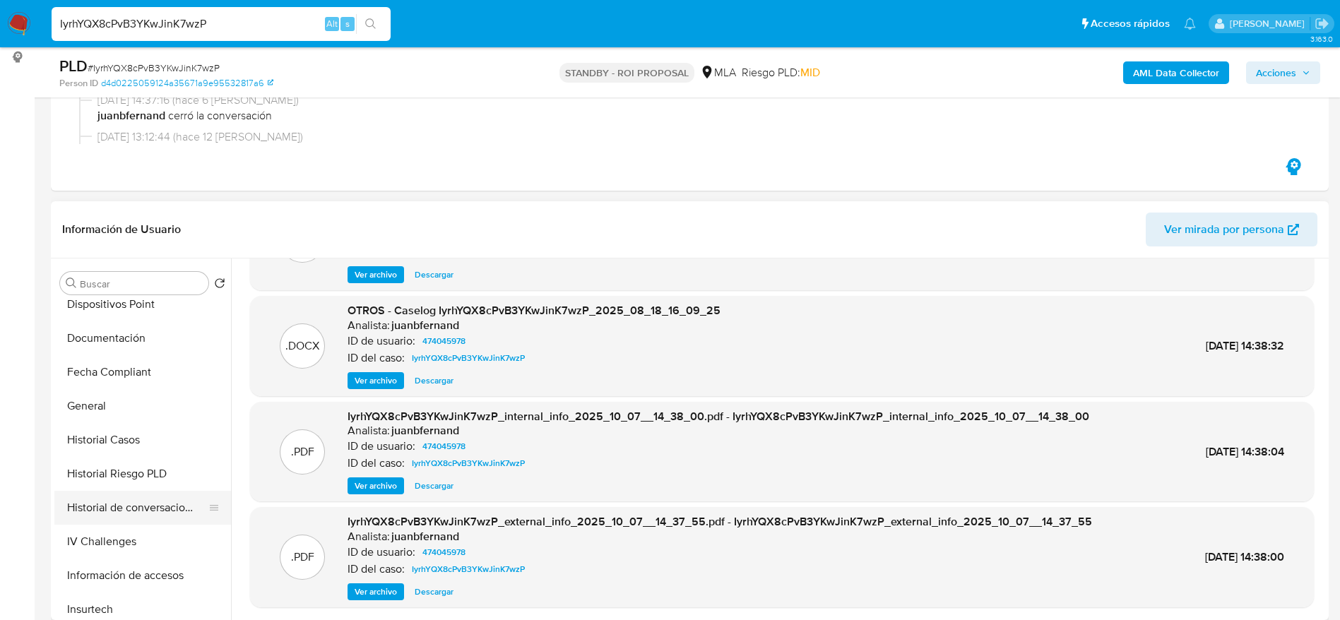
click at [126, 501] on button "Historial de conversaciones" at bounding box center [136, 508] width 165 height 34
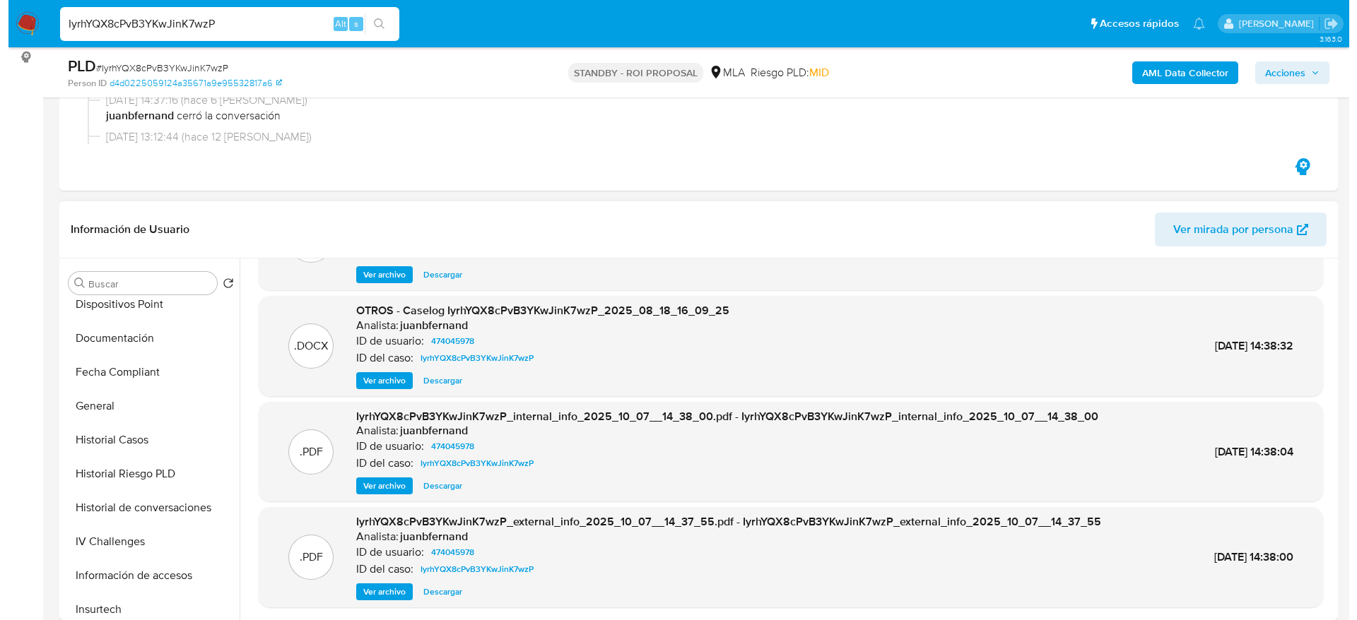
scroll to position [0, 0]
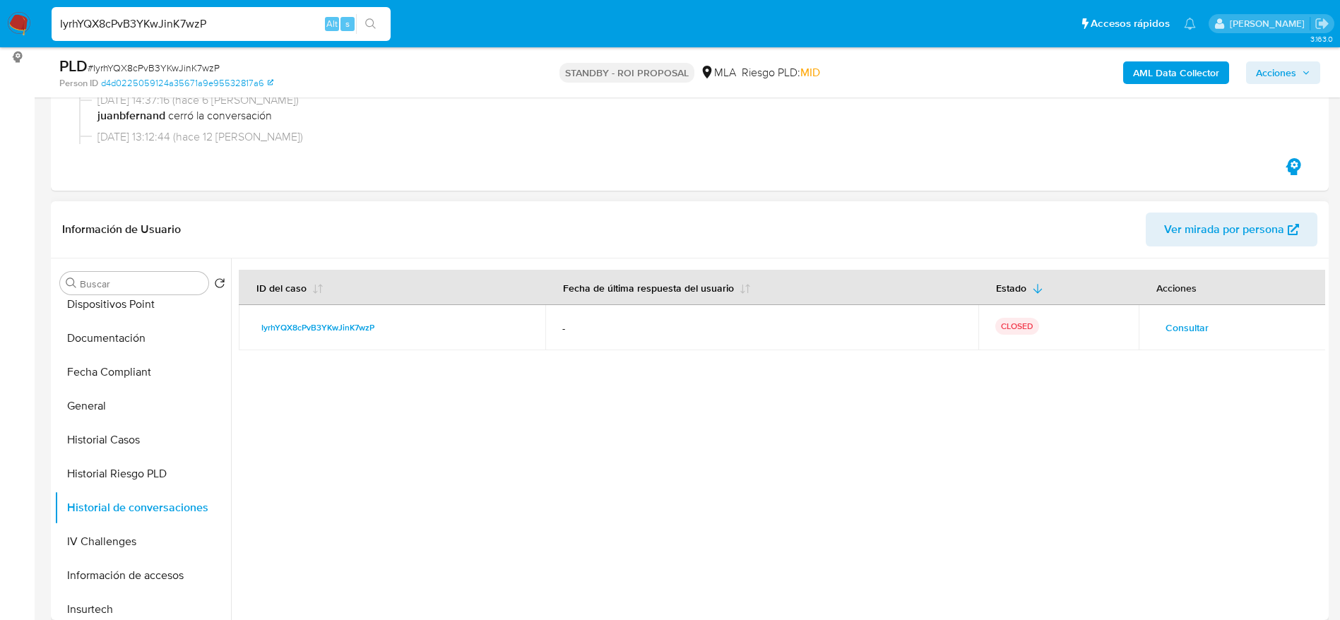
click at [1177, 323] on span "Consultar" at bounding box center [1187, 328] width 43 height 20
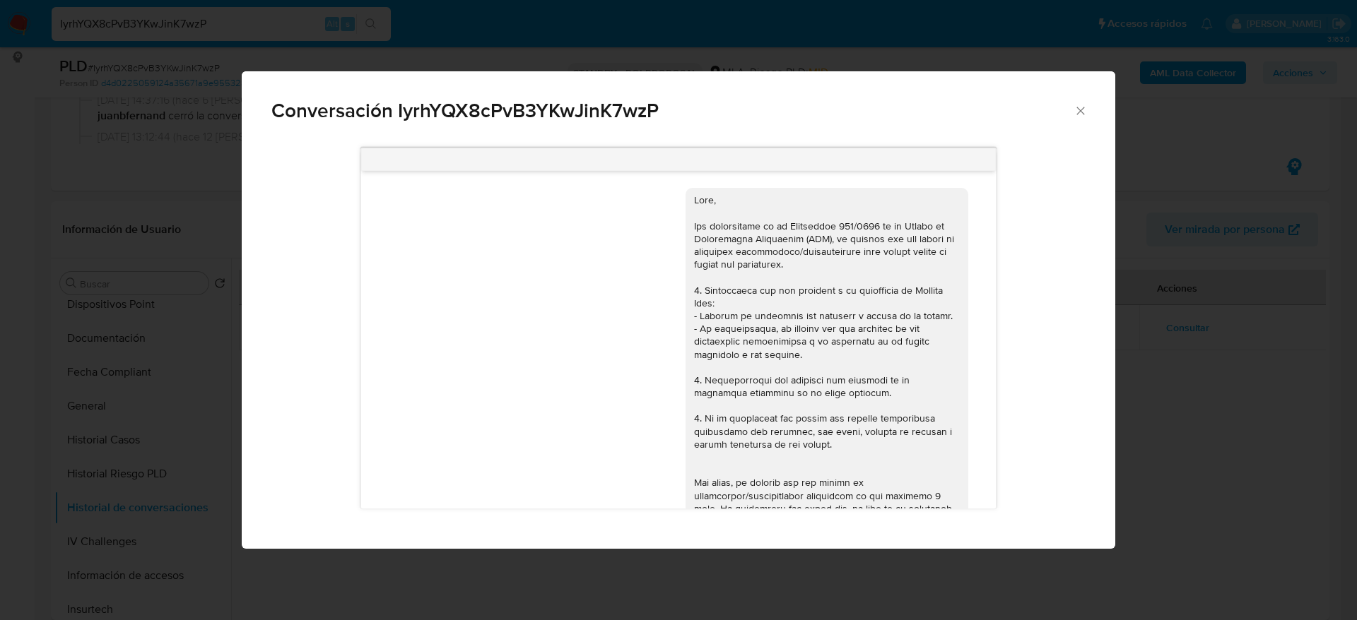
click at [1077, 110] on icon "Cerrar" at bounding box center [1080, 111] width 14 height 14
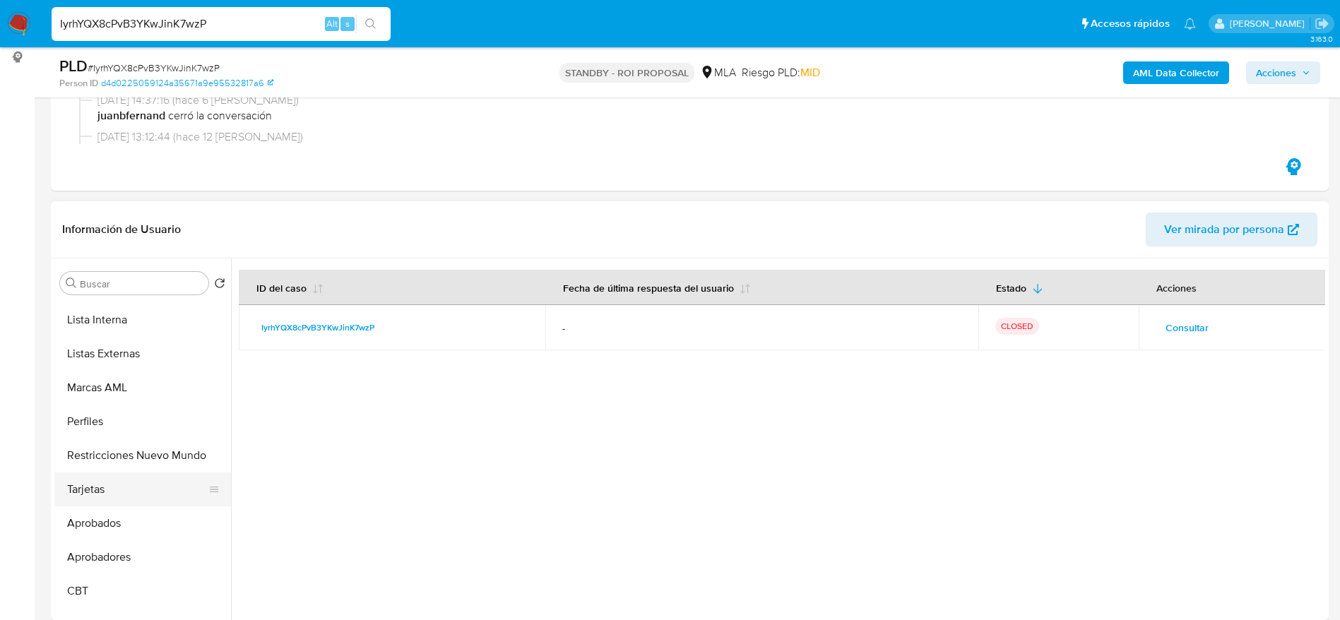
scroll to position [767, 0]
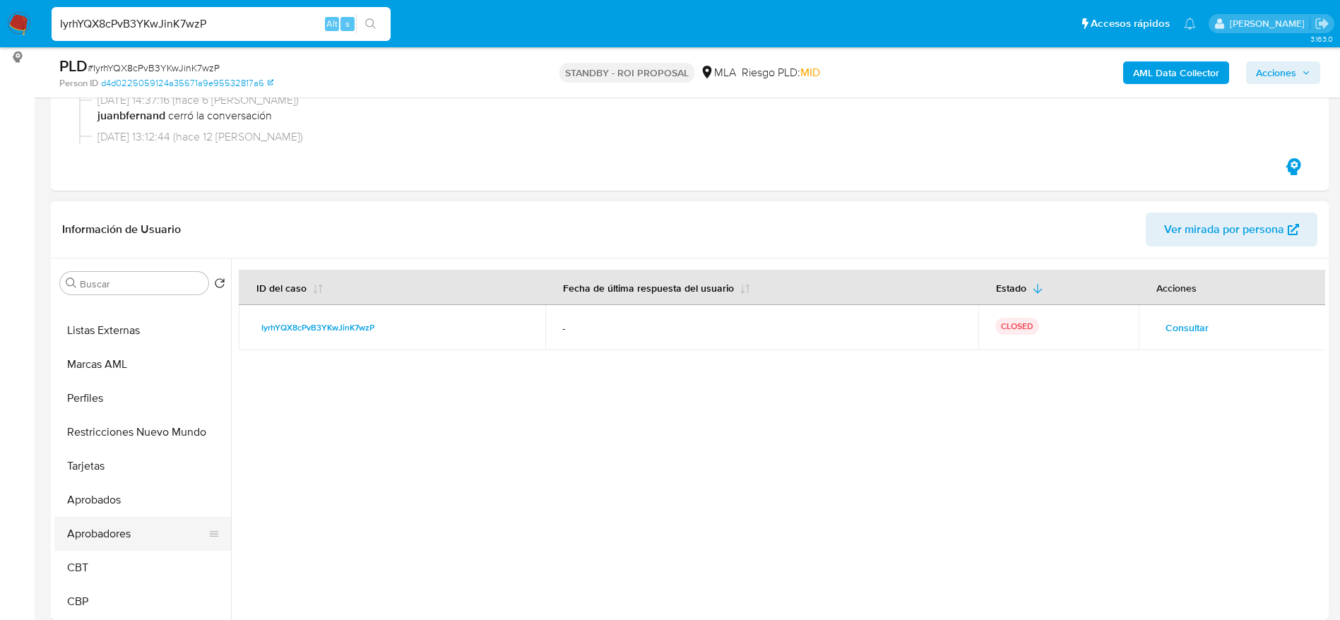
click at [113, 535] on button "Aprobadores" at bounding box center [136, 534] width 165 height 34
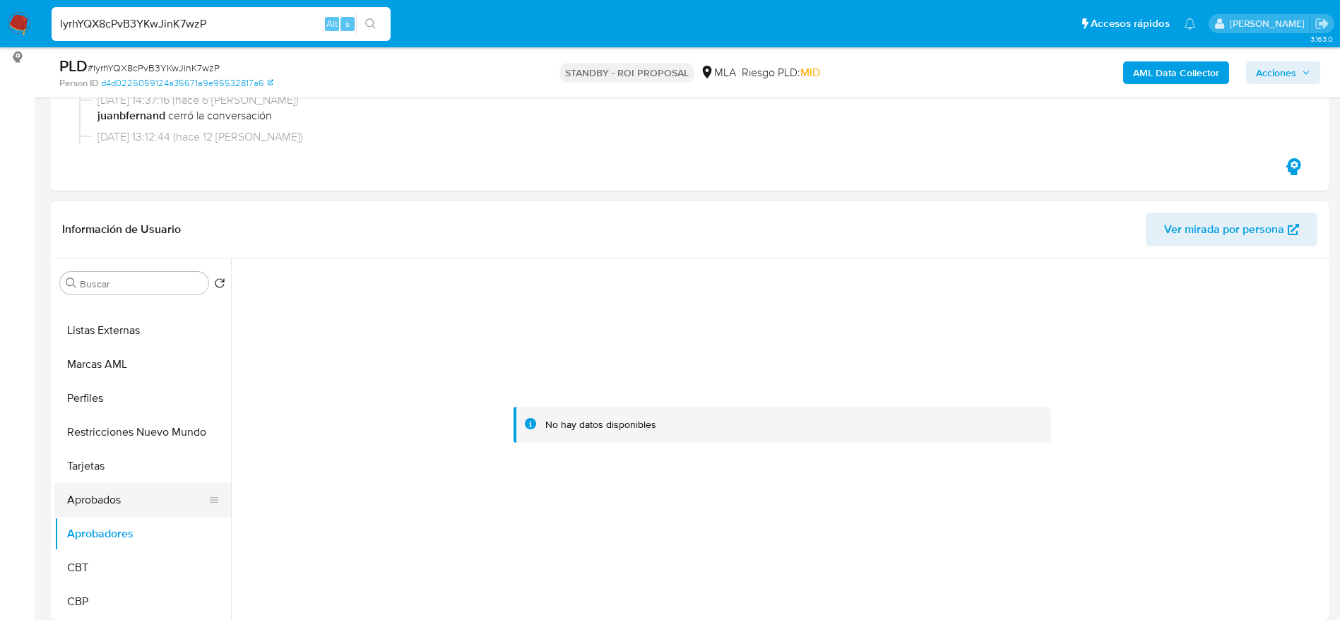
click at [65, 496] on button "Aprobados" at bounding box center [136, 500] width 165 height 34
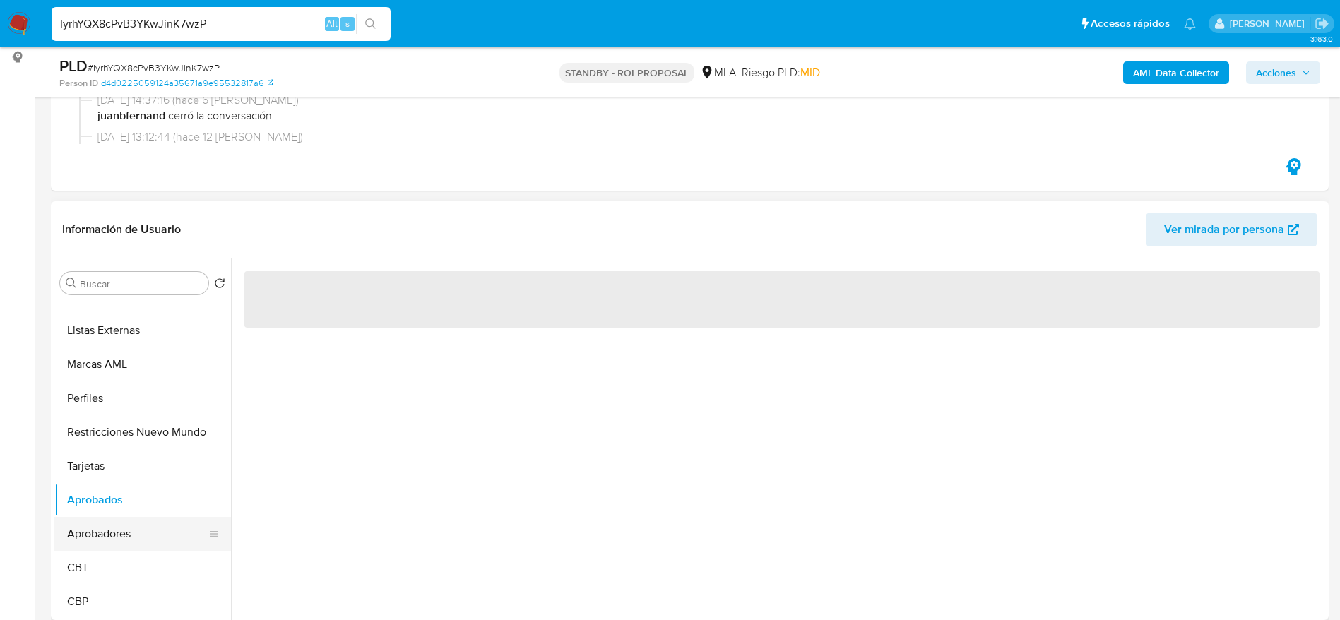
click at [95, 526] on button "Aprobadores" at bounding box center [136, 534] width 165 height 34
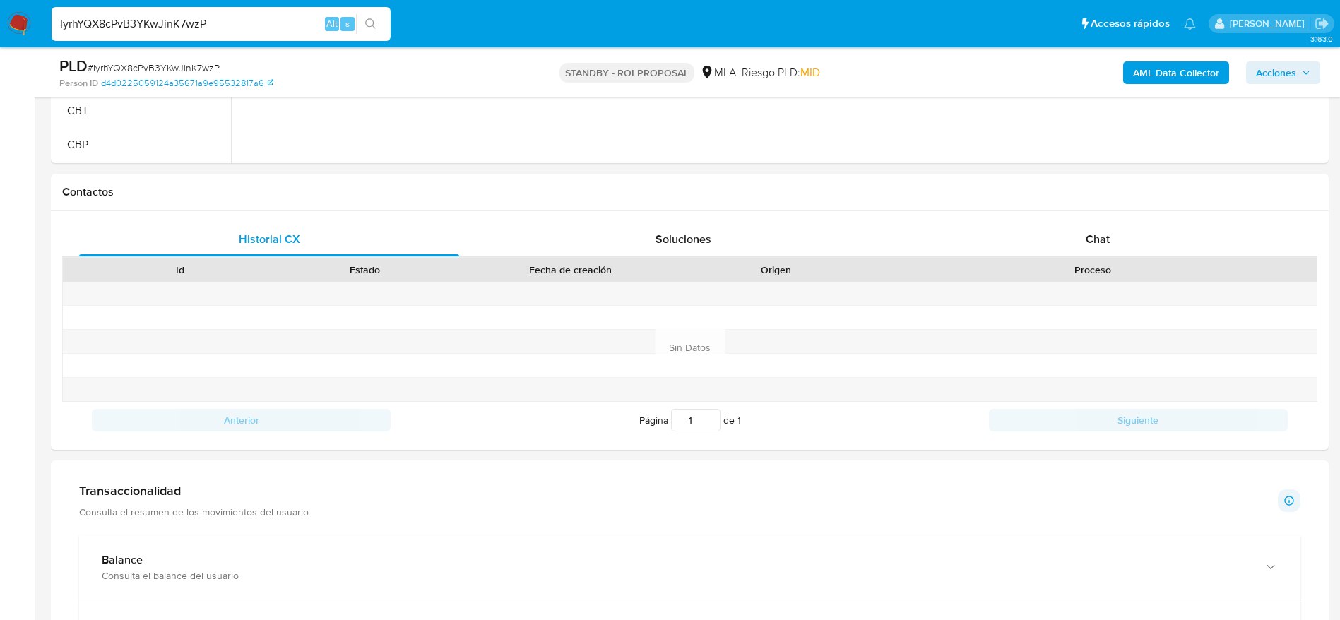
scroll to position [636, 0]
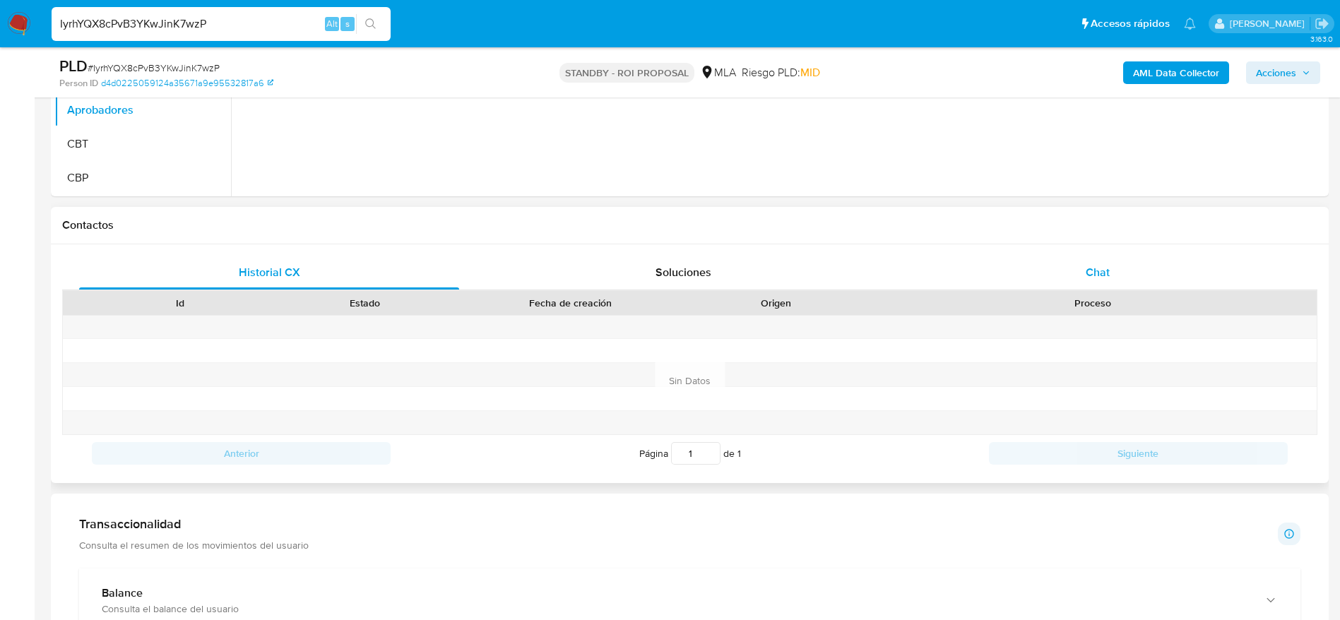
click at [1136, 260] on div "Chat" at bounding box center [1098, 273] width 380 height 34
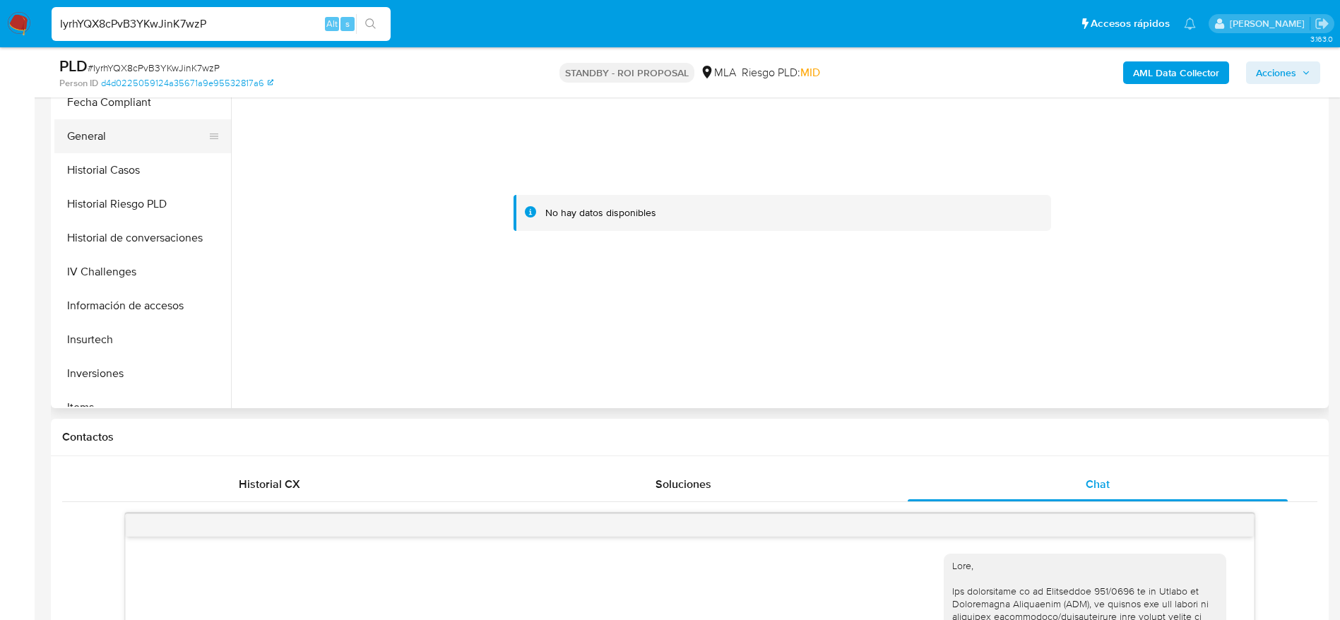
scroll to position [343, 0]
click at [120, 198] on button "Historial Casos" at bounding box center [136, 204] width 165 height 34
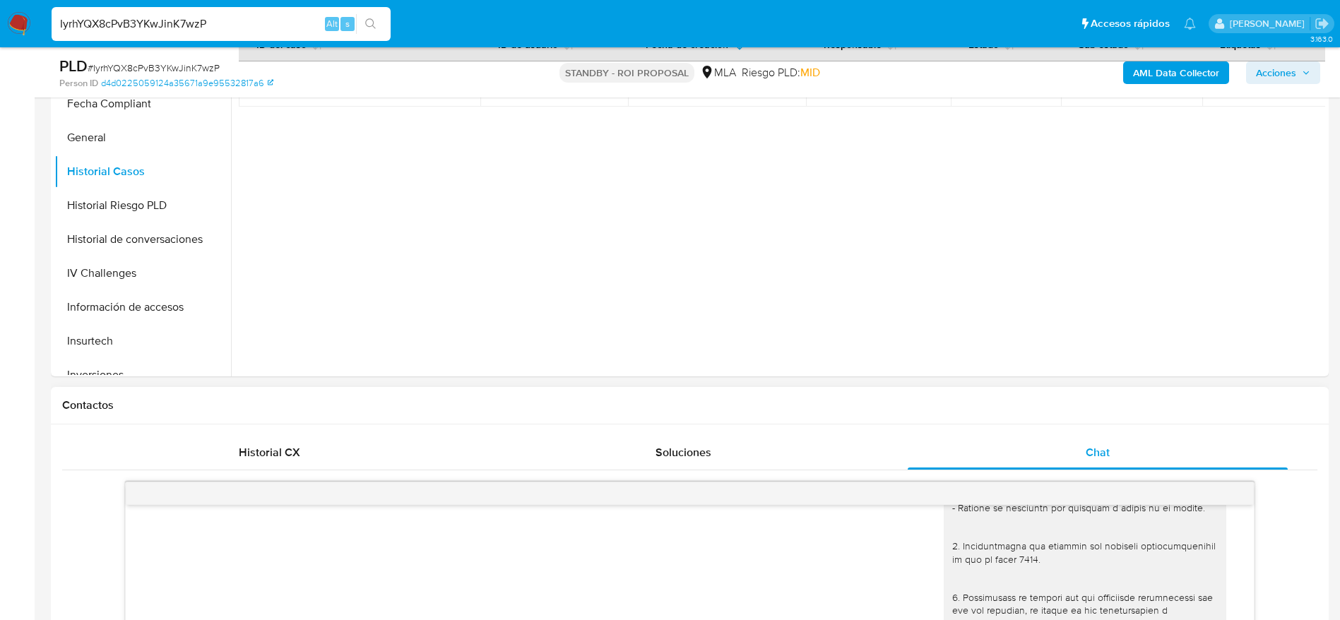
scroll to position [530, 0]
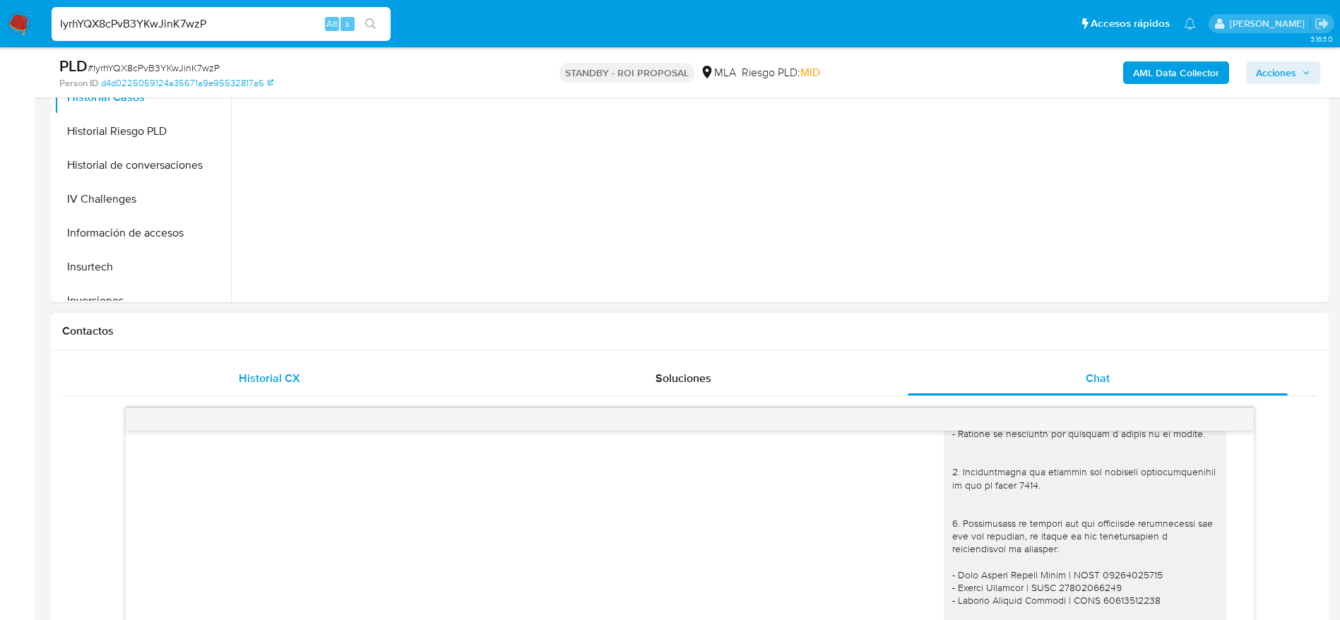
click at [270, 384] on span "Historial CX" at bounding box center [269, 378] width 61 height 16
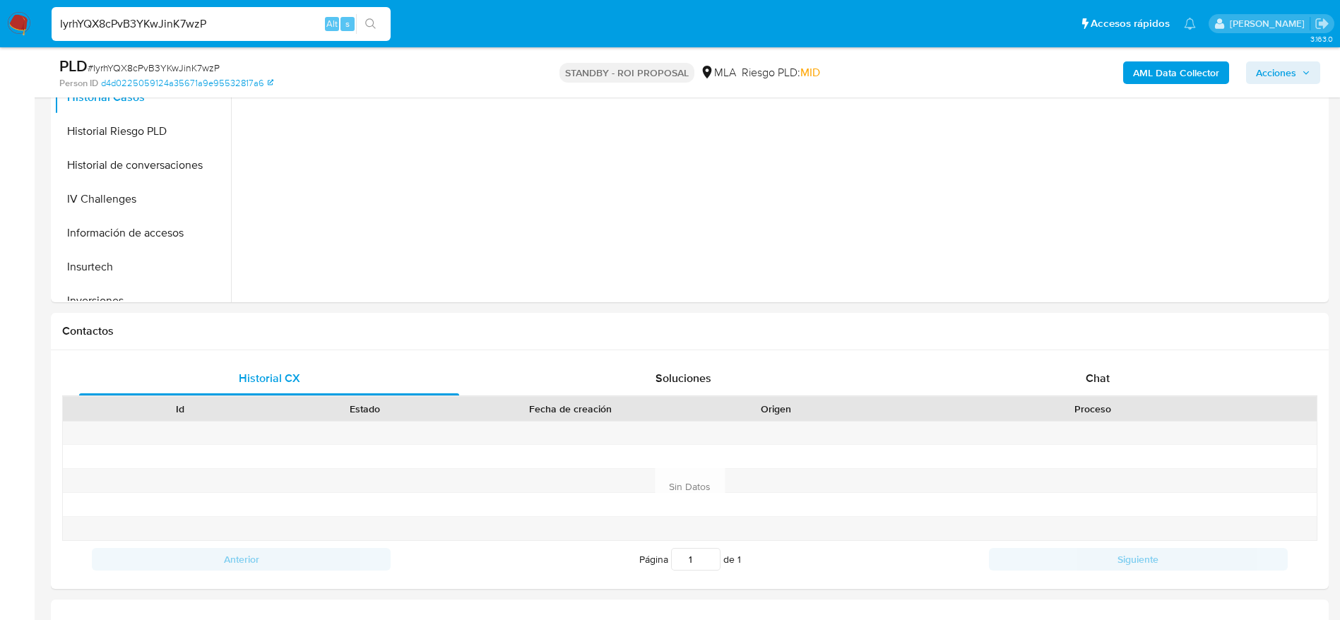
click at [268, 18] on input "IyrhYQX8cPvB3YKwJinK7wzP" at bounding box center [221, 24] width 339 height 18
paste input "SALeiC1ZO5KjBJyBlBVfjplq"
type input "SALeiC1ZO5KjBJyBlBVfjplq"
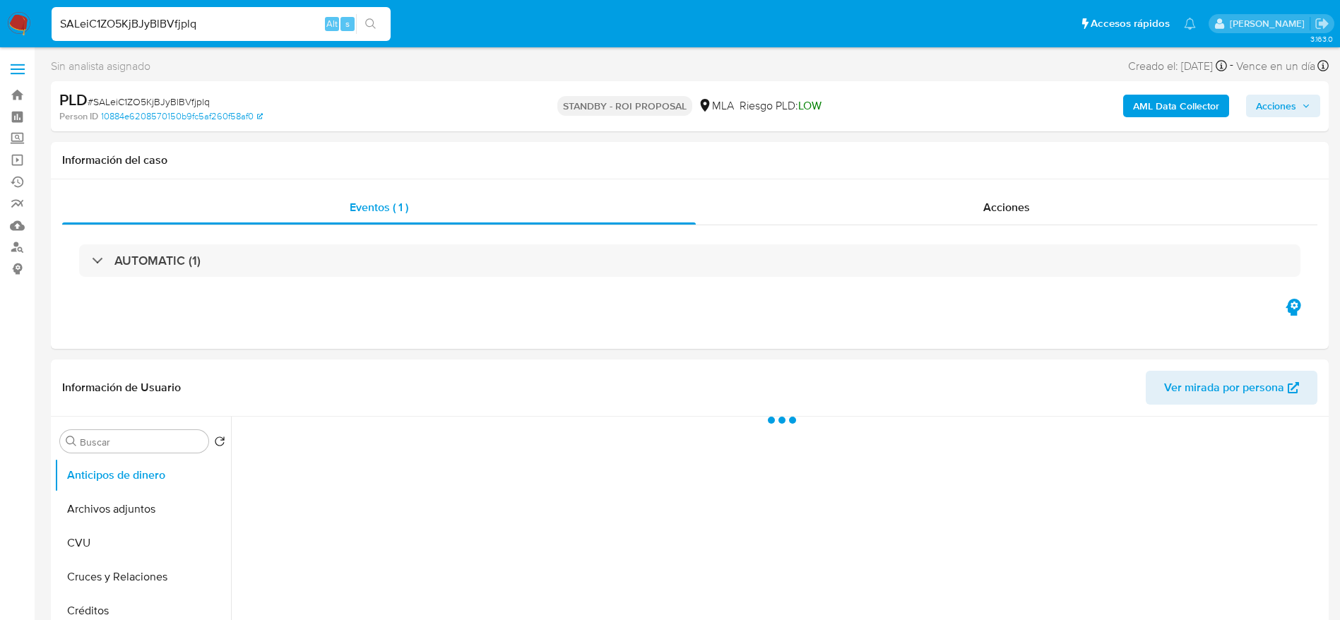
select select "10"
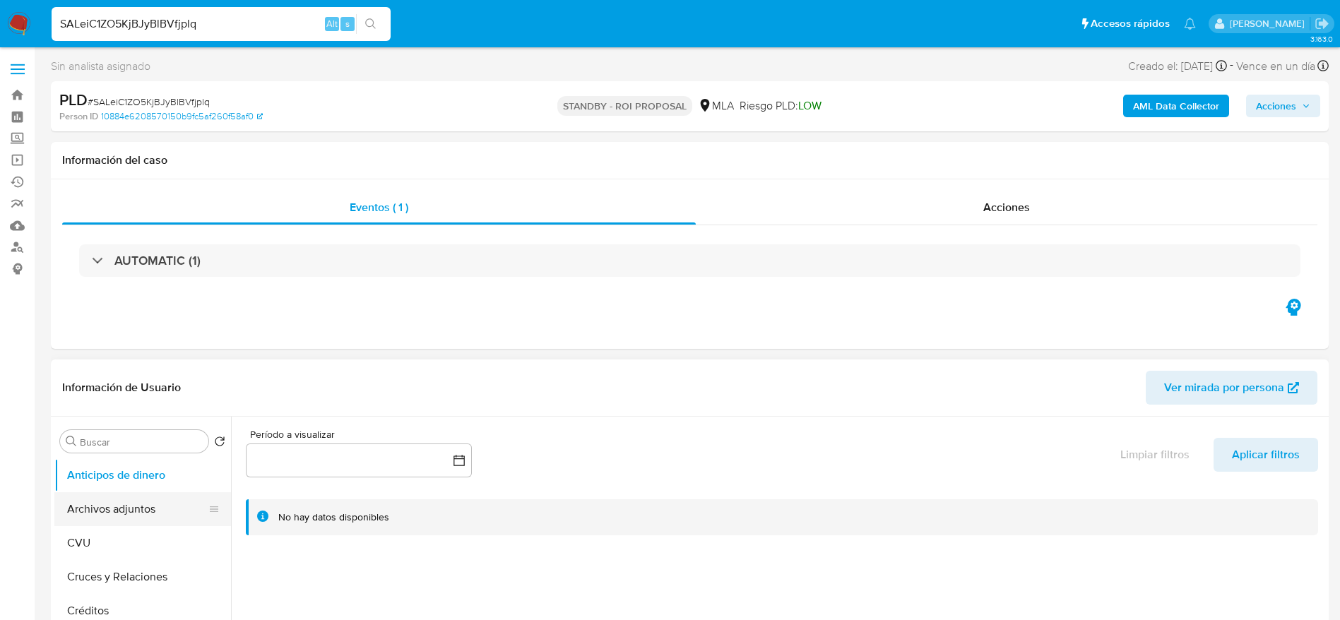
click at [155, 514] on button "Archivos adjuntos" at bounding box center [136, 510] width 165 height 34
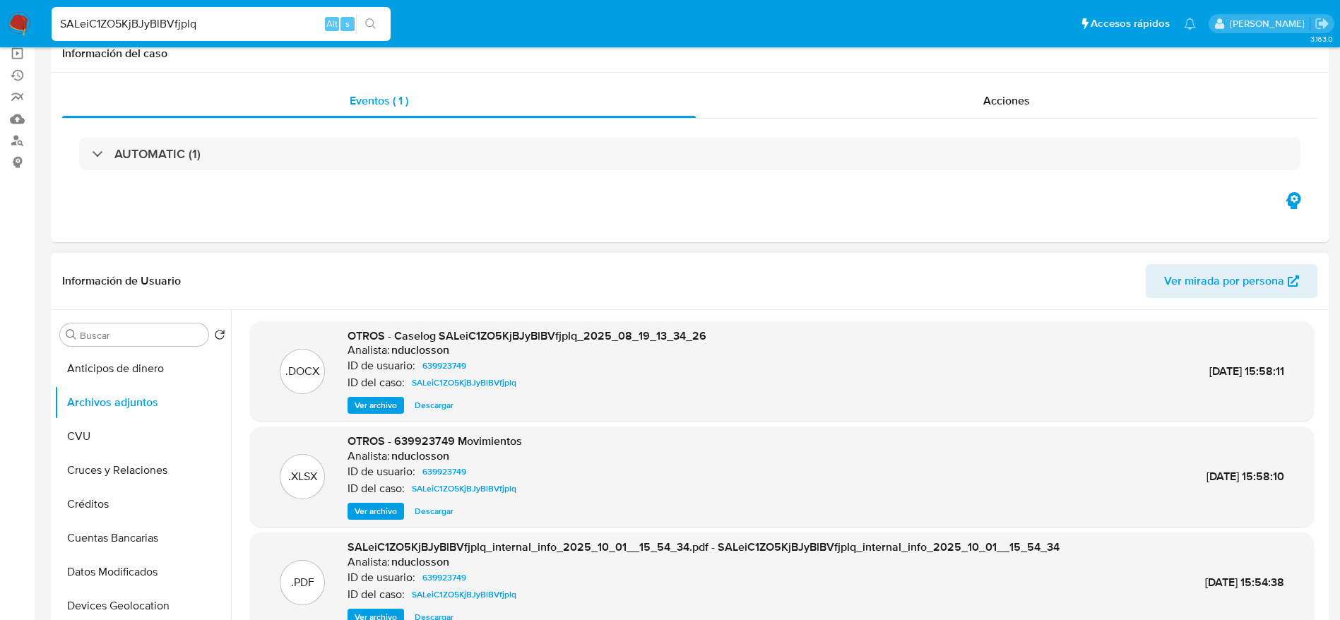
scroll to position [212, 0]
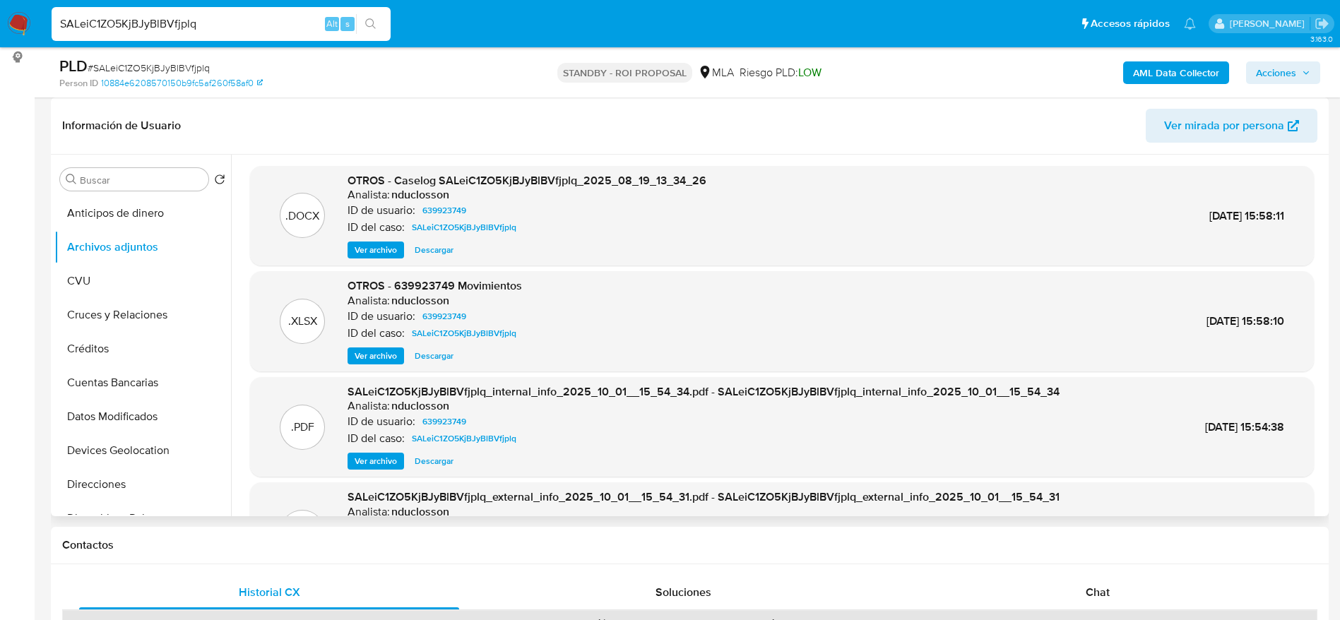
click at [439, 247] on span "Descargar" at bounding box center [434, 250] width 39 height 14
click at [435, 360] on span "Descargar" at bounding box center [434, 356] width 39 height 14
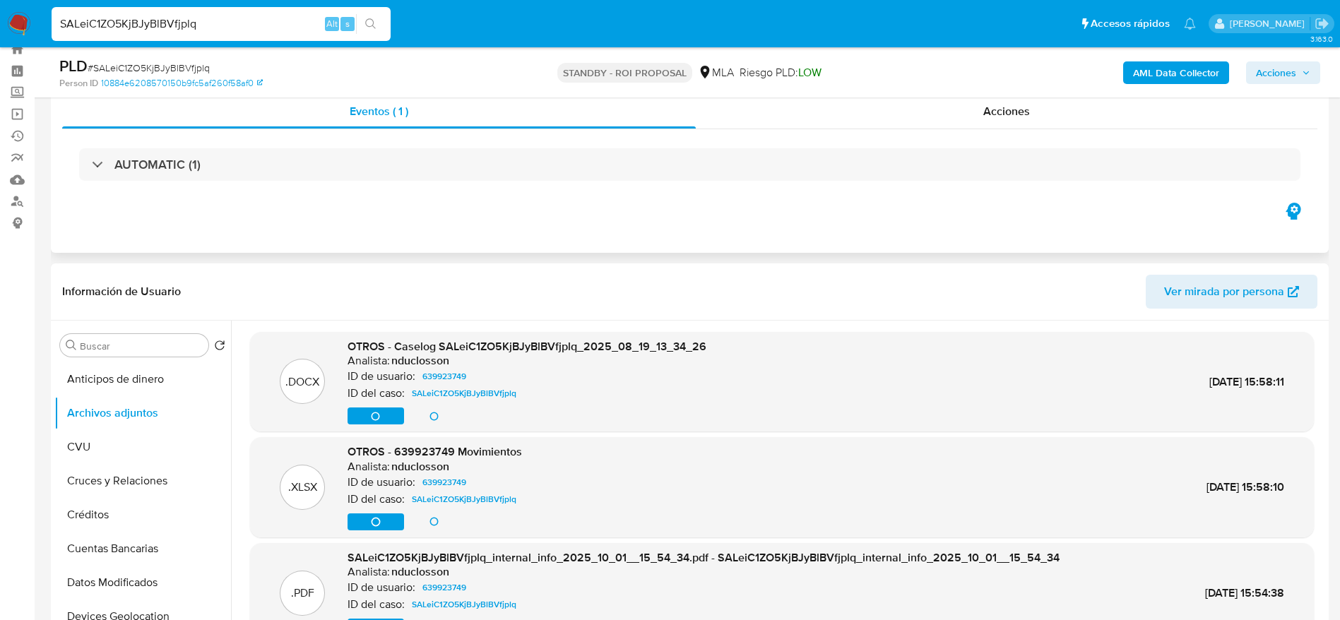
scroll to position [0, 0]
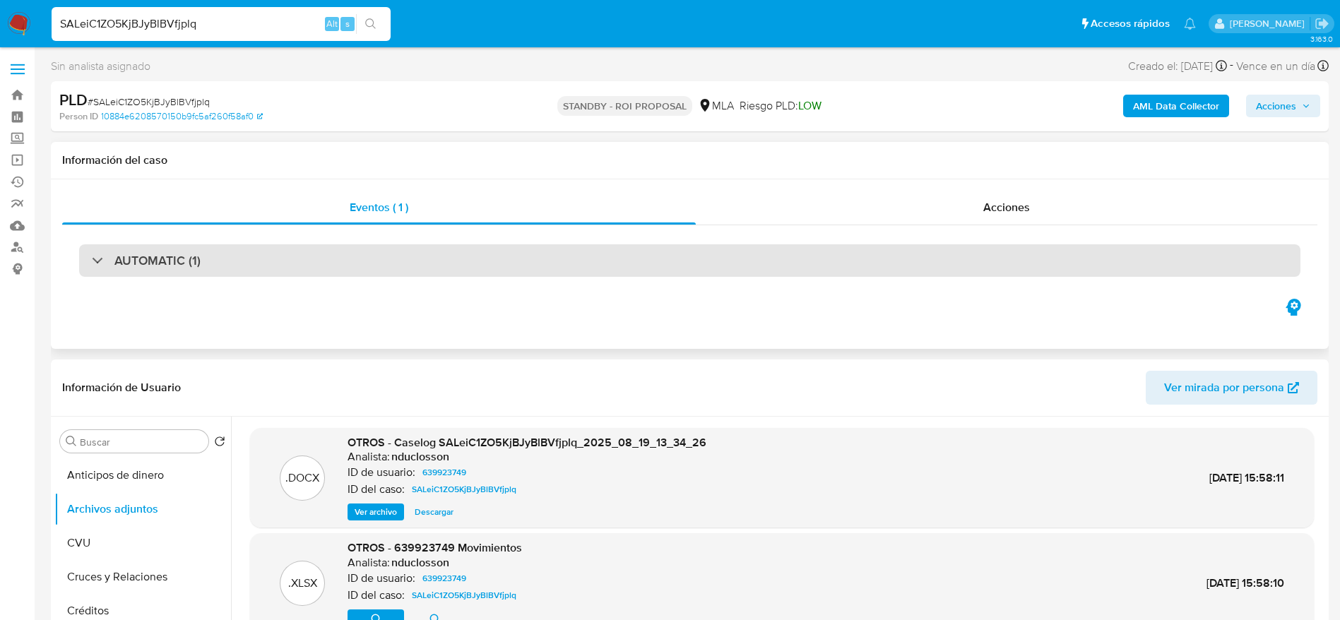
click at [271, 266] on div "AUTOMATIC (1)" at bounding box center [690, 260] width 1222 height 33
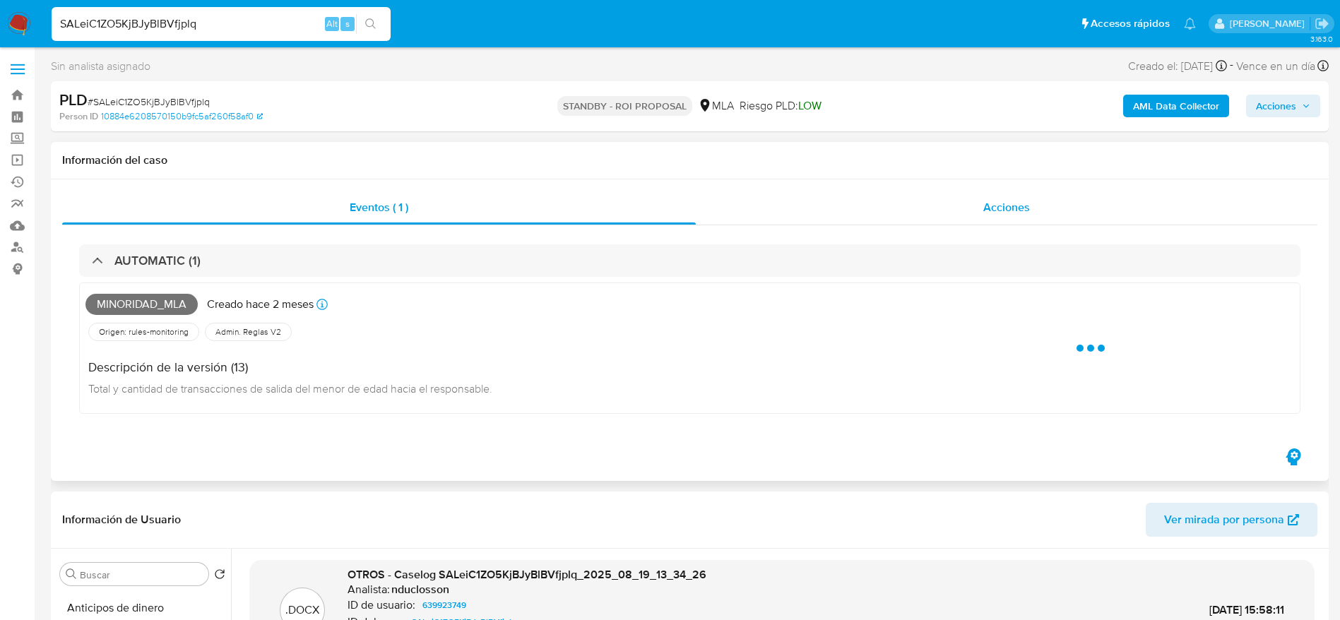
click at [1009, 197] on div "Acciones" at bounding box center [1007, 208] width 622 height 34
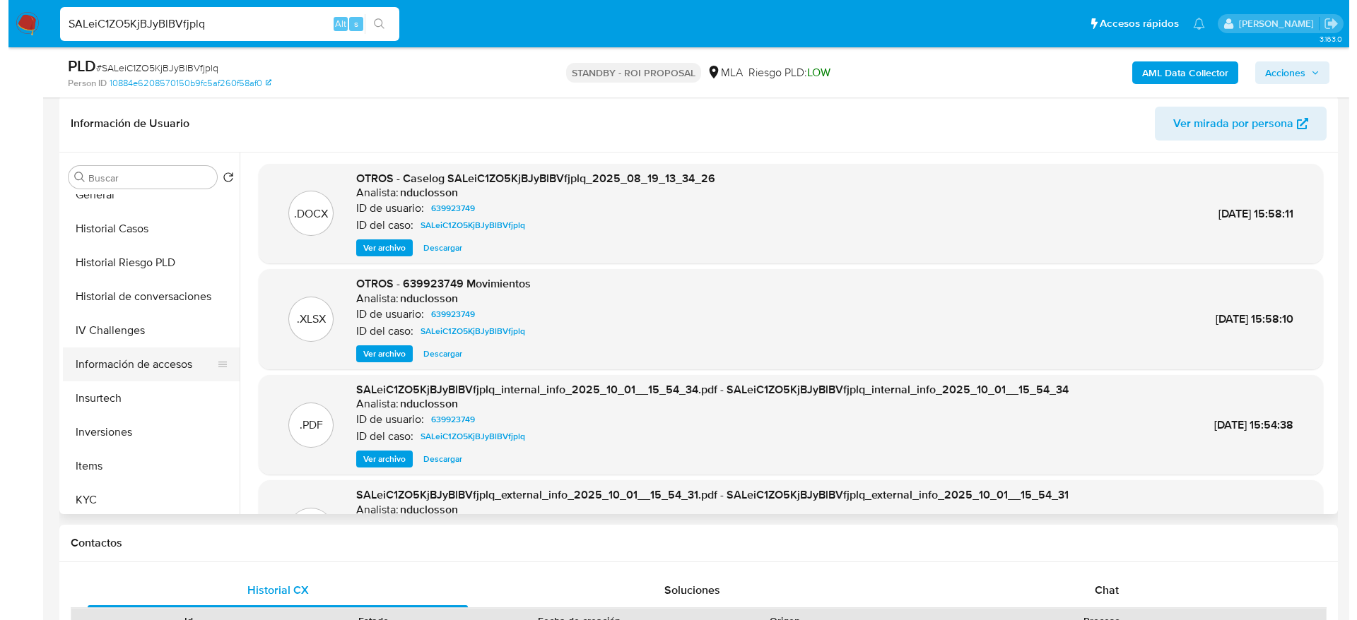
scroll to position [424, 0]
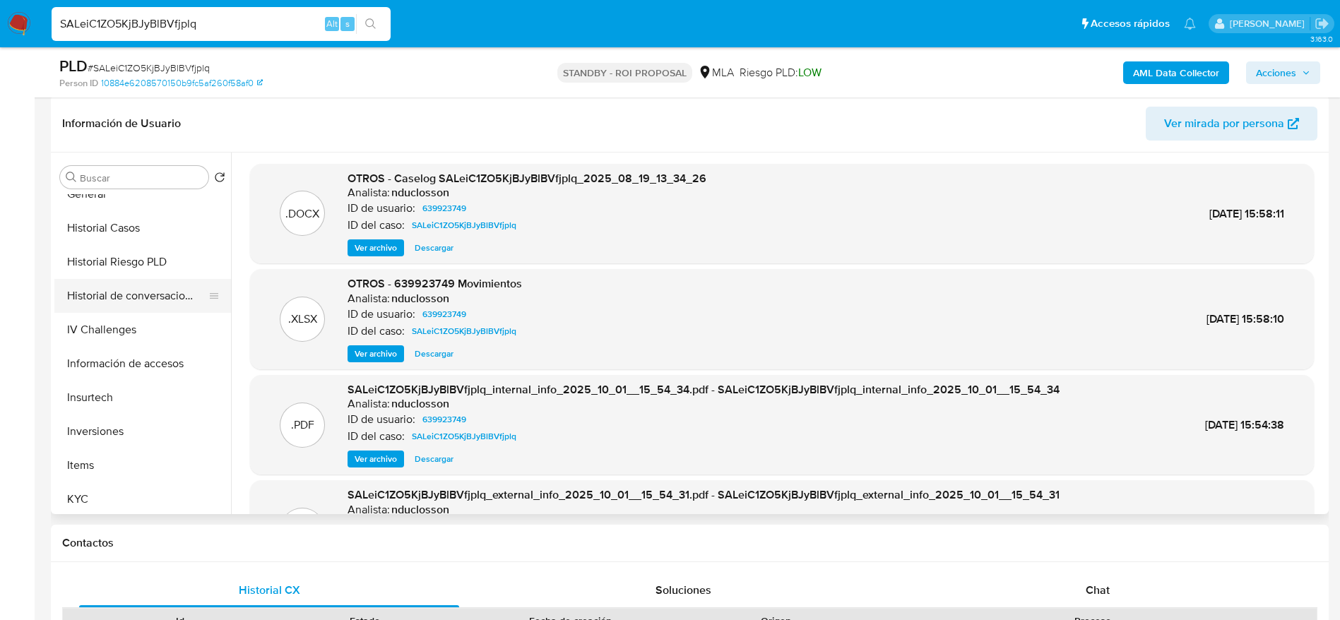
click at [131, 296] on button "Historial de conversaciones" at bounding box center [136, 296] width 165 height 34
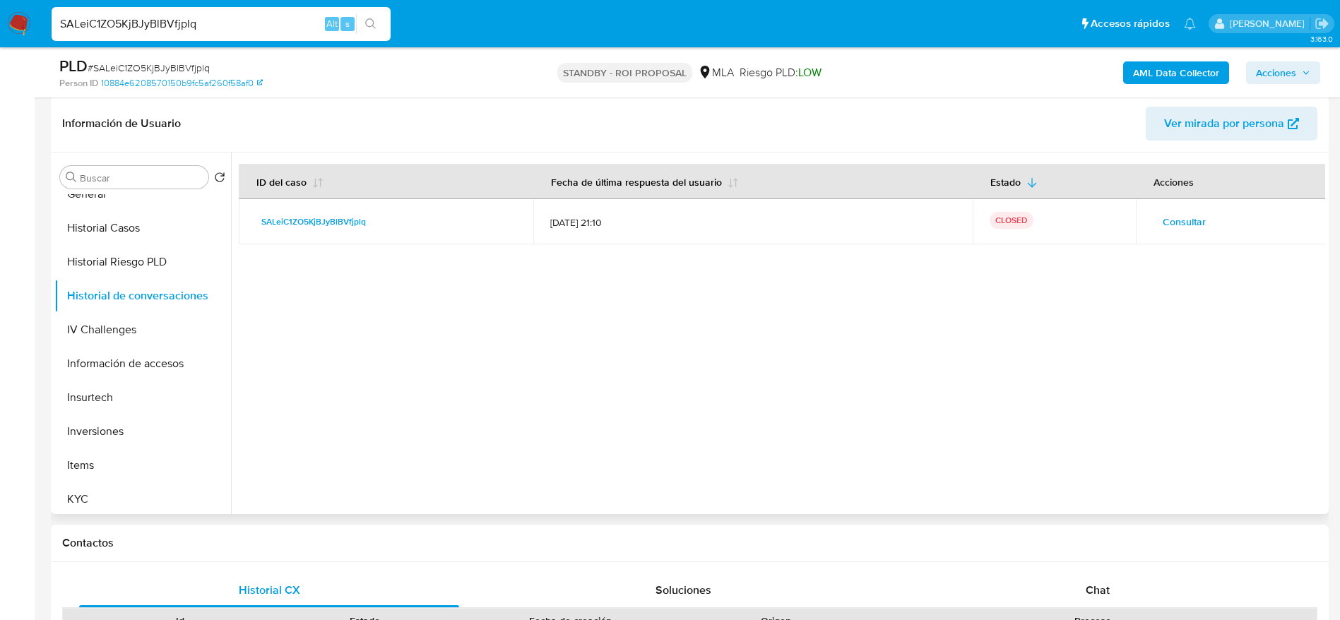
click at [1173, 222] on span "Consultar" at bounding box center [1184, 222] width 43 height 20
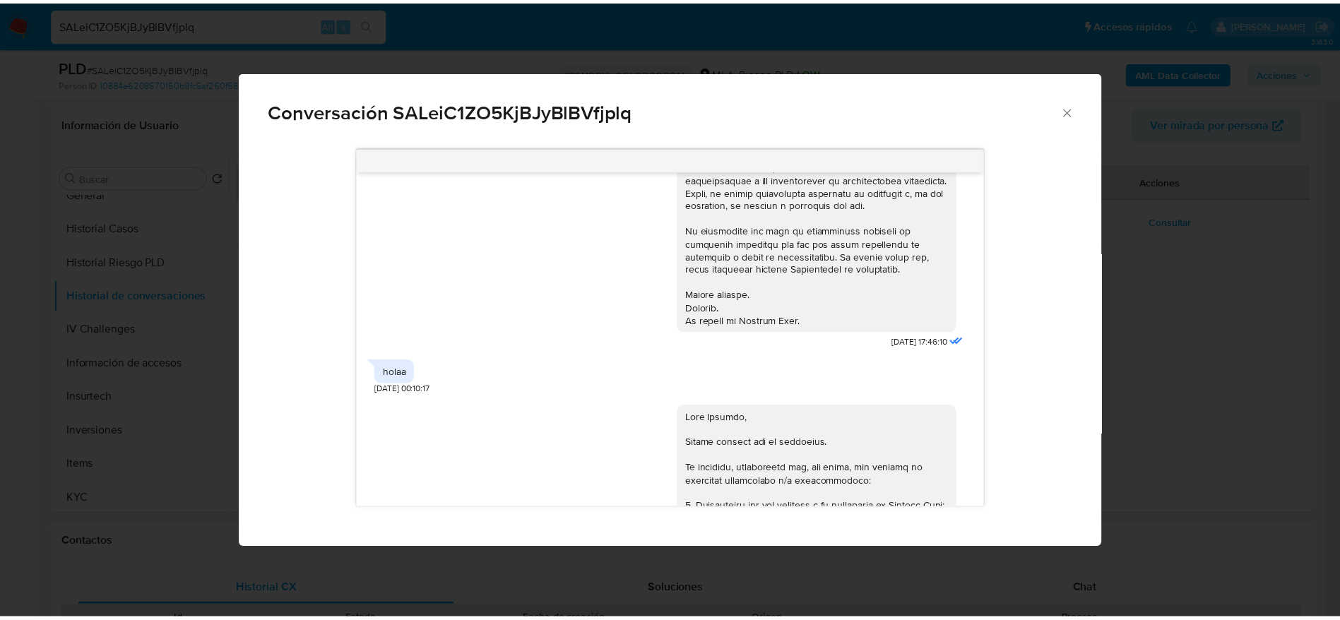
scroll to position [0, 0]
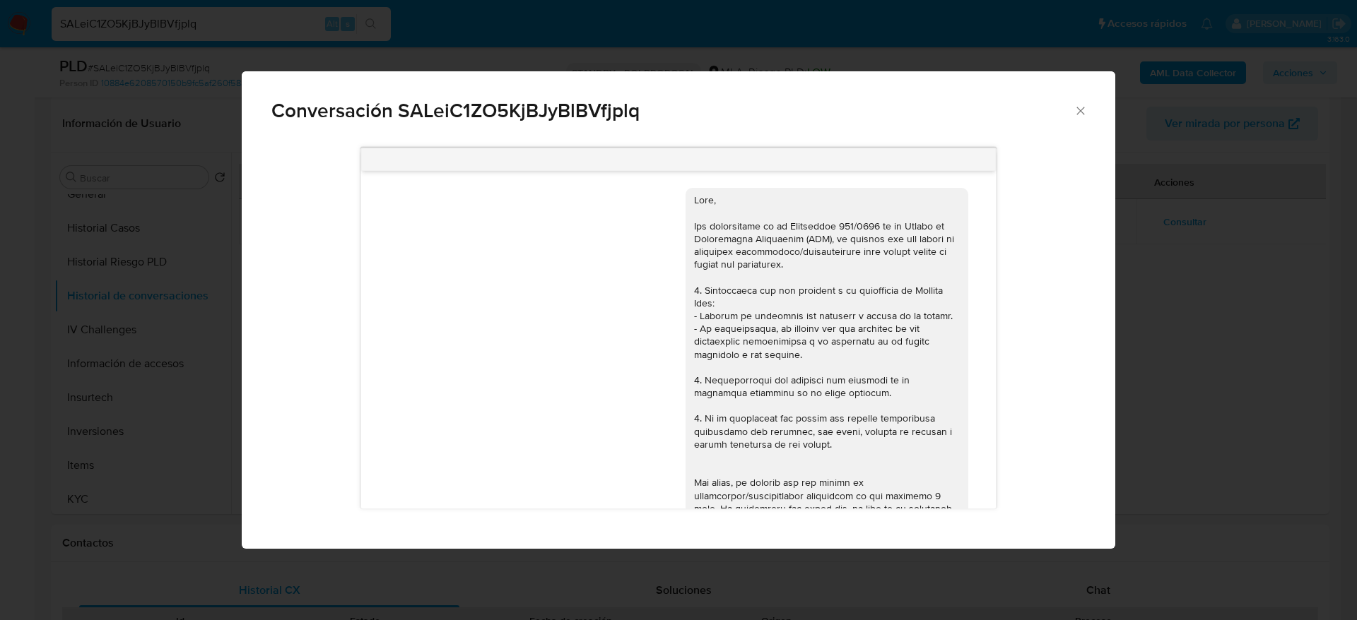
click at [1079, 116] on icon "Cerrar" at bounding box center [1080, 111] width 14 height 14
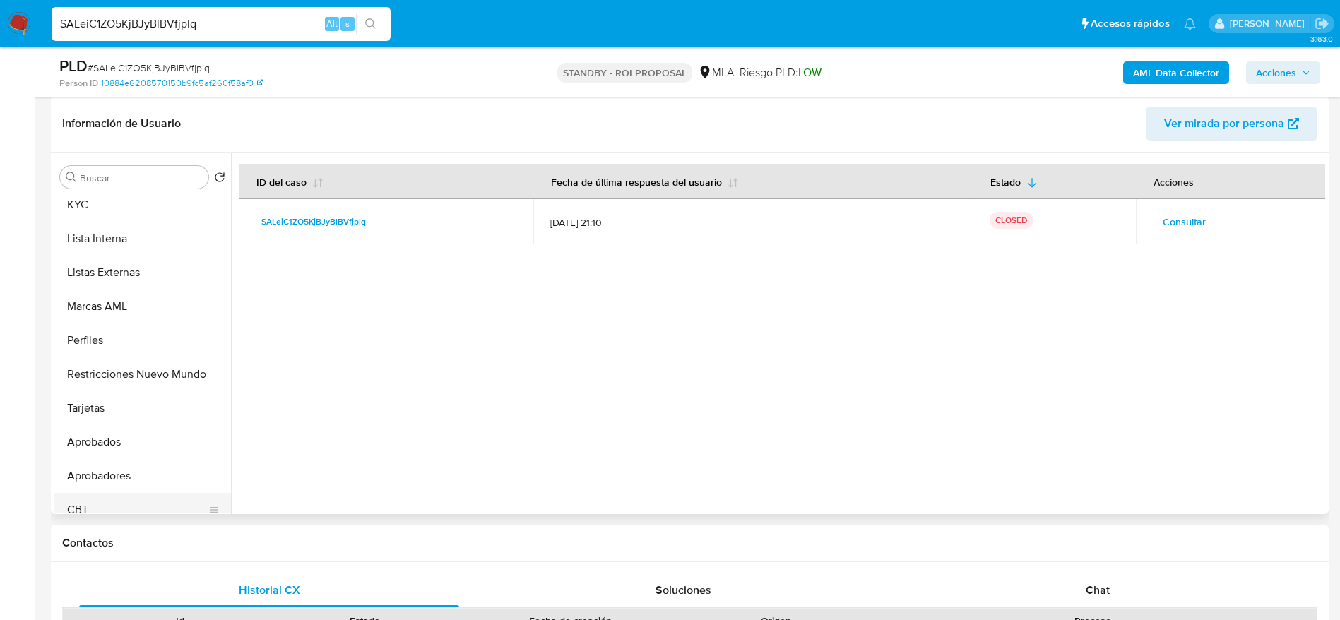
scroll to position [767, 0]
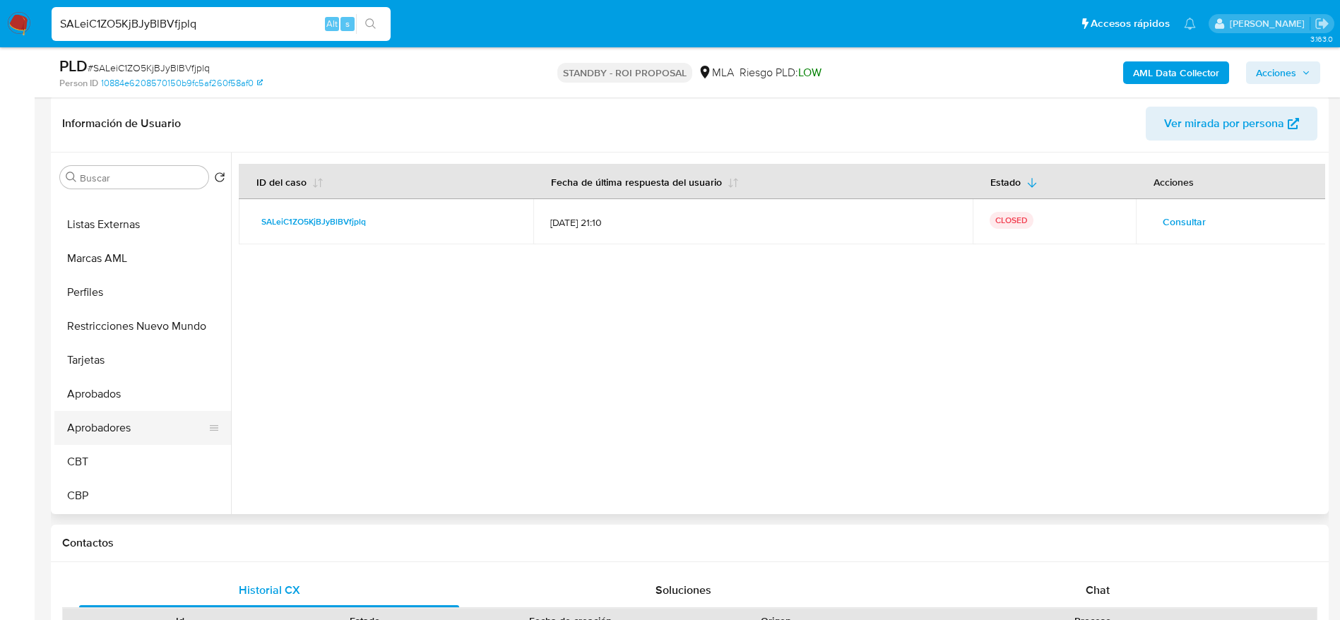
click at [113, 429] on button "Aprobadores" at bounding box center [136, 428] width 165 height 34
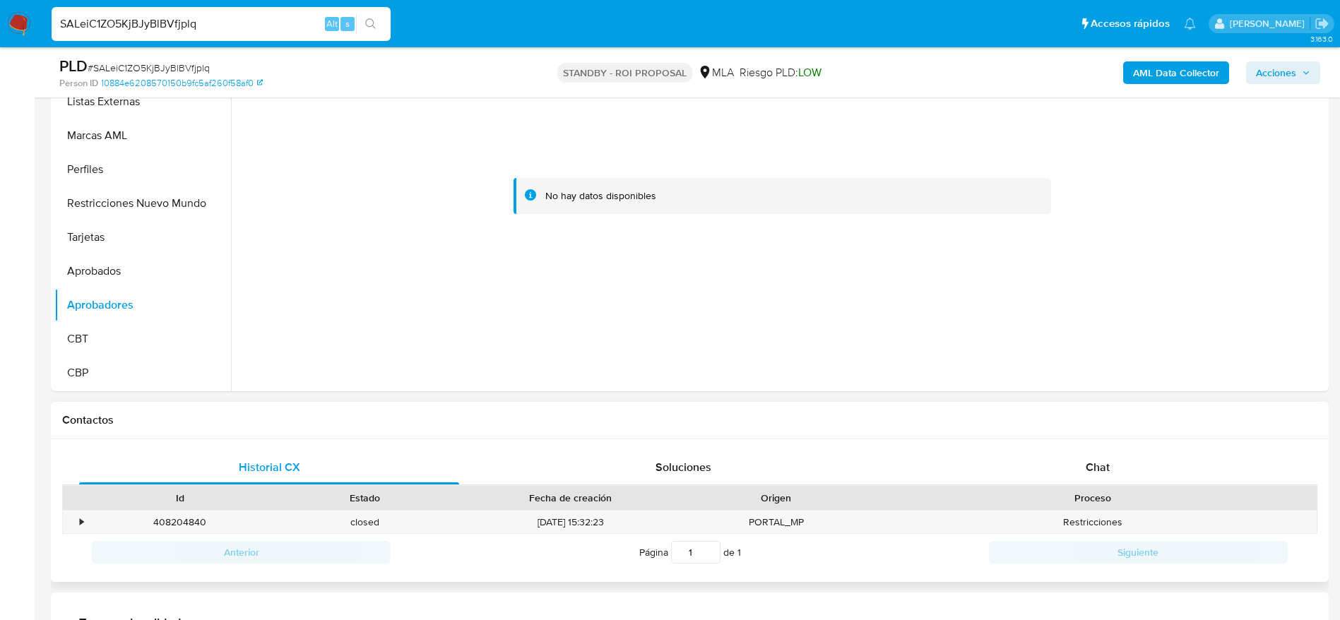
scroll to position [636, 0]
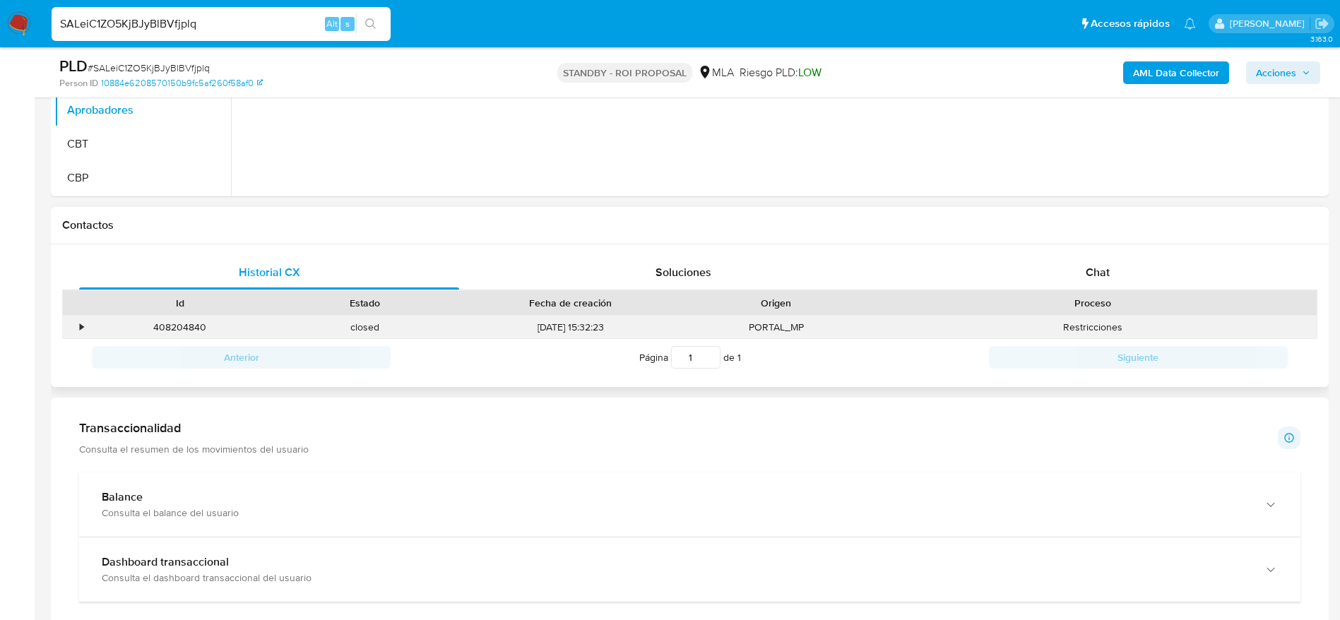
click at [168, 333] on div "408204840" at bounding box center [180, 327] width 185 height 23
click at [169, 332] on div "408204840" at bounding box center [180, 327] width 185 height 23
copy div "408204840"
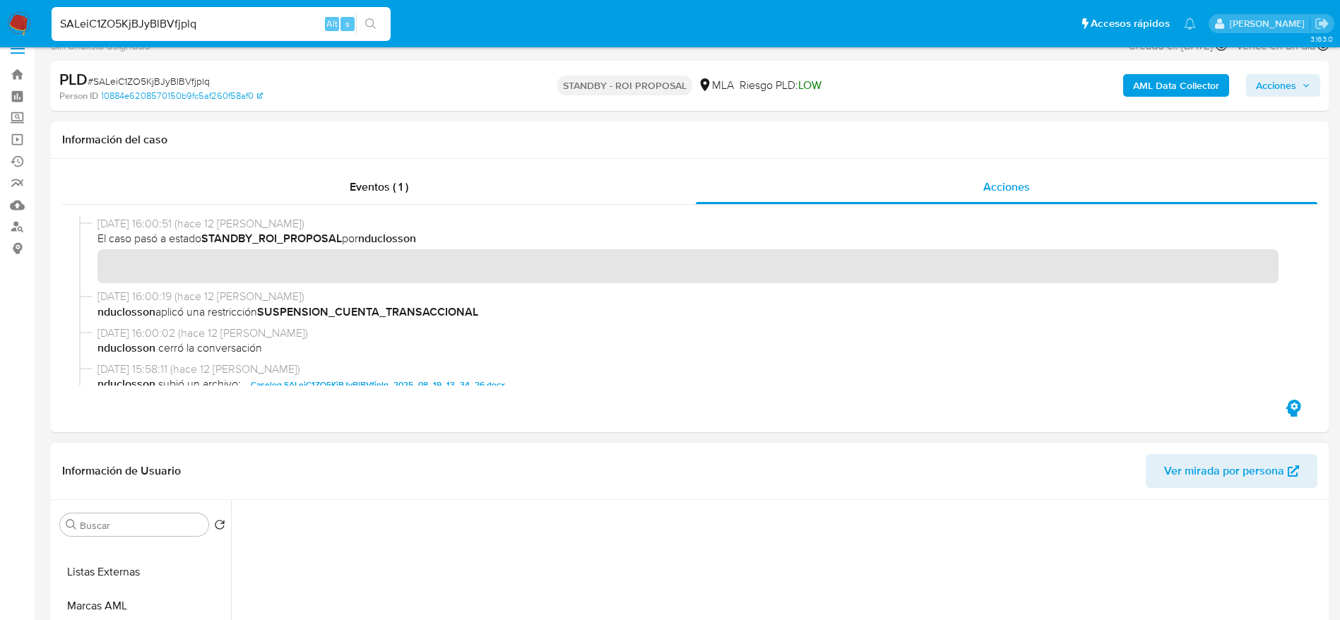
scroll to position [0, 0]
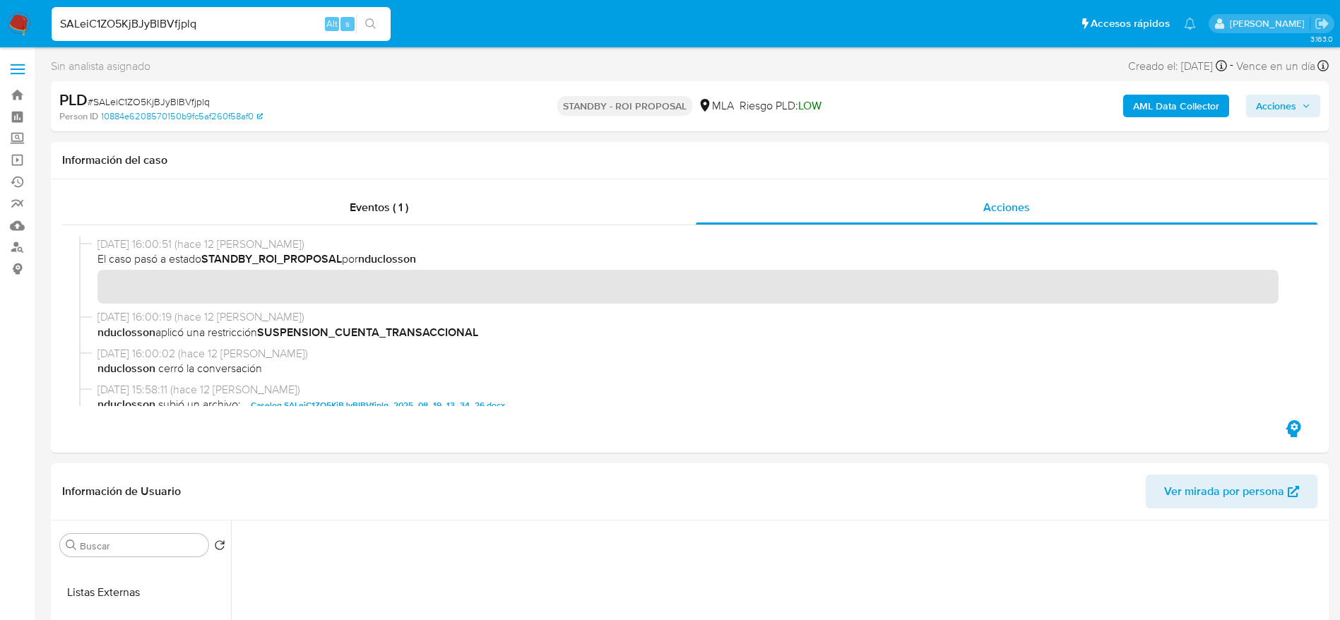
click at [248, 25] on input "SALeiC1ZO5KjBJyBlBVfjplq" at bounding box center [221, 24] width 339 height 18
paste input "LLVB5Q19IBeWyH6y9OlzbEda"
type input "LLVB5Q19IBeWyH6y9OlzbEda"
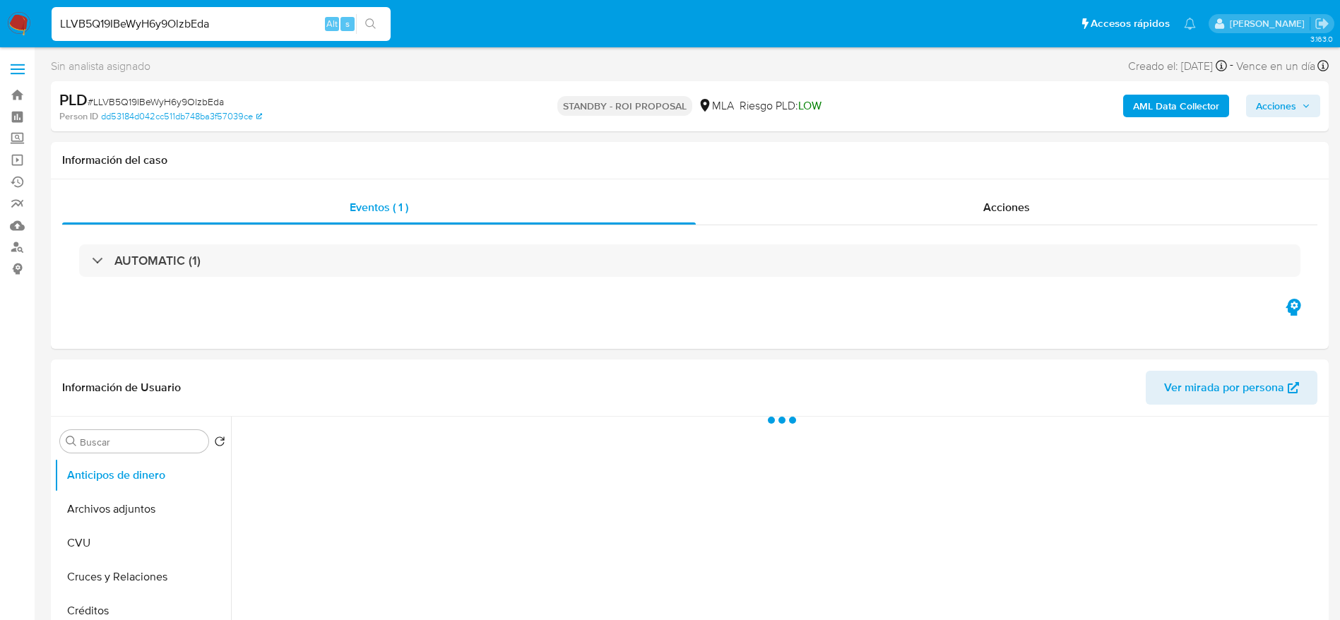
select select "10"
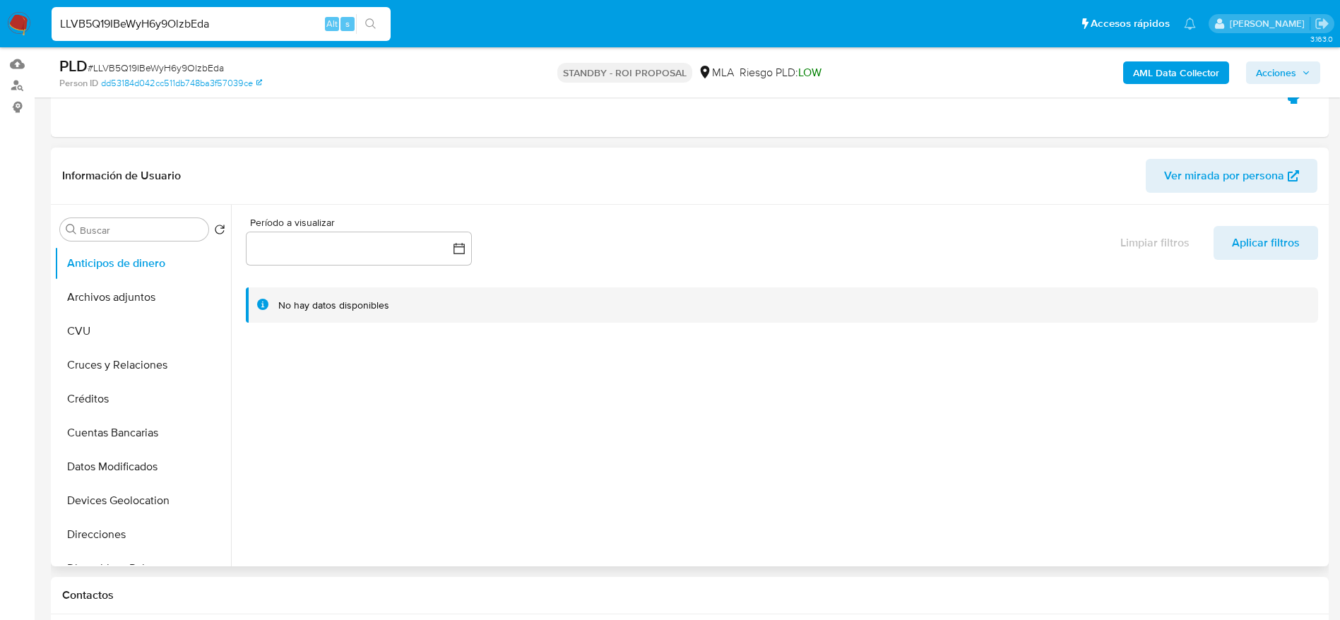
scroll to position [212, 0]
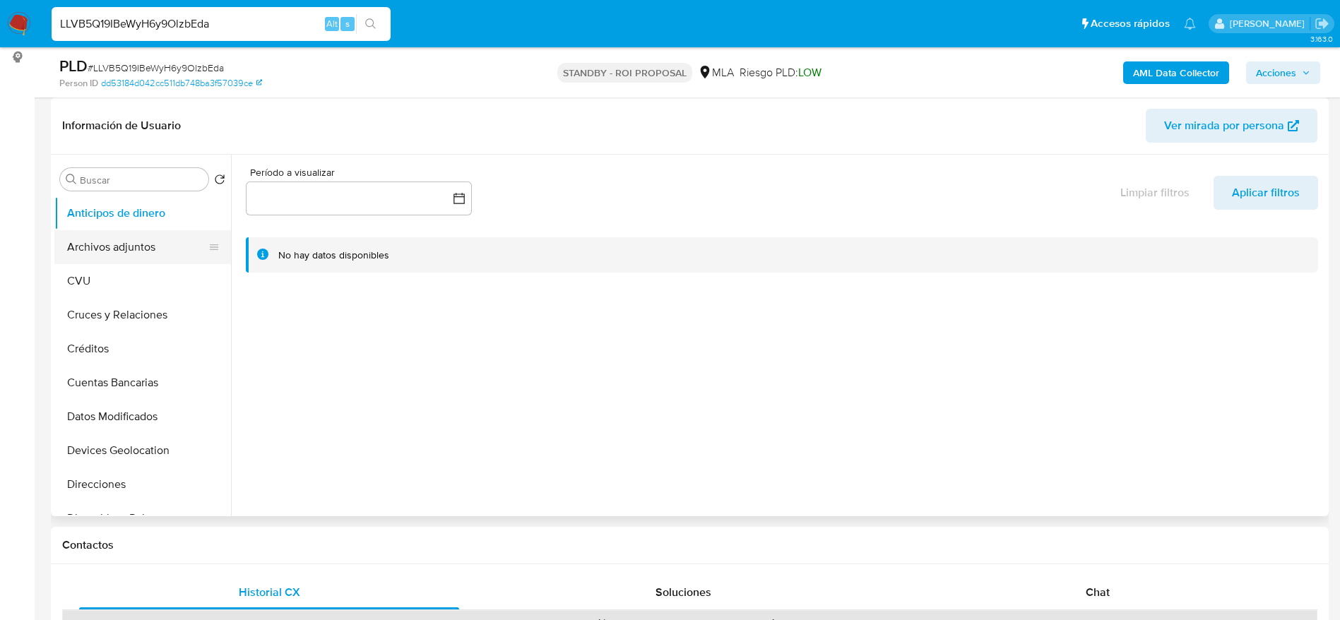
click at [84, 243] on button "Archivos adjuntos" at bounding box center [136, 247] width 165 height 34
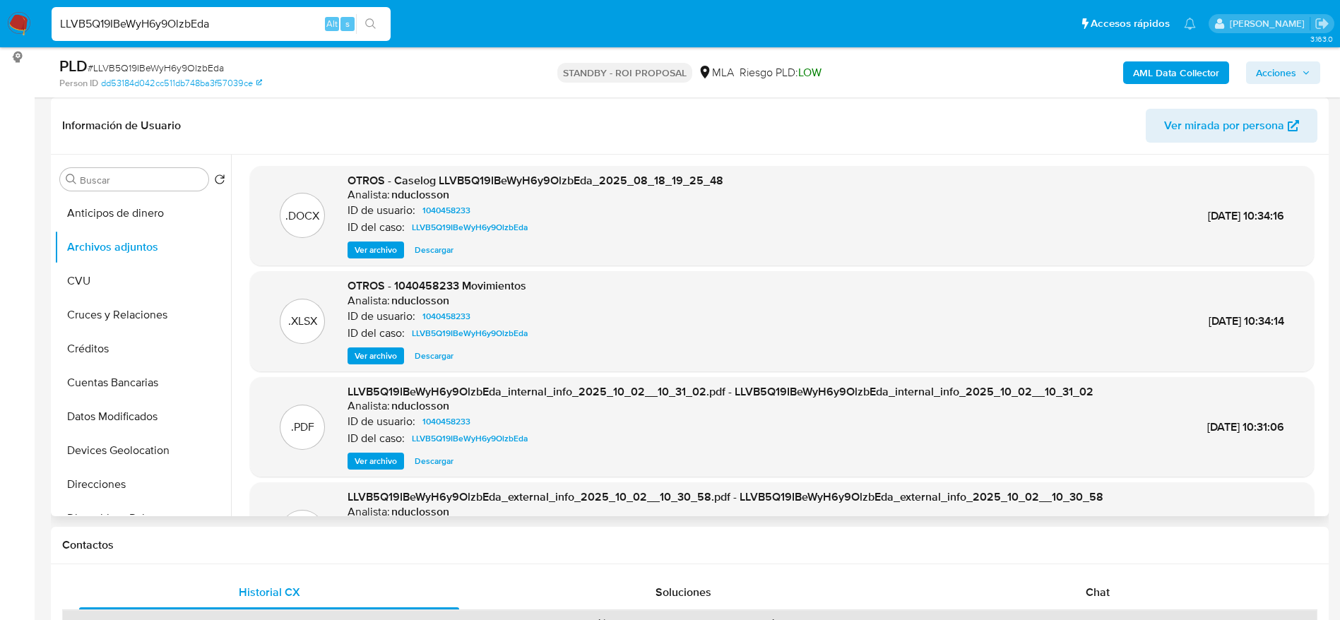
click at [428, 246] on span "Descargar" at bounding box center [434, 250] width 39 height 14
click at [427, 359] on span "Descargar" at bounding box center [434, 356] width 39 height 14
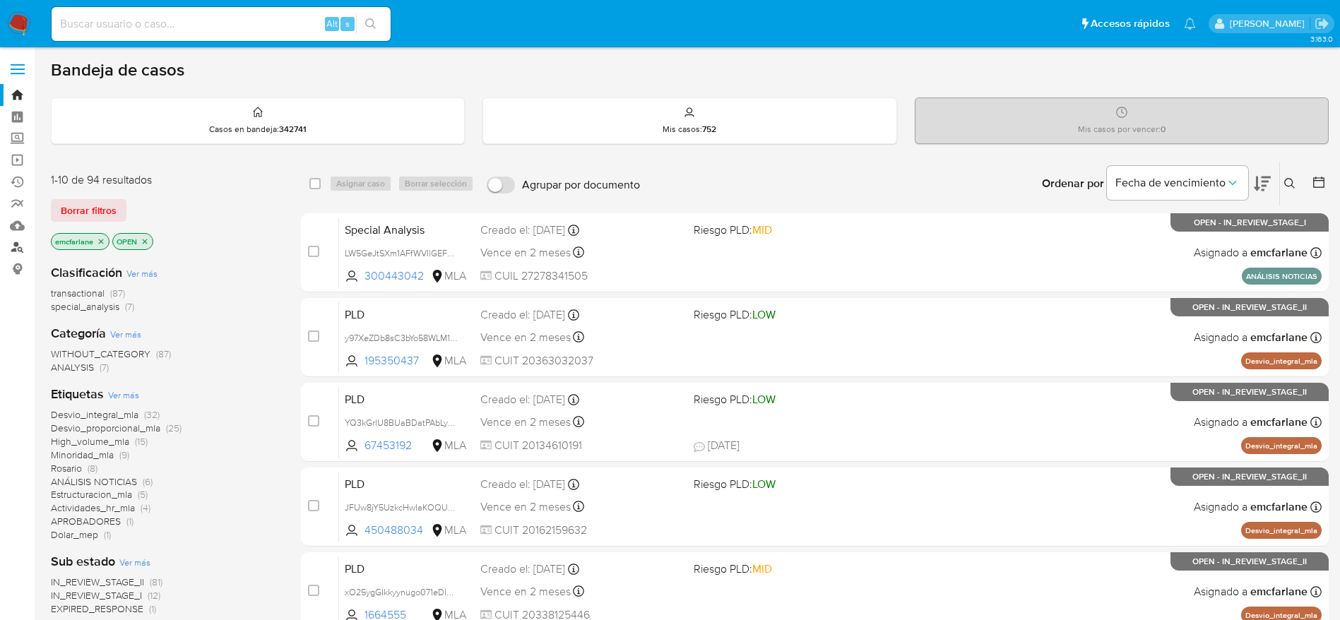
click at [15, 251] on link "Buscador de personas" at bounding box center [84, 248] width 168 height 22
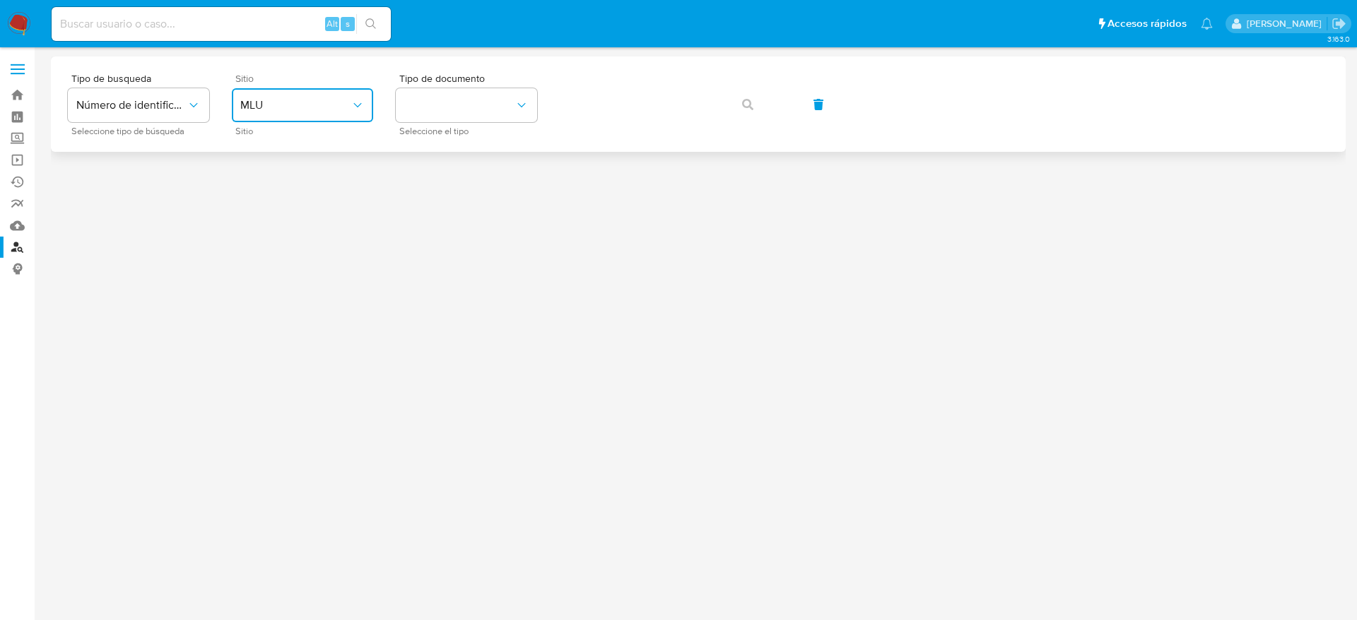
click at [344, 108] on span "MLU" at bounding box center [295, 105] width 110 height 14
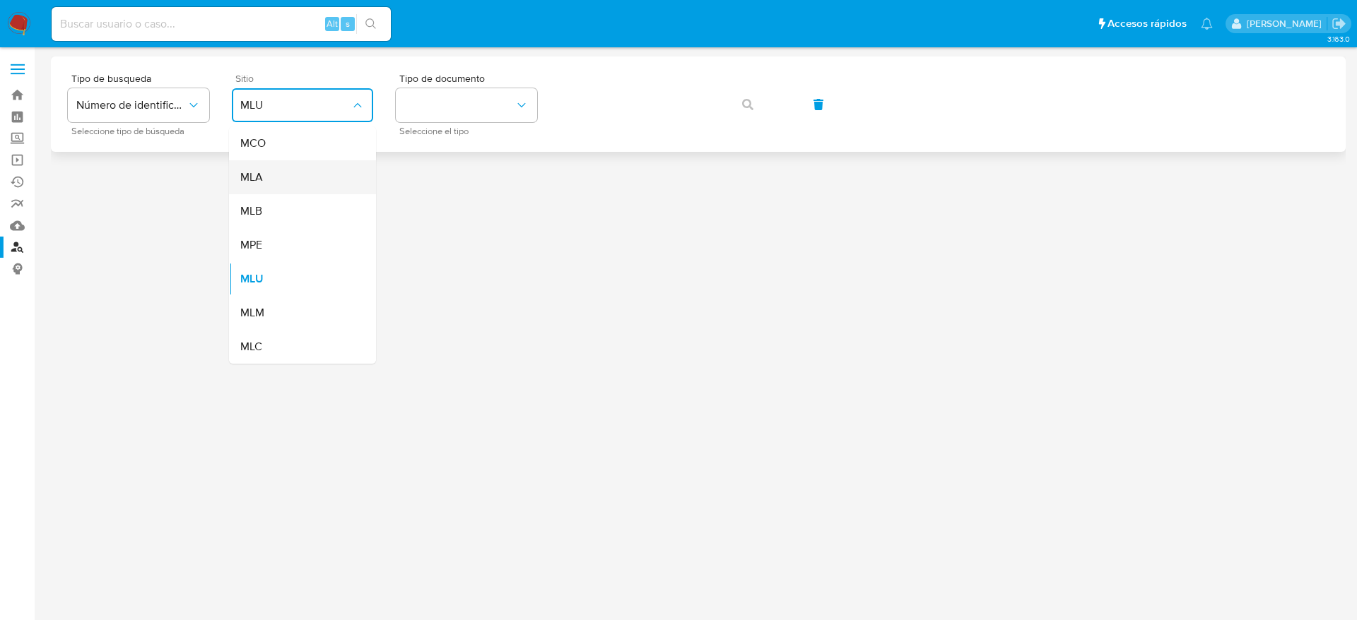
click at [306, 183] on div "MLA" at bounding box center [298, 177] width 116 height 34
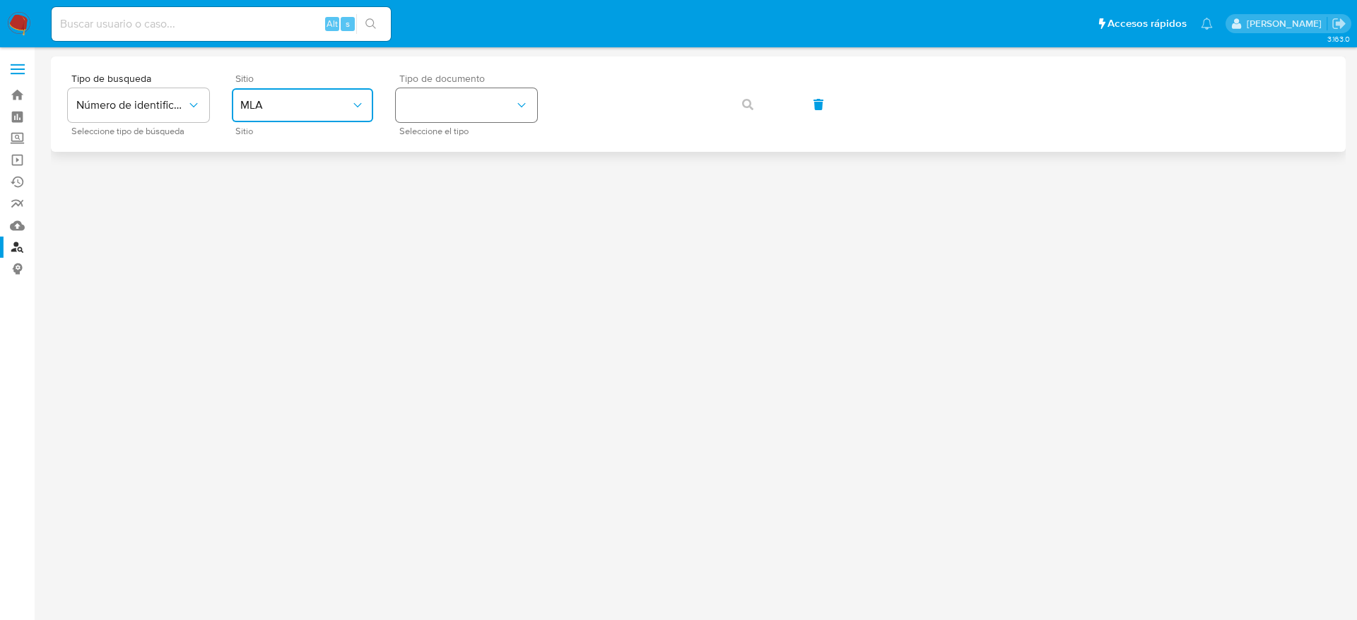
drag, startPoint x: 503, startPoint y: 108, endPoint x: 503, endPoint y: 116, distance: 7.8
click at [503, 109] on button "identificationType" at bounding box center [466, 105] width 141 height 34
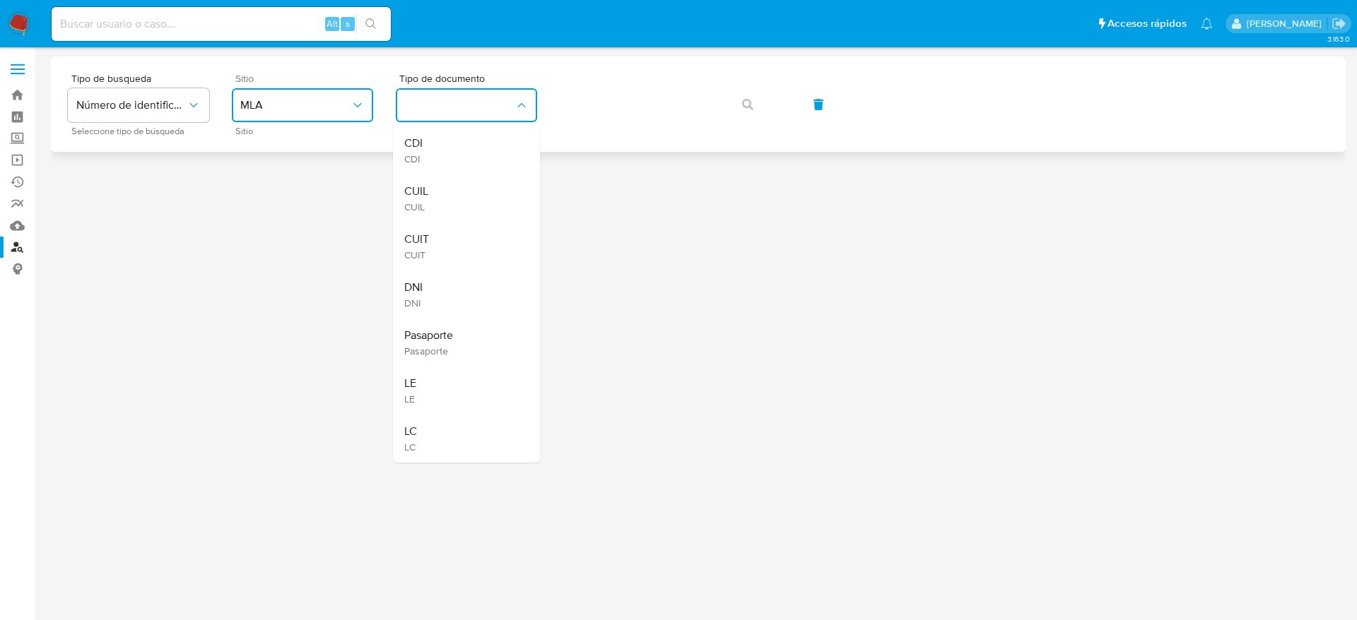
drag, startPoint x: 455, startPoint y: 241, endPoint x: 638, endPoint y: 136, distance: 210.8
click at [455, 242] on div "CUIT CUIT" at bounding box center [462, 247] width 116 height 48
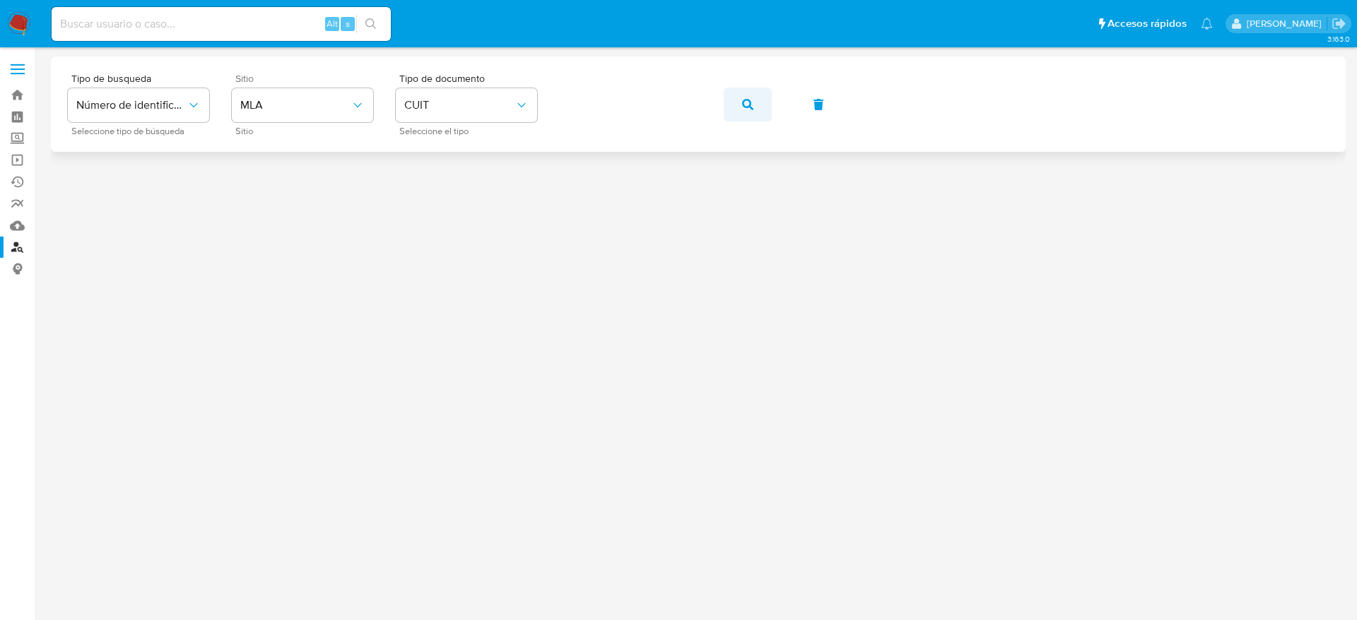
click at [753, 103] on icon "button" at bounding box center [747, 104] width 11 height 11
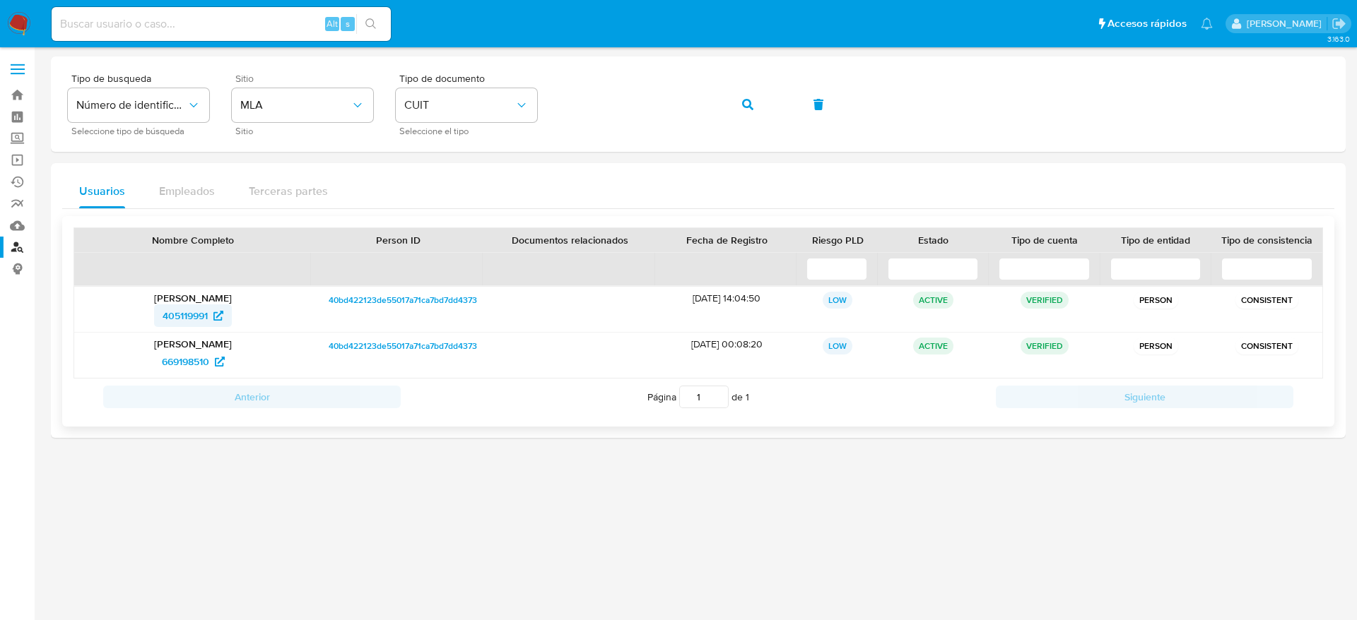
click at [190, 310] on span "405119991" at bounding box center [185, 316] width 45 height 23
click at [191, 310] on span "405119991" at bounding box center [185, 316] width 45 height 23
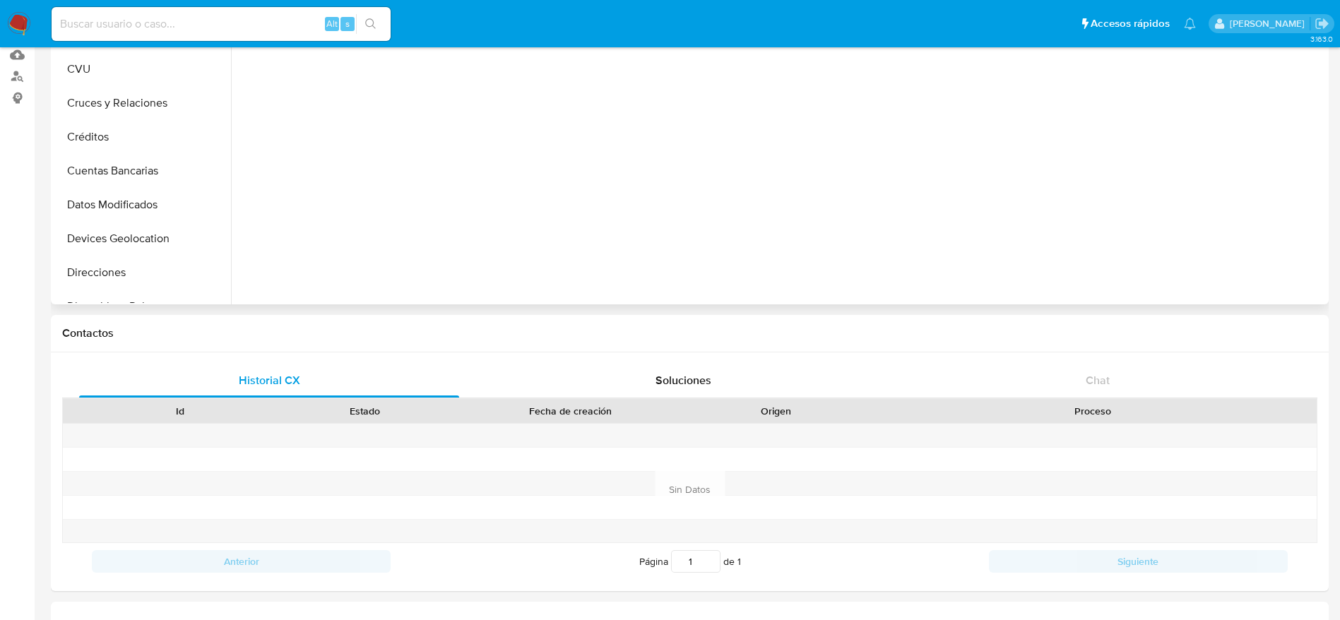
select select "10"
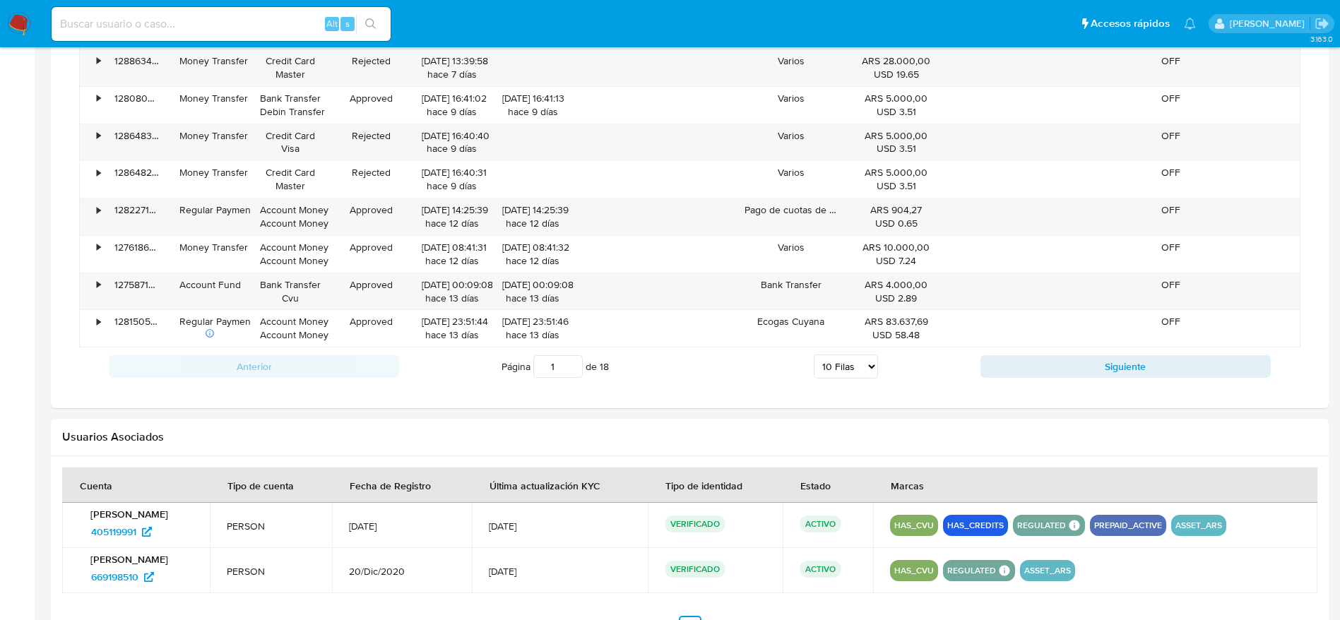
scroll to position [1166, 0]
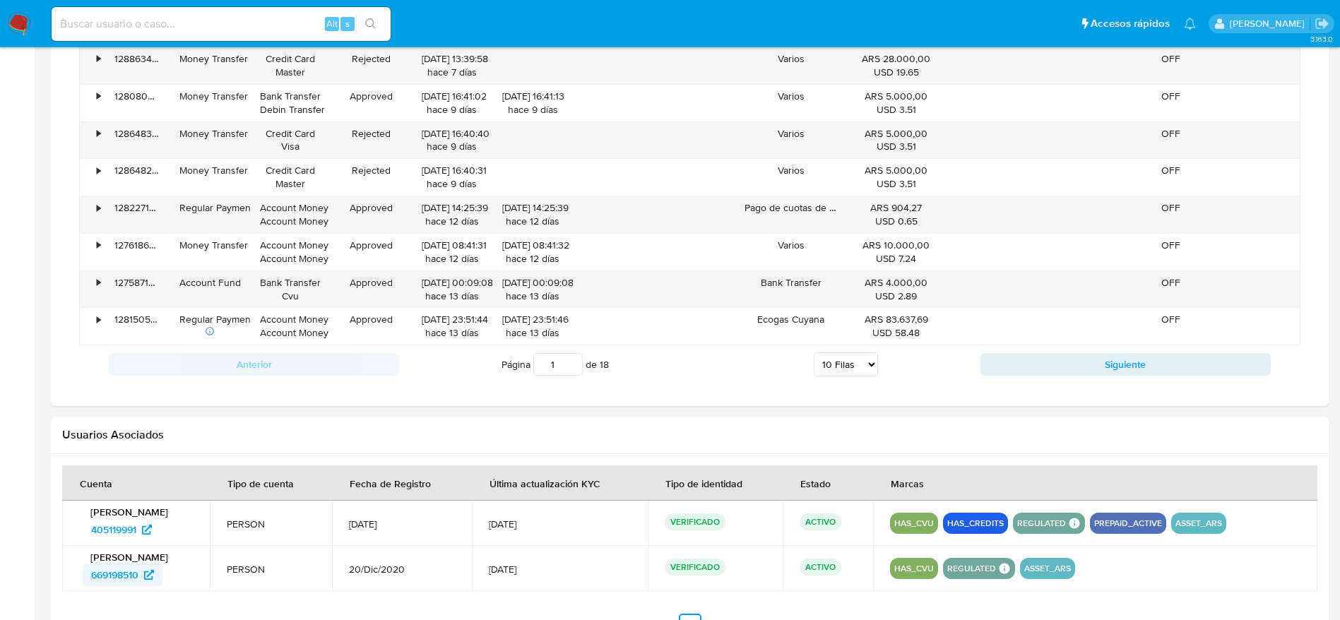
click at [123, 572] on span "669198510" at bounding box center [114, 575] width 47 height 23
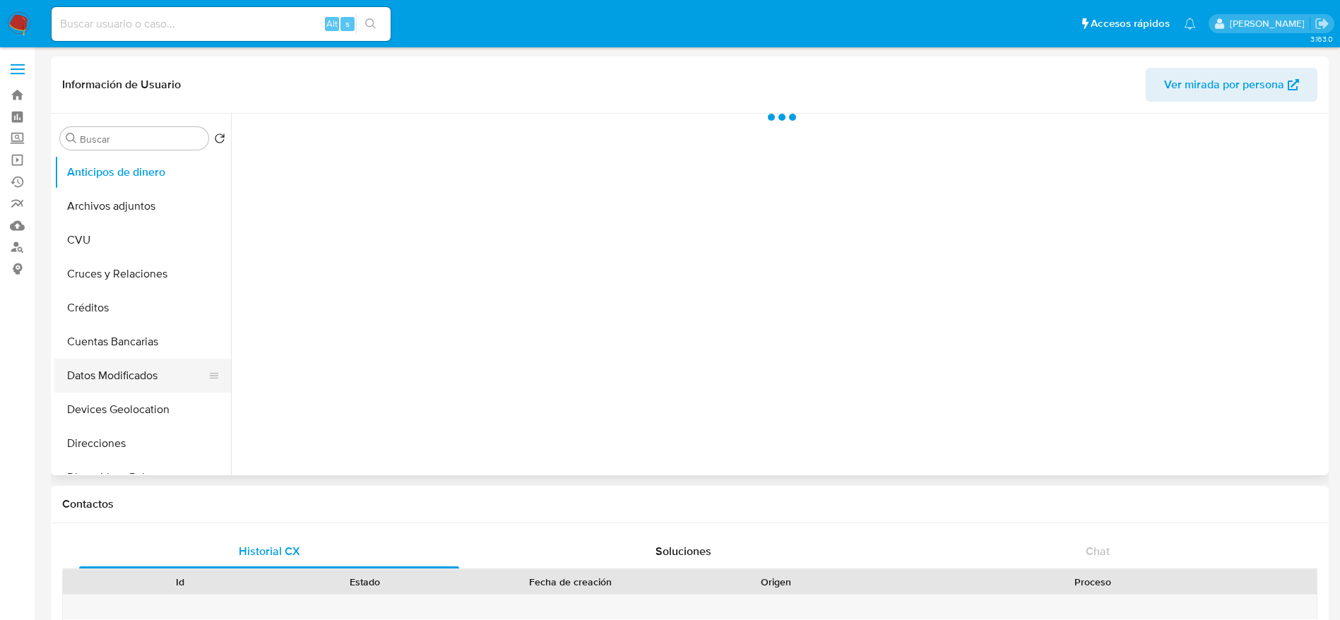
select select "10"
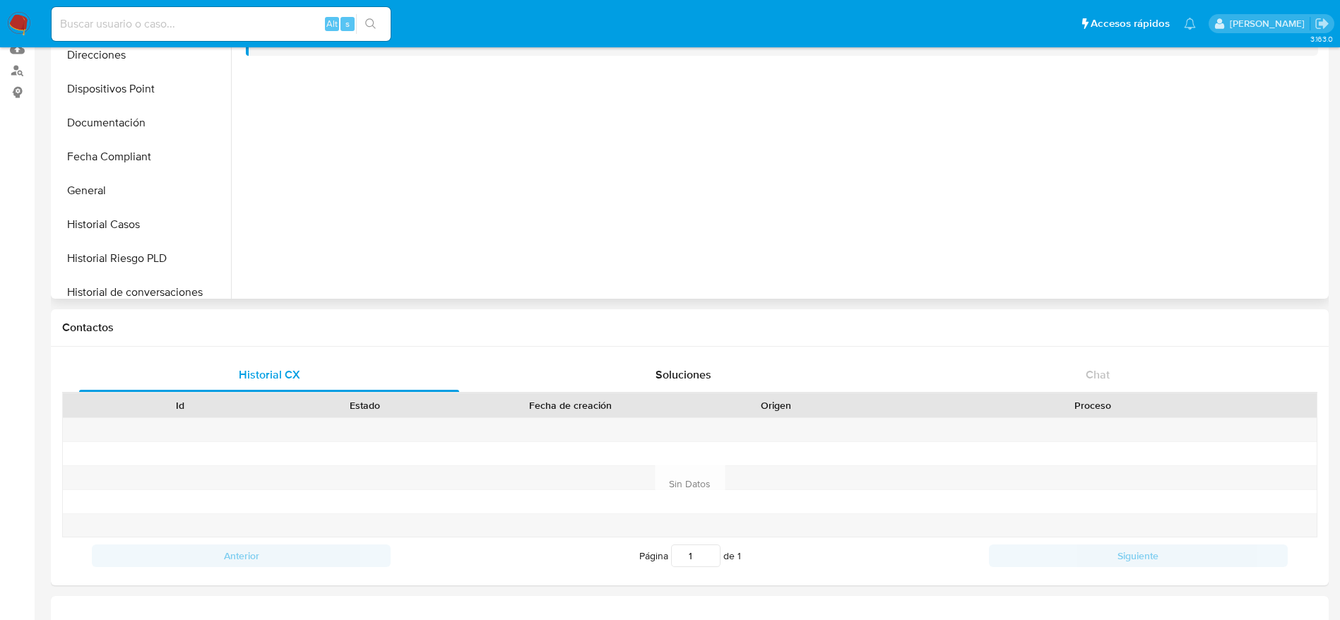
scroll to position [318, 0]
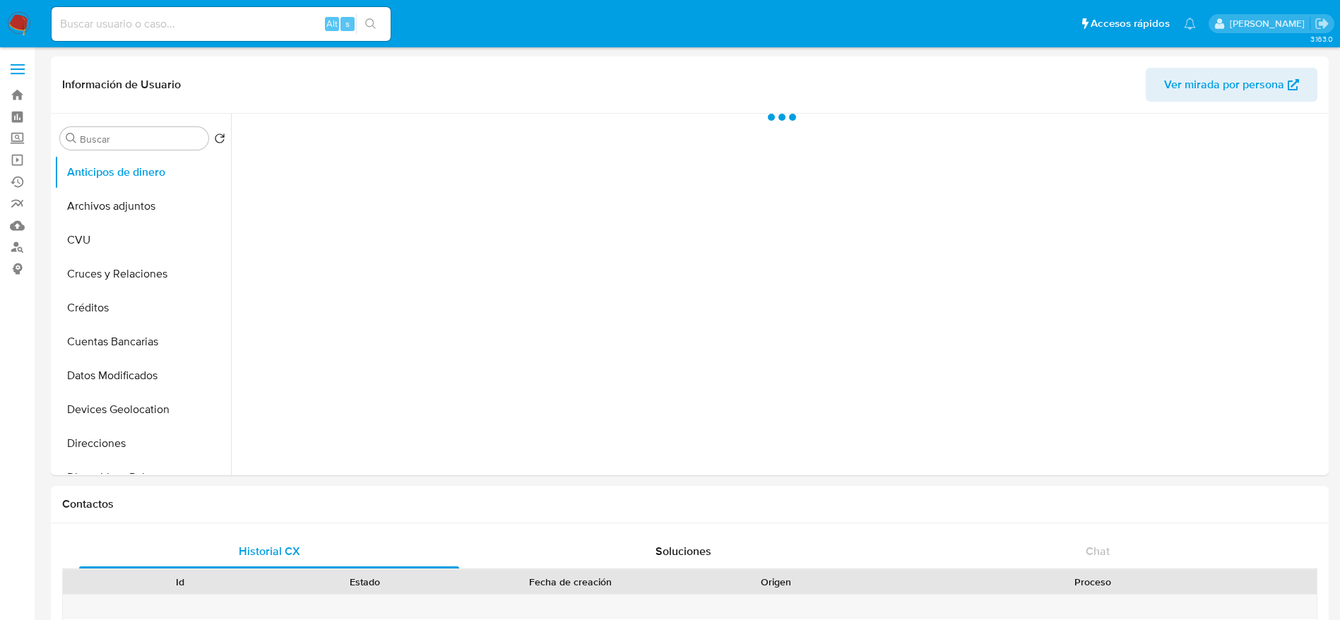
select select "10"
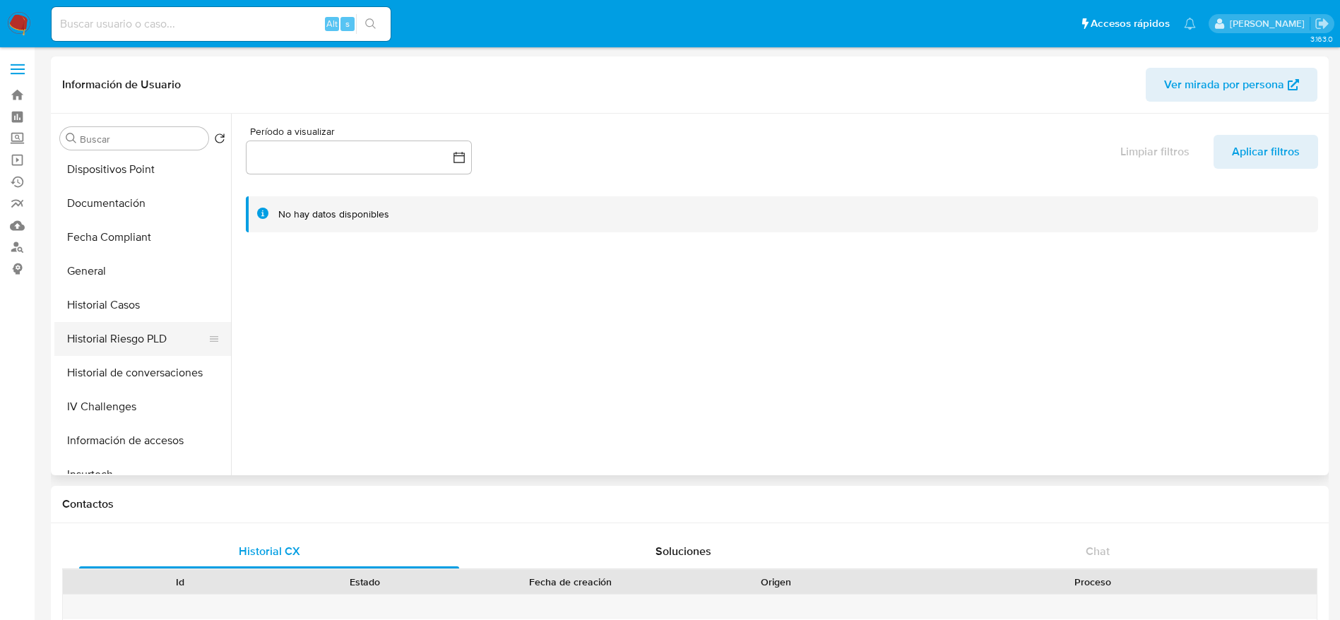
scroll to position [318, 0]
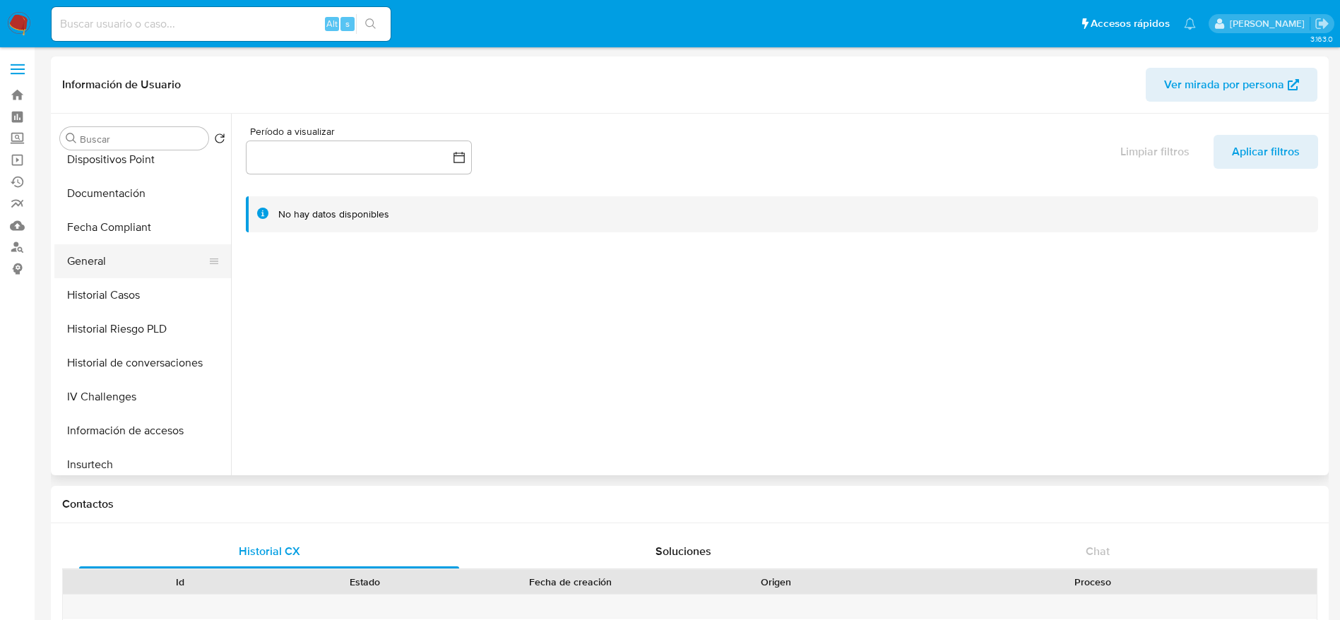
click at [115, 270] on button "General" at bounding box center [136, 261] width 165 height 34
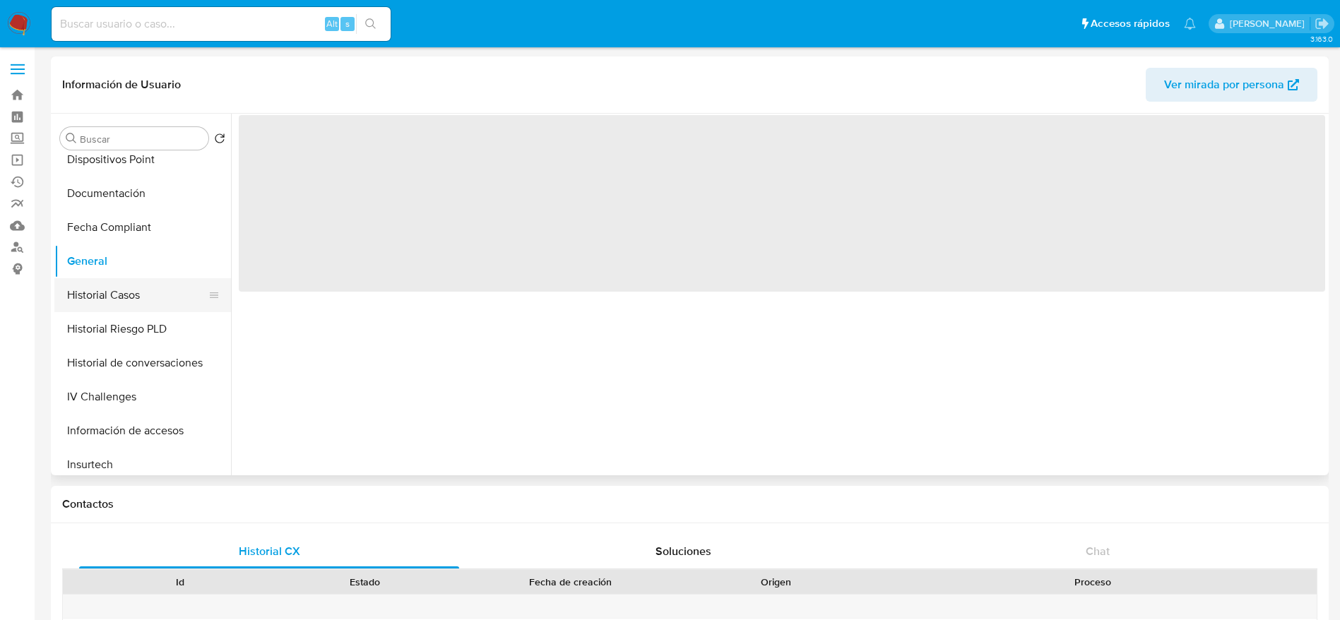
click at [112, 288] on button "Historial Casos" at bounding box center [136, 295] width 165 height 34
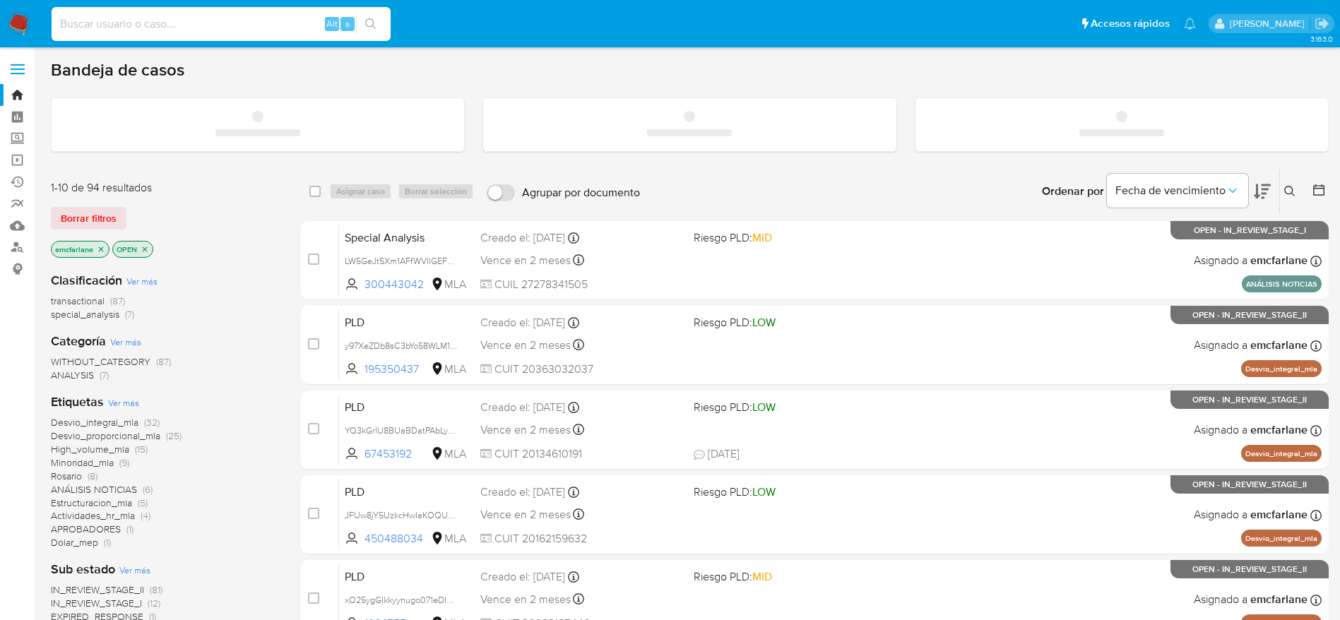
click at [132, 24] on input at bounding box center [221, 24] width 339 height 18
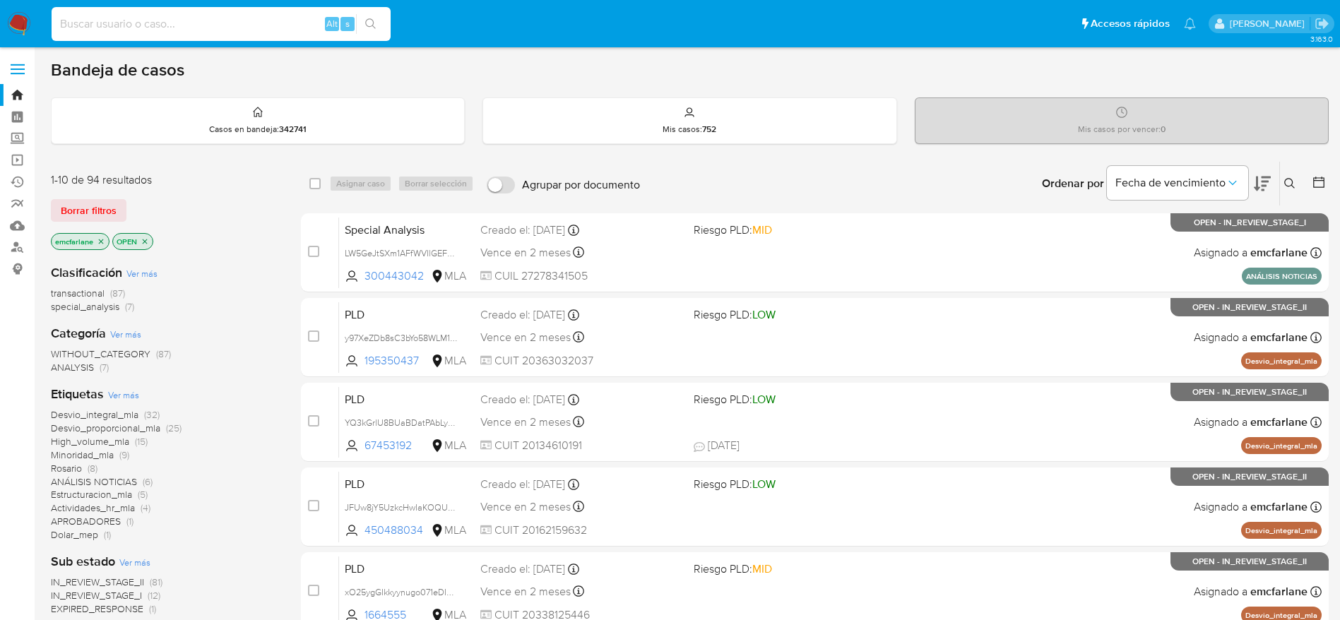
paste input "IyrhYQX8cPvB3YKwJinK7wzP"
type input "IyrhYQX8cPvB3YKwJinK7wzP"
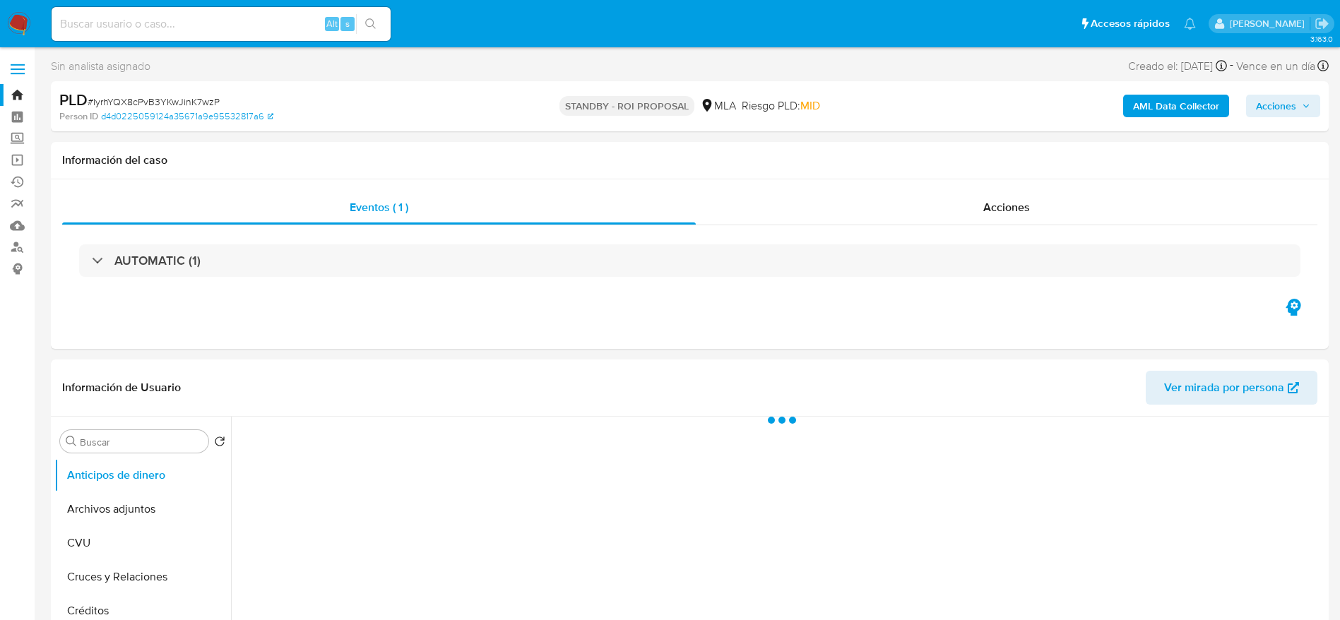
select select "10"
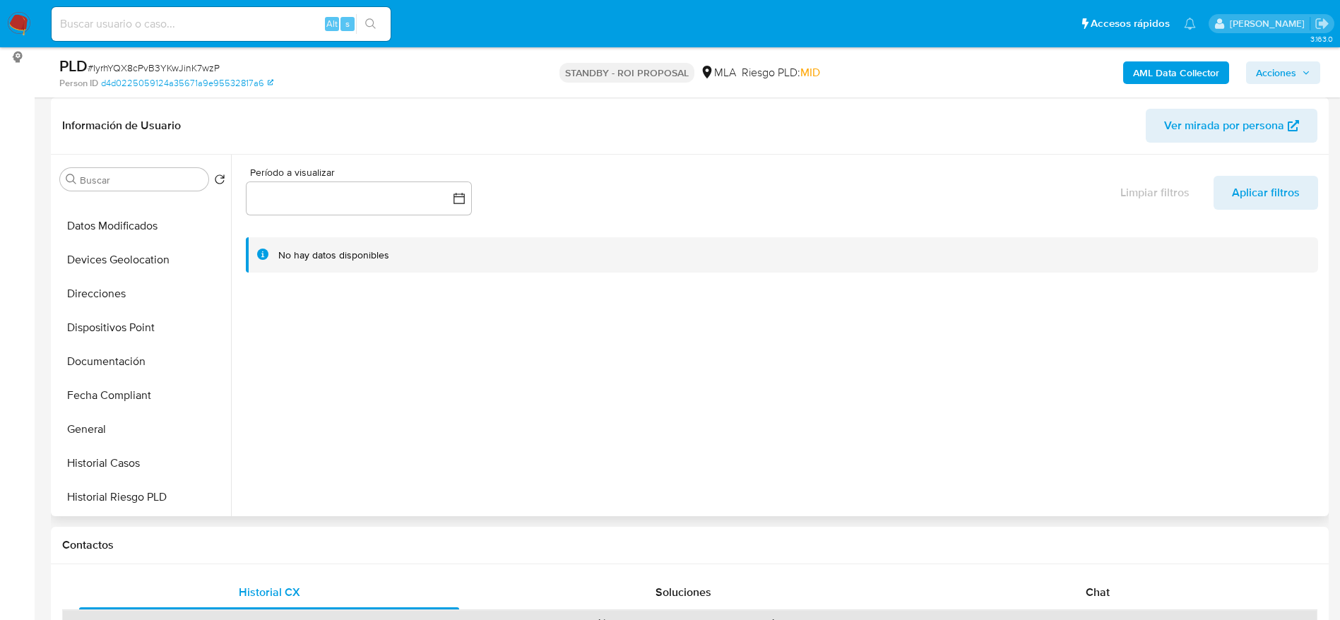
scroll to position [767, 0]
drag, startPoint x: 163, startPoint y: 335, endPoint x: 688, endPoint y: 28, distance: 608.4
click at [163, 336] on button "Restricciones Nuevo Mundo" at bounding box center [142, 329] width 177 height 34
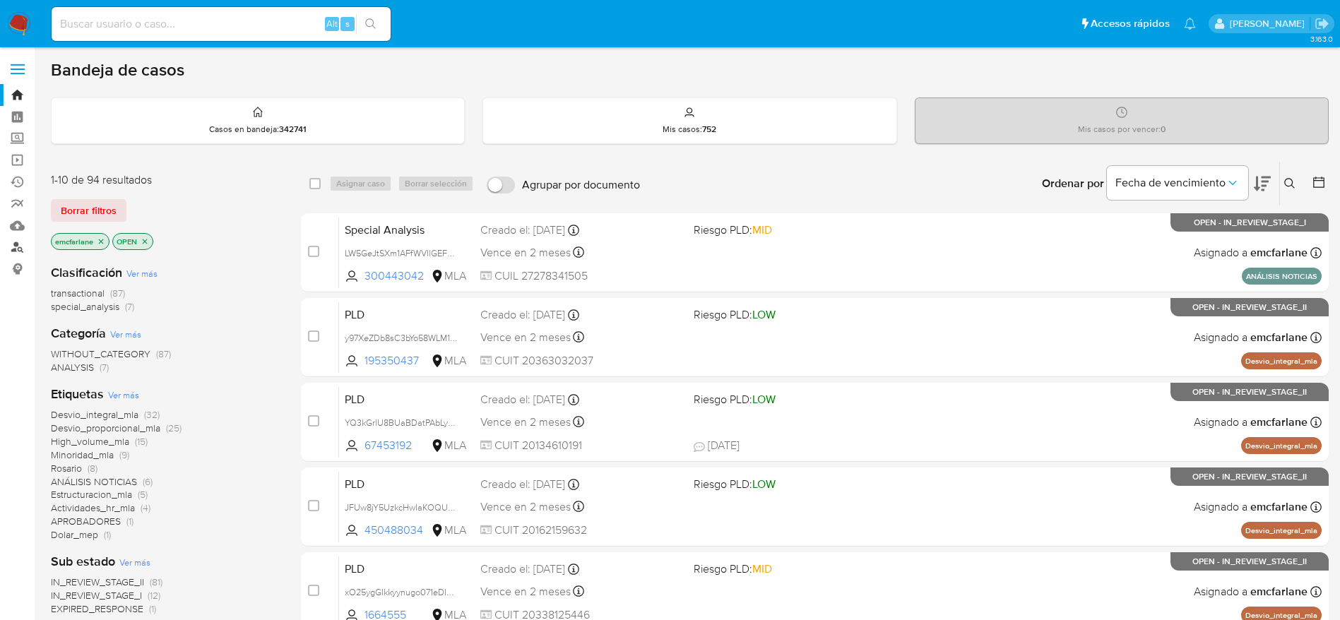
click at [18, 246] on link "Buscador de personas" at bounding box center [84, 248] width 168 height 22
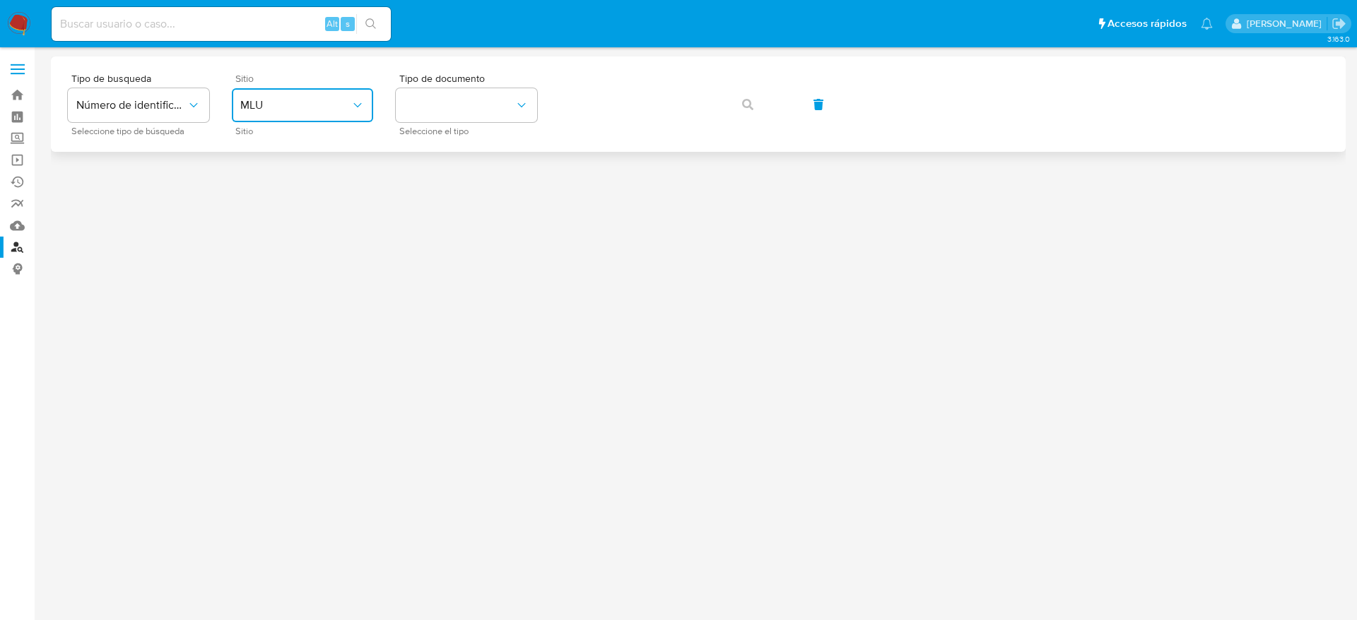
click at [351, 110] on icon "site_id" at bounding box center [357, 105] width 14 height 14
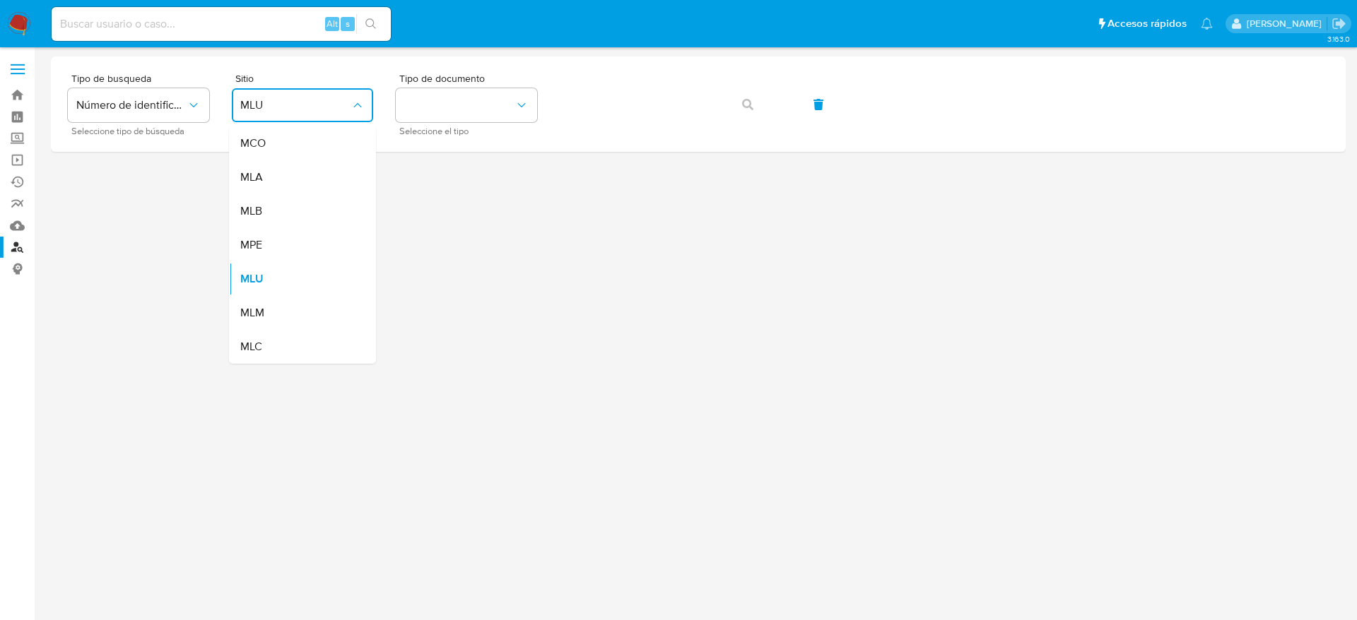
click at [288, 172] on div "MLA" at bounding box center [298, 177] width 116 height 34
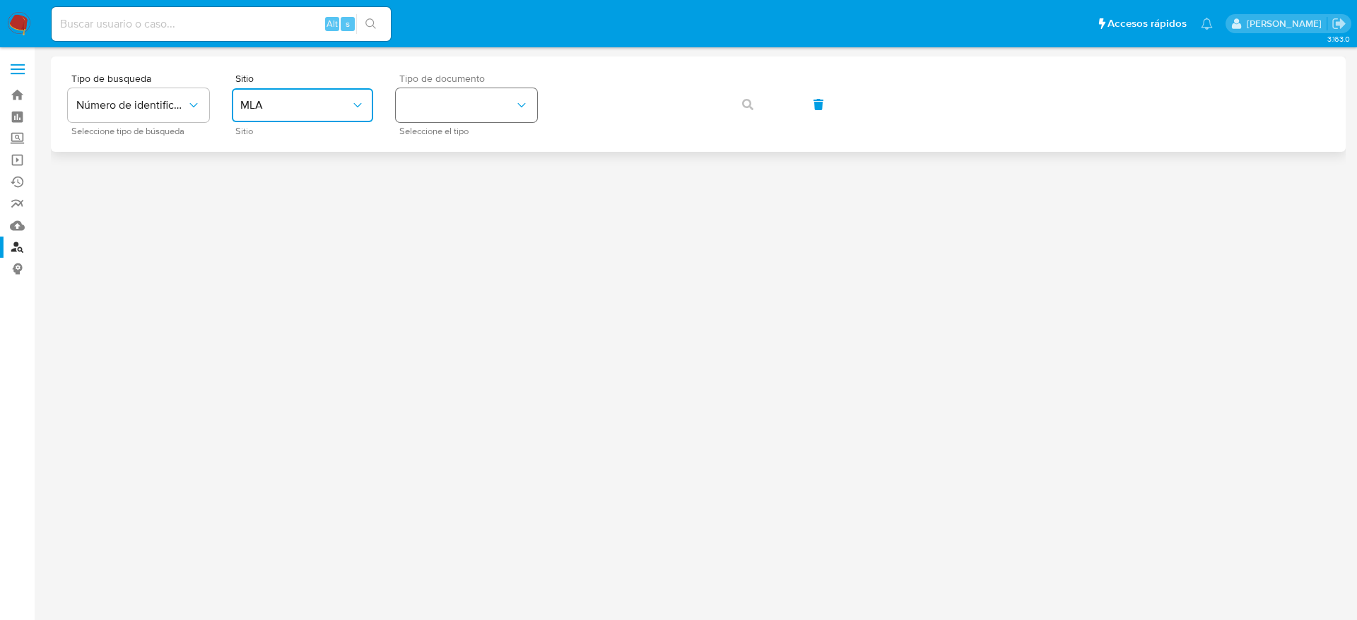
click at [420, 106] on button "identificationType" at bounding box center [466, 105] width 141 height 34
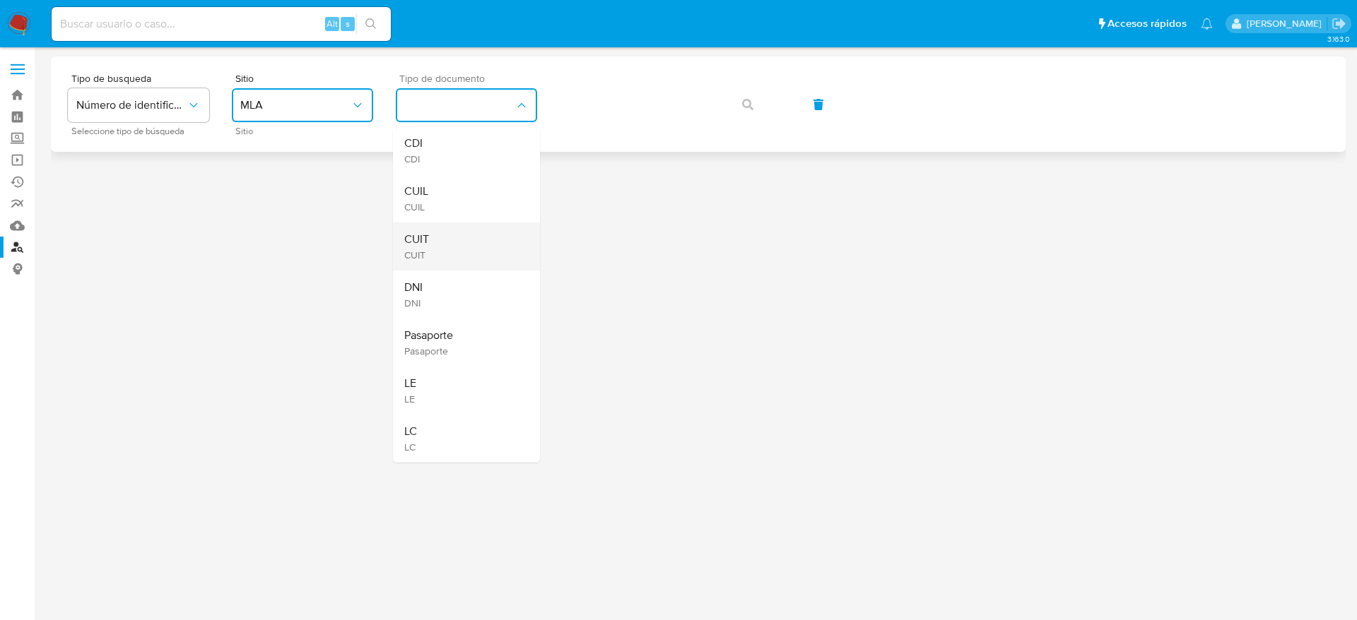
drag, startPoint x: 439, startPoint y: 252, endPoint x: 456, endPoint y: 218, distance: 37.9
click at [438, 252] on div "CUIT CUIT" at bounding box center [462, 247] width 116 height 48
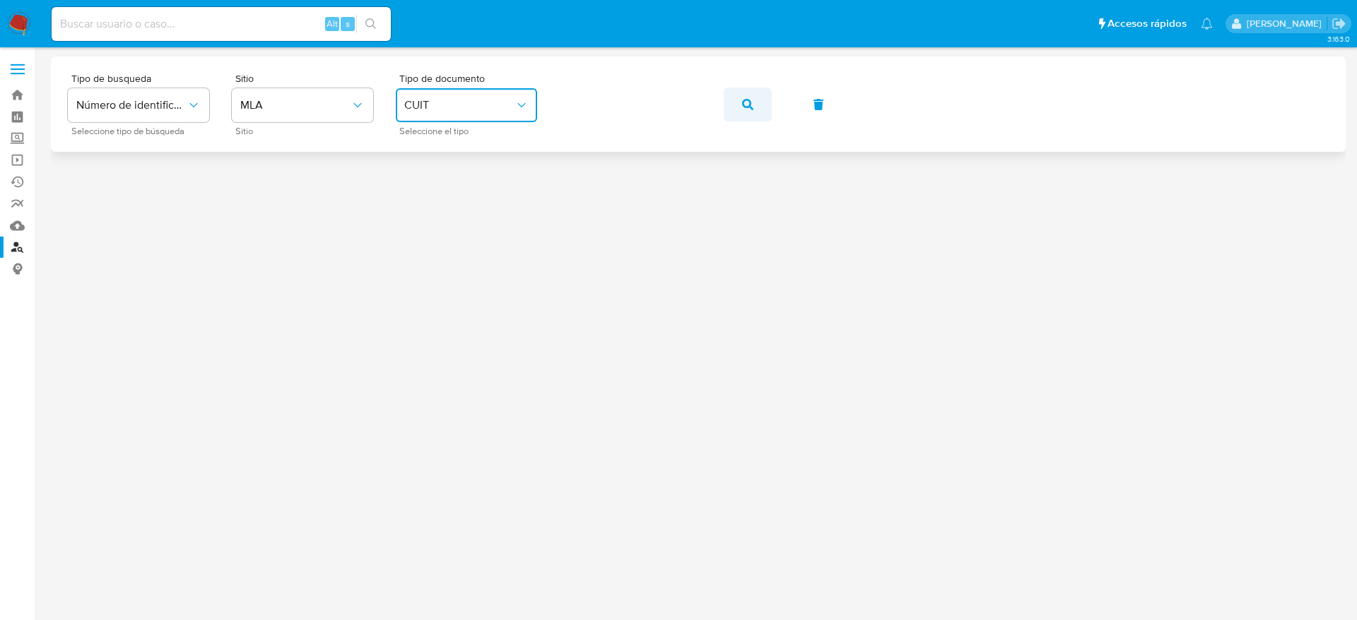
click at [736, 105] on button "button" at bounding box center [748, 105] width 48 height 34
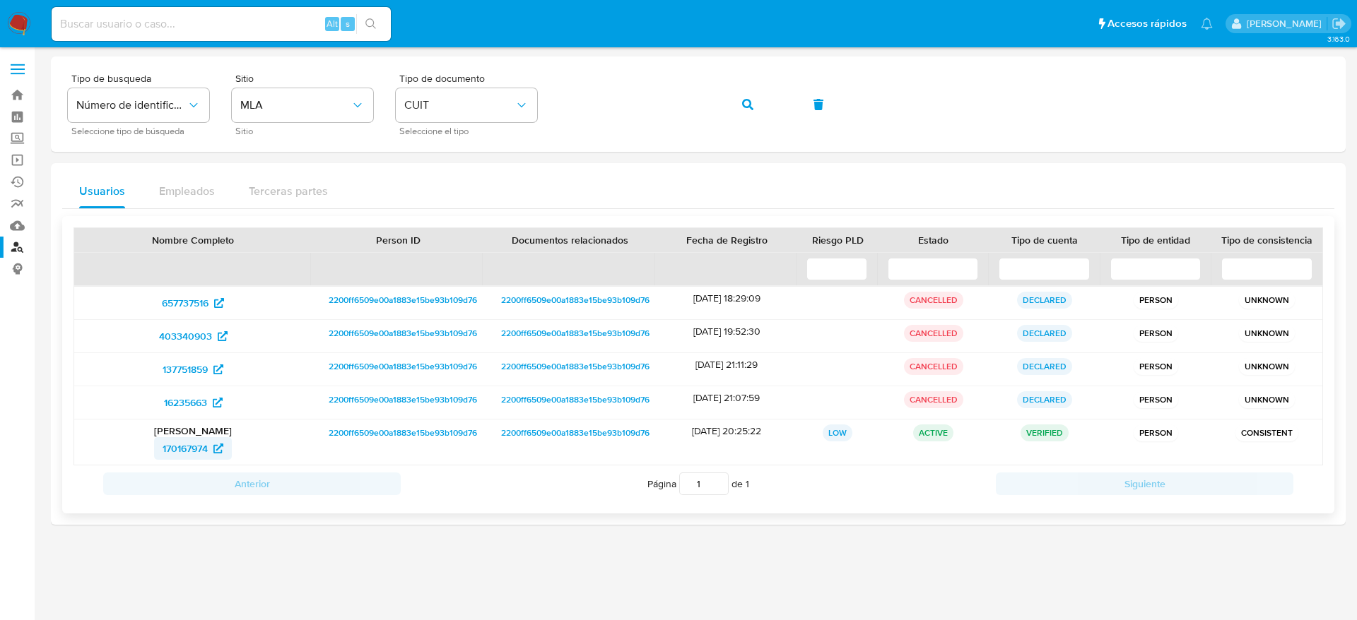
click at [193, 446] on span "170167974" at bounding box center [185, 448] width 45 height 23
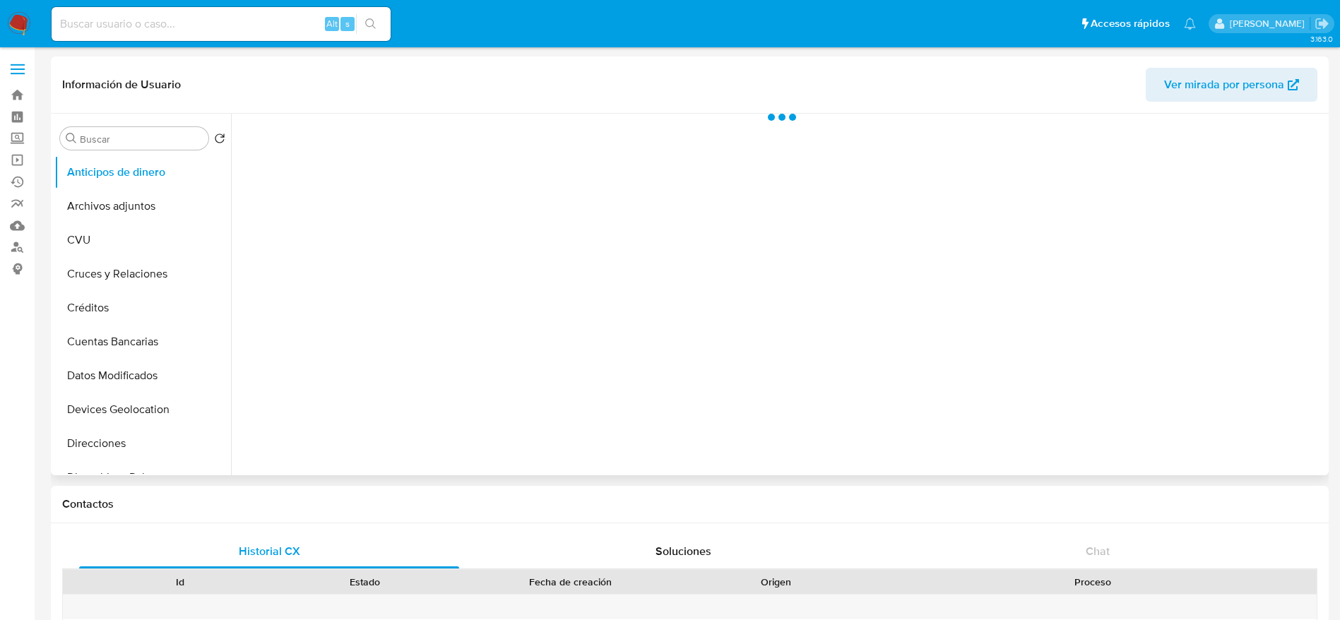
select select "10"
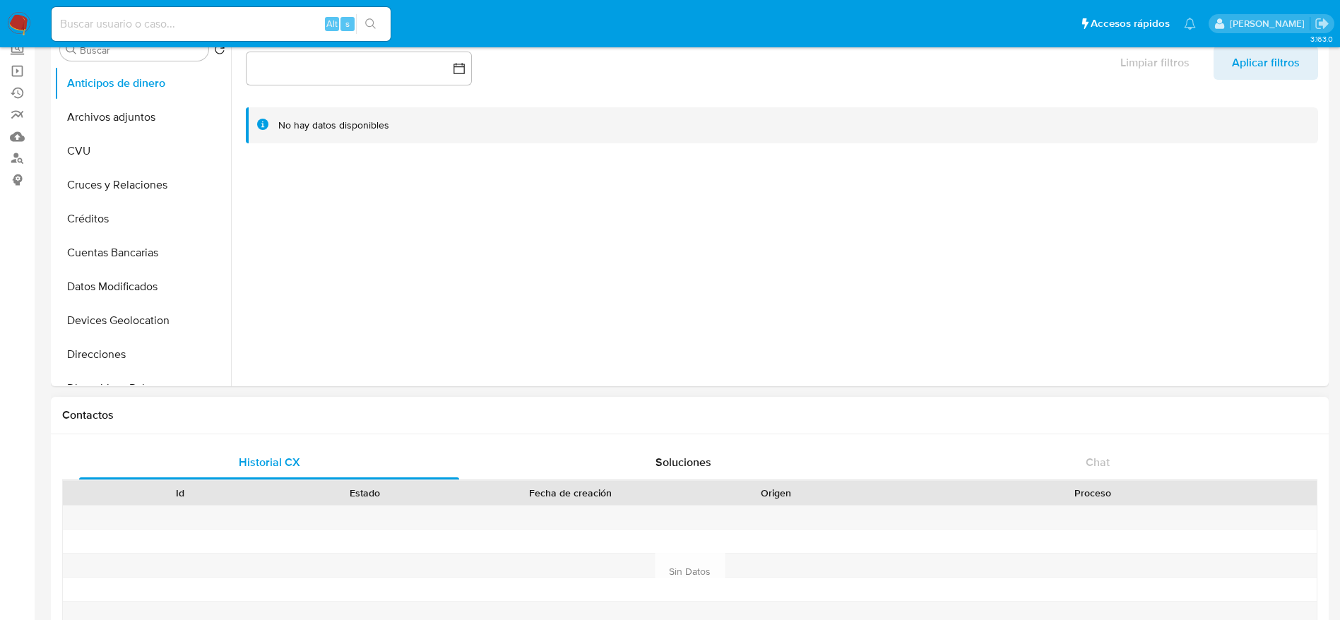
scroll to position [212, 0]
